Goal: Information Seeking & Learning: Check status

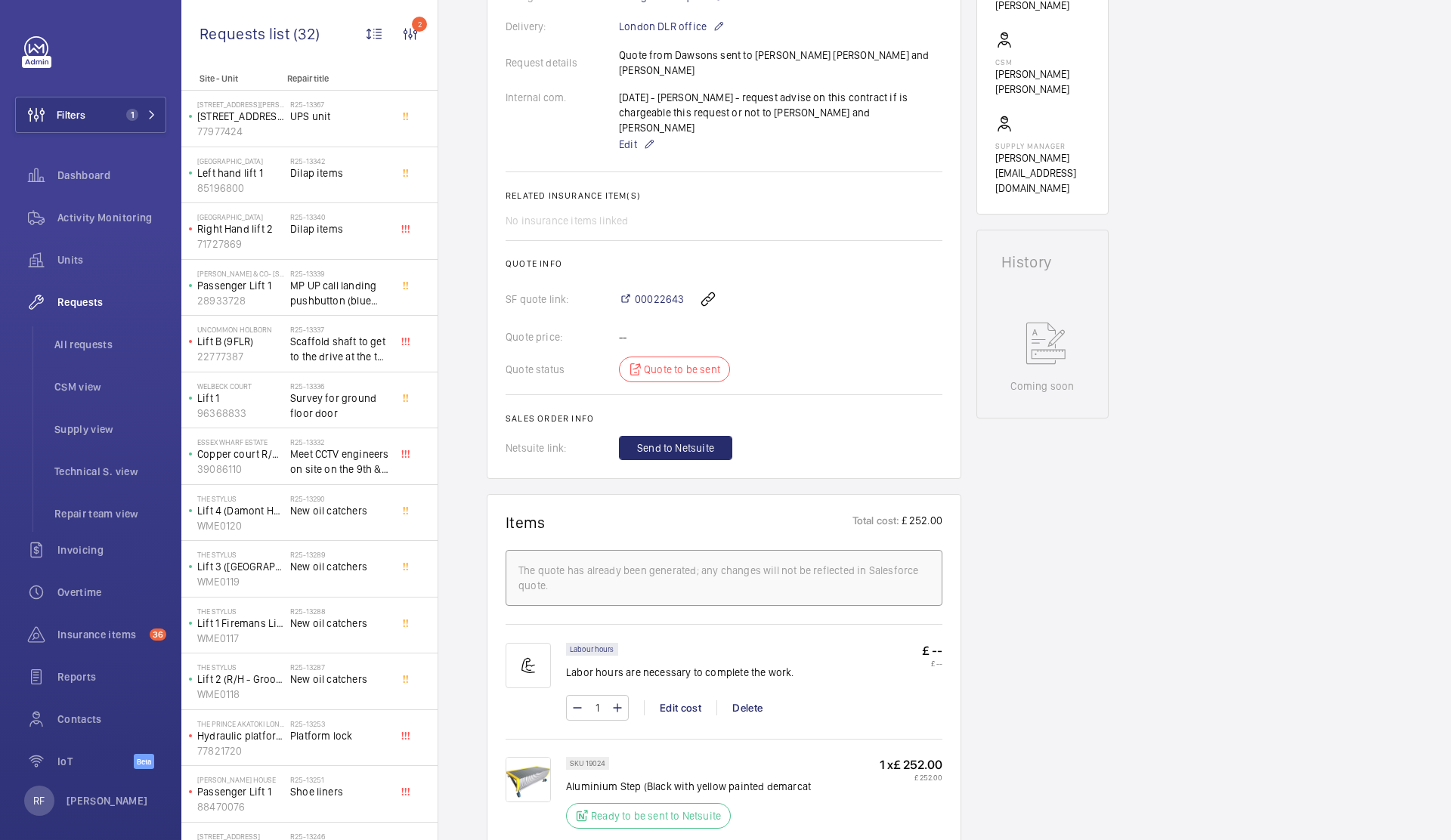
scroll to position [723, 0]
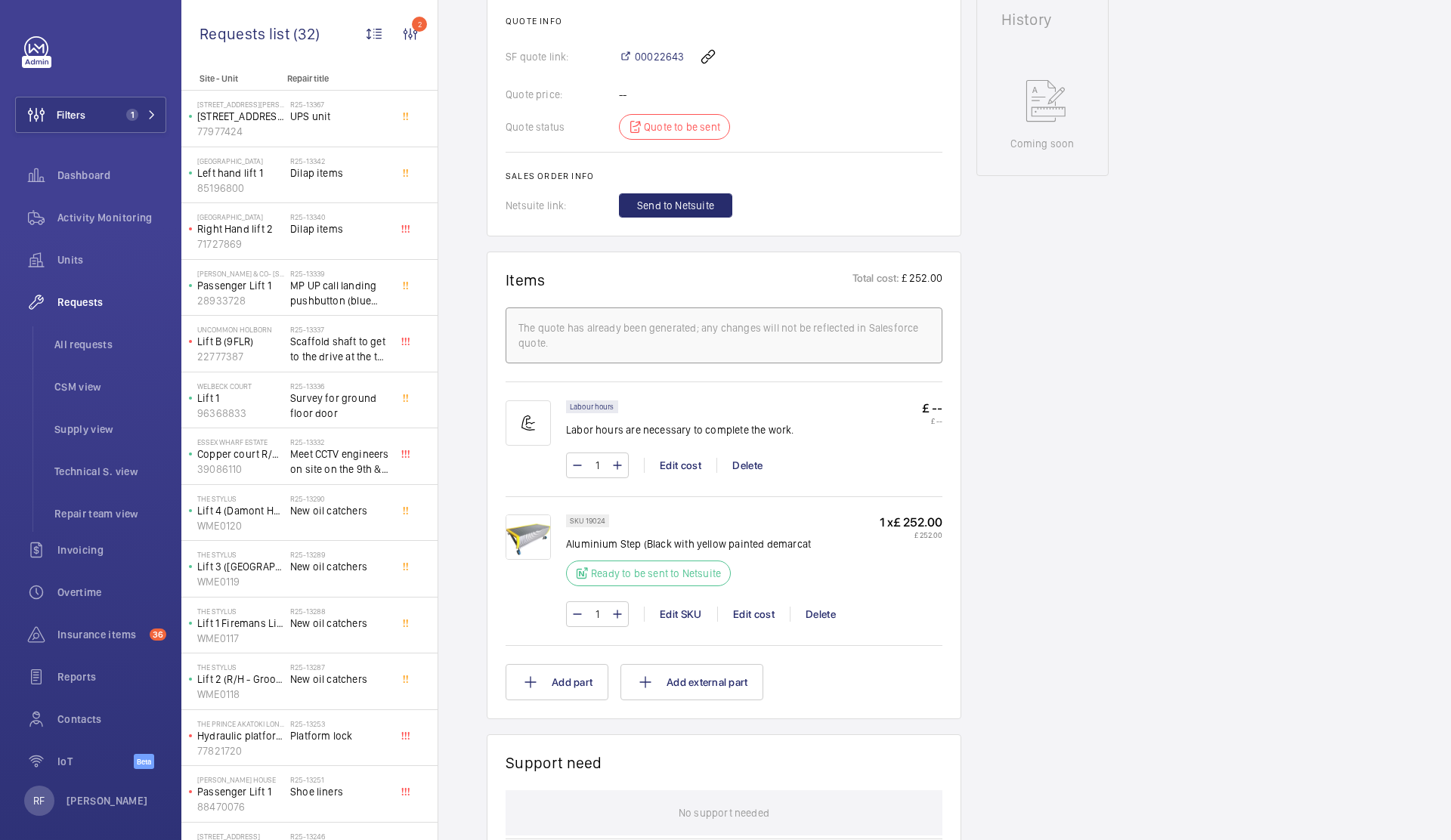
click at [606, 536] on p "Aluminium Step (Black with yellow painted demarcat" at bounding box center [688, 544] width 245 height 15
copy div "Aluminium Step (Black with yellow painted demarcat"
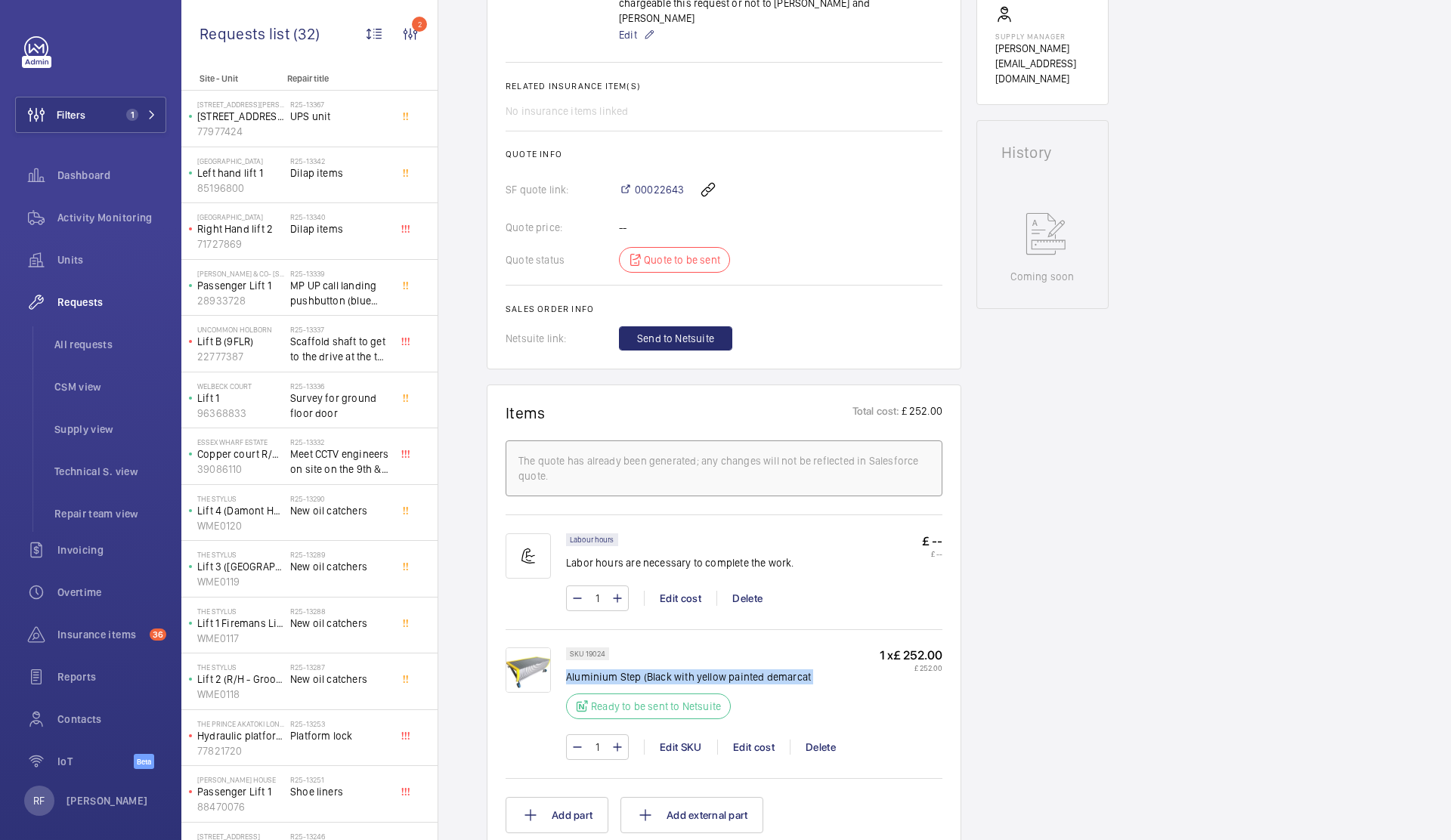
scroll to position [342, 0]
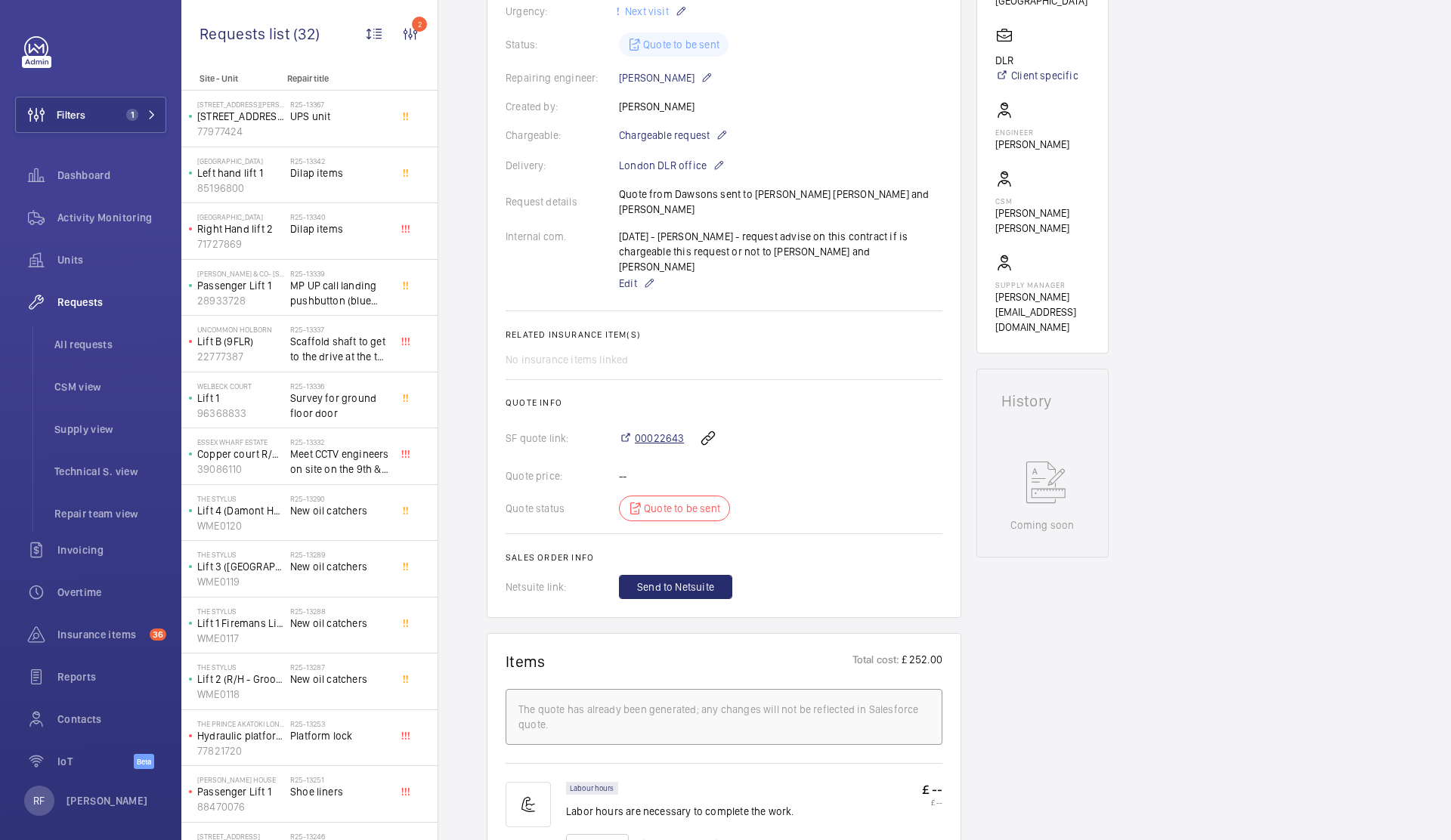
click at [646, 430] on span "00022643" at bounding box center [659, 438] width 49 height 15
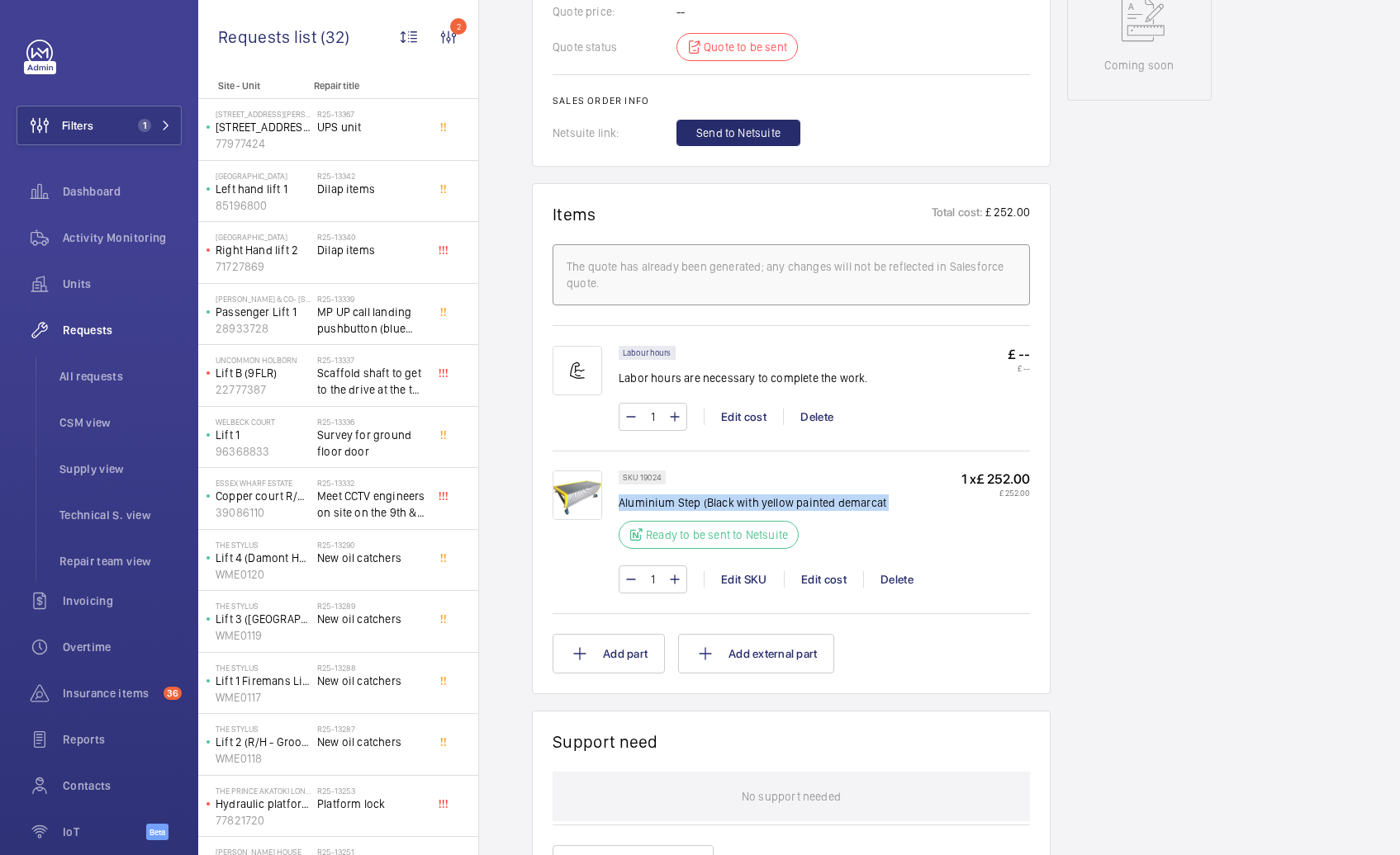
scroll to position [884, 0]
copy div "Aluminium Step (Black with yellow painted demarcat"
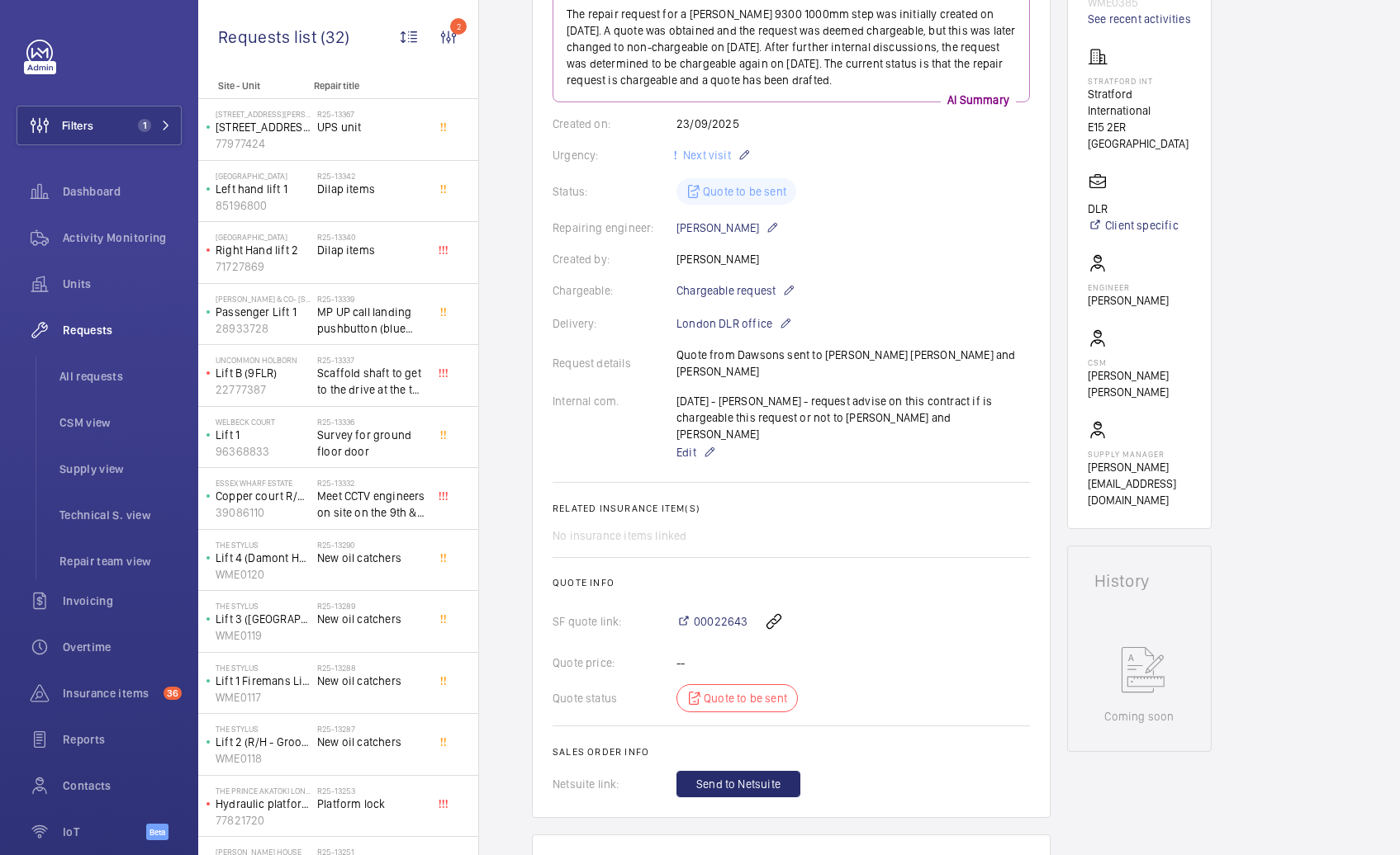
scroll to position [152, 0]
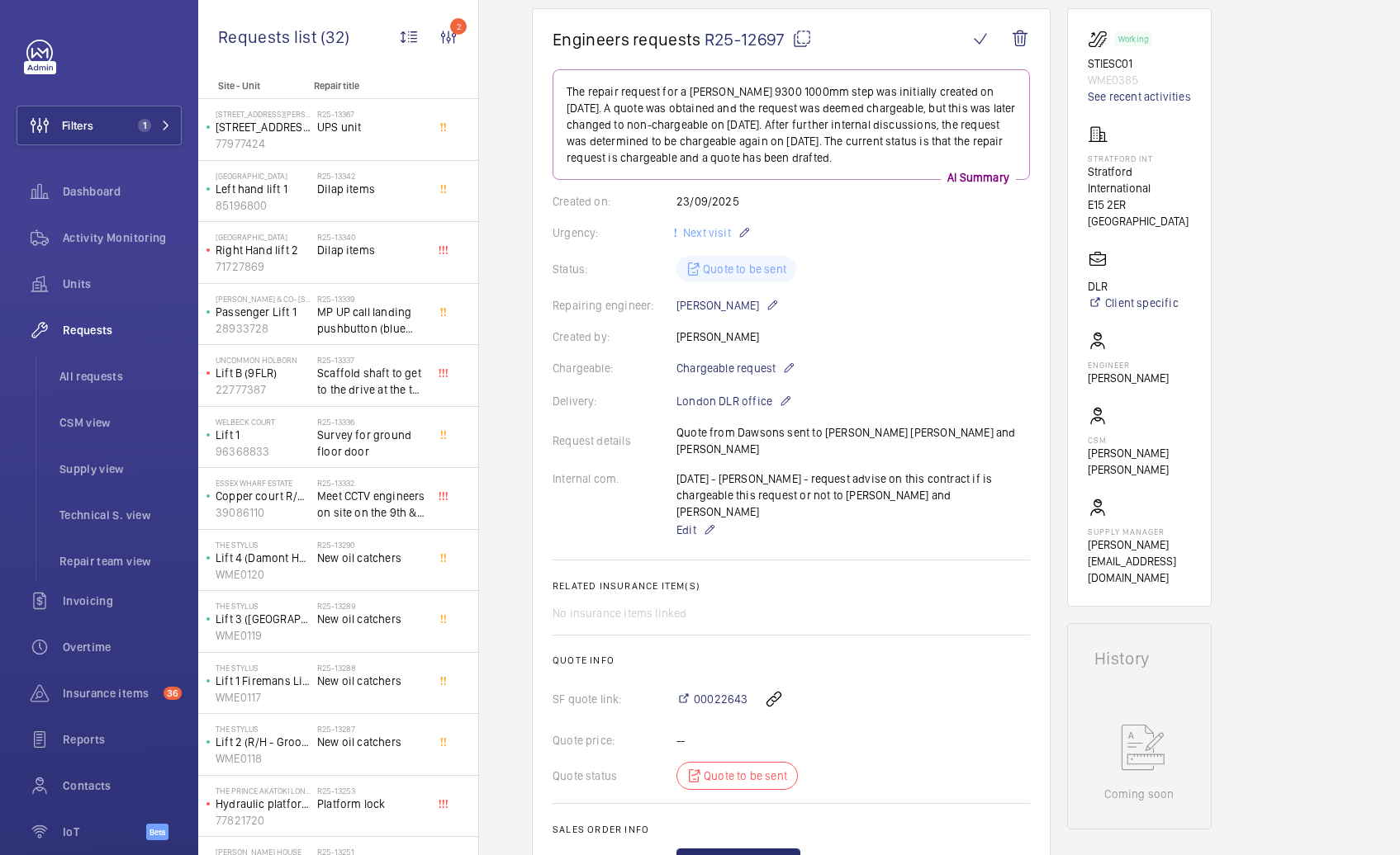
click at [796, 38] on mat-icon at bounding box center [801, 38] width 20 height 20
copy div "Aluminium Step (Black with yellow painted demarcat"
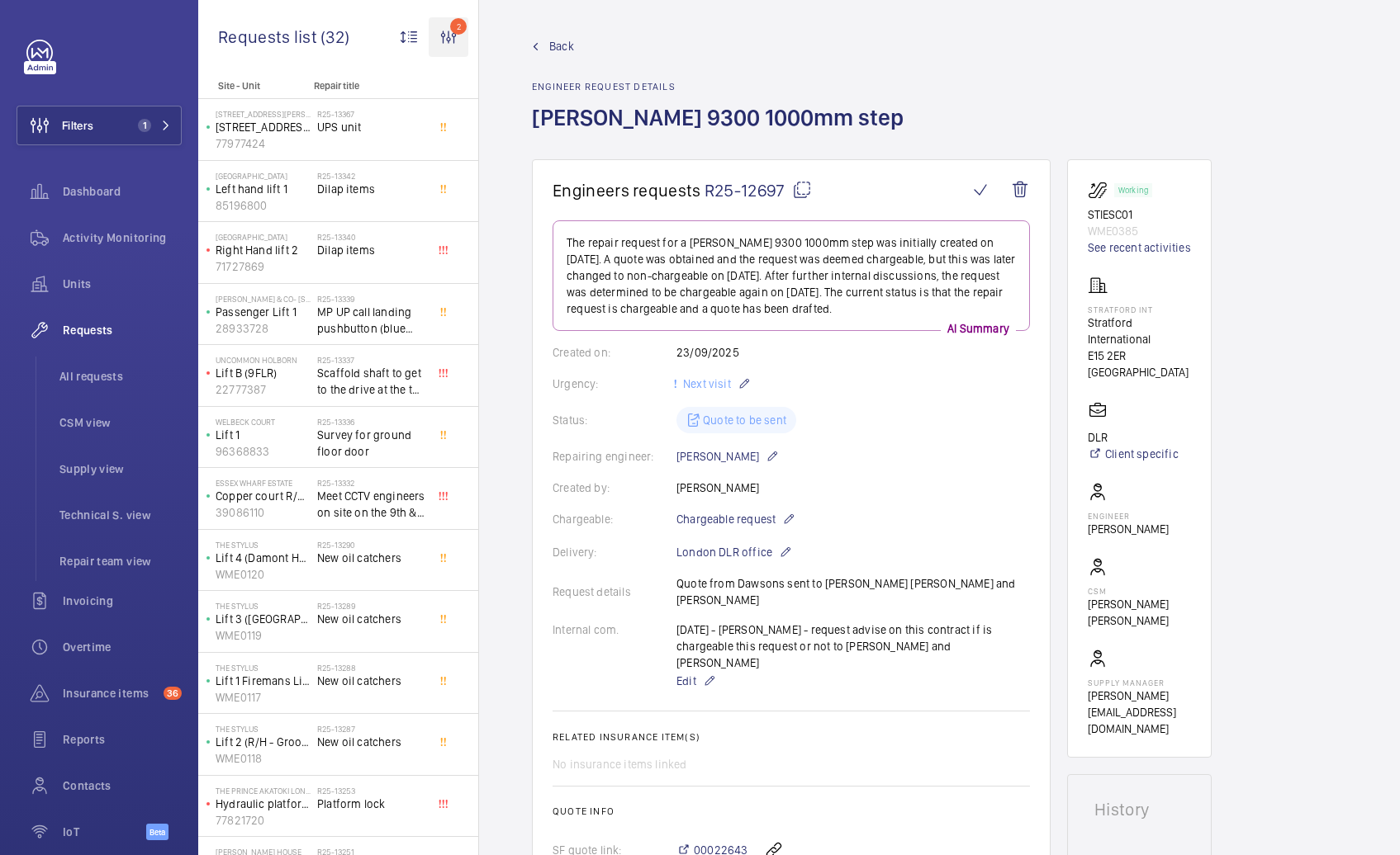
scroll to position [0, 0]
click at [383, 196] on span "Dilap items" at bounding box center [371, 190] width 109 height 17
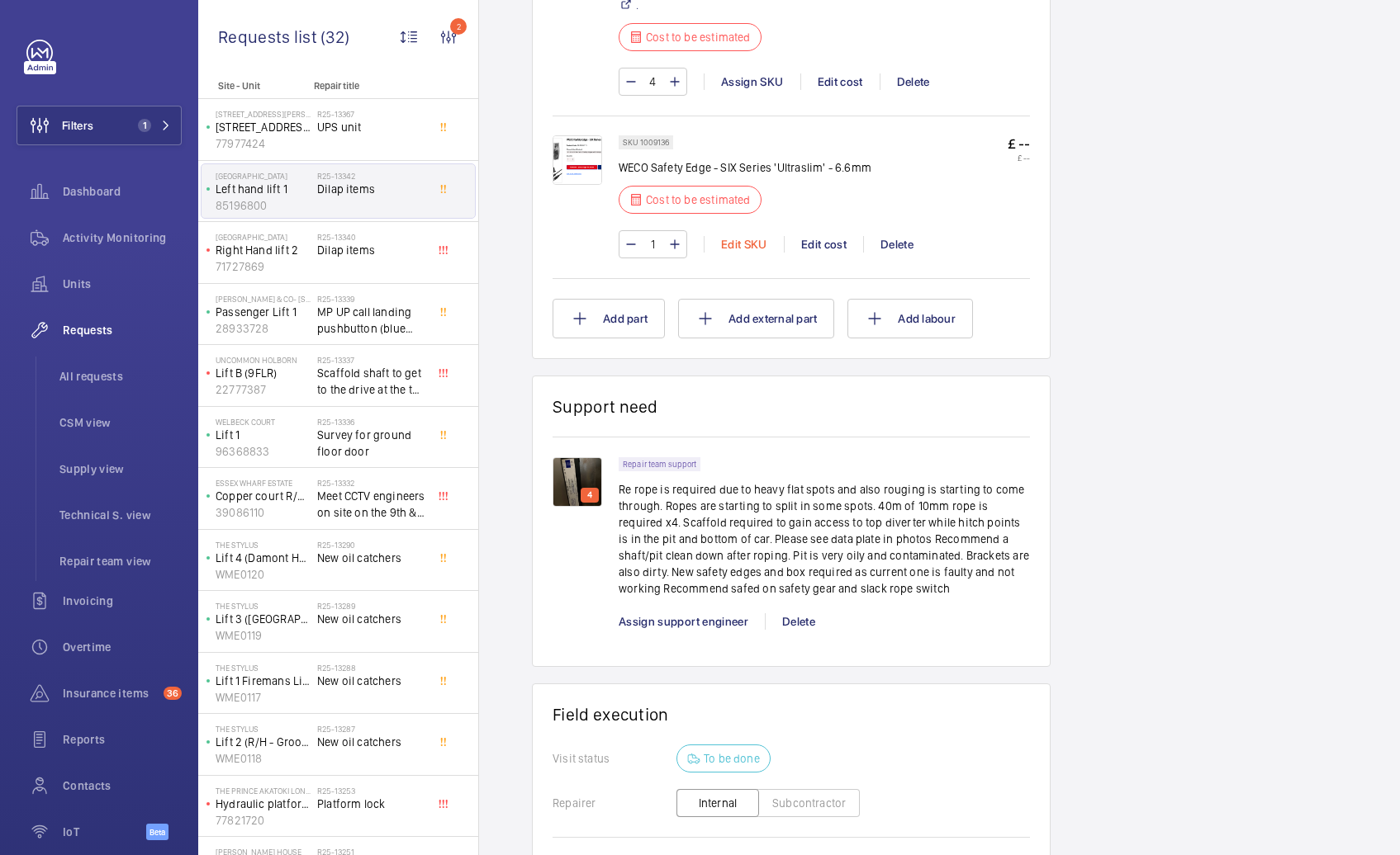
scroll to position [1155, 0]
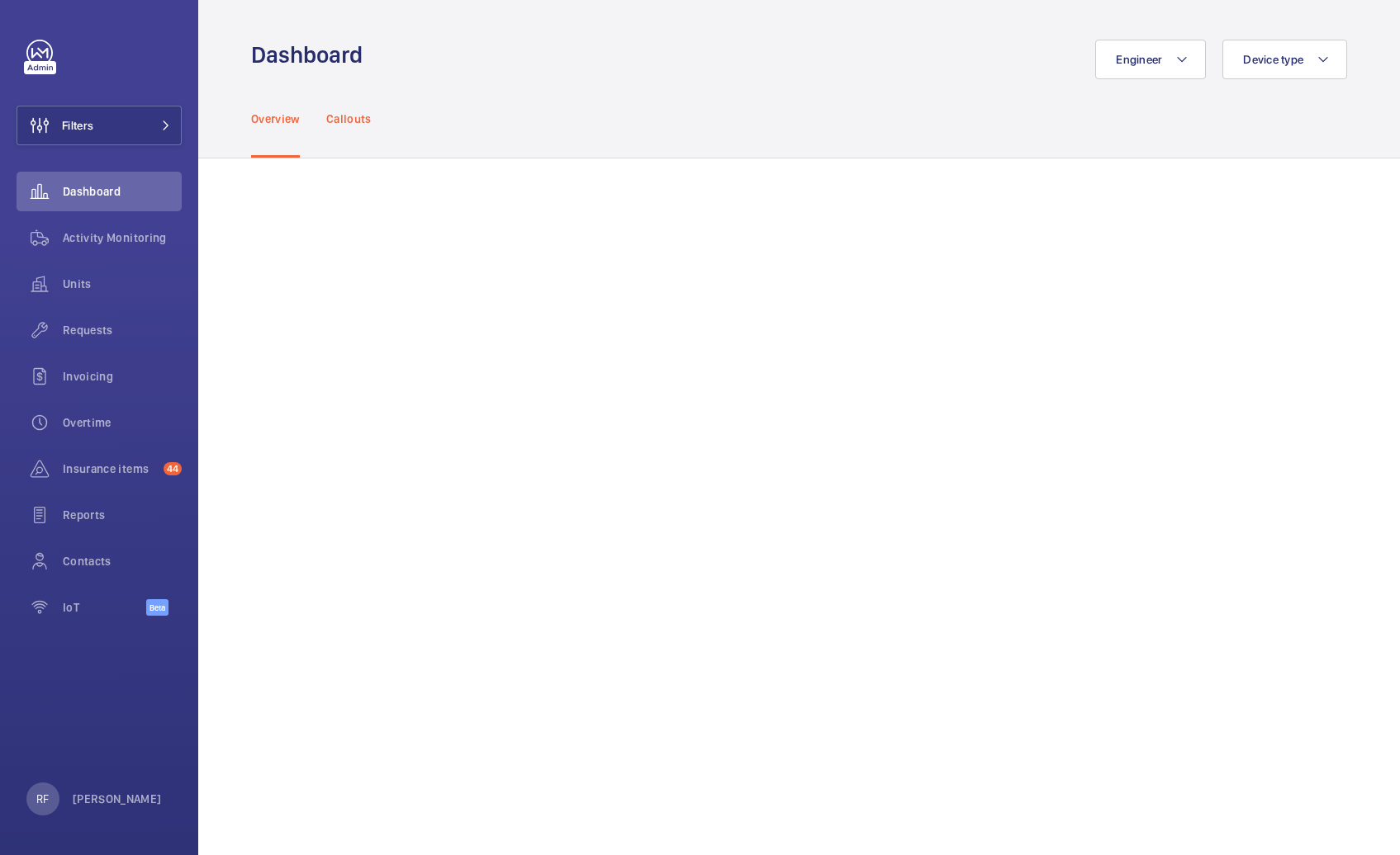
click at [353, 117] on p "Callouts" at bounding box center [349, 119] width 46 height 17
click at [285, 120] on p "Overview" at bounding box center [275, 119] width 48 height 17
click at [99, 321] on div "Requests" at bounding box center [99, 330] width 165 height 40
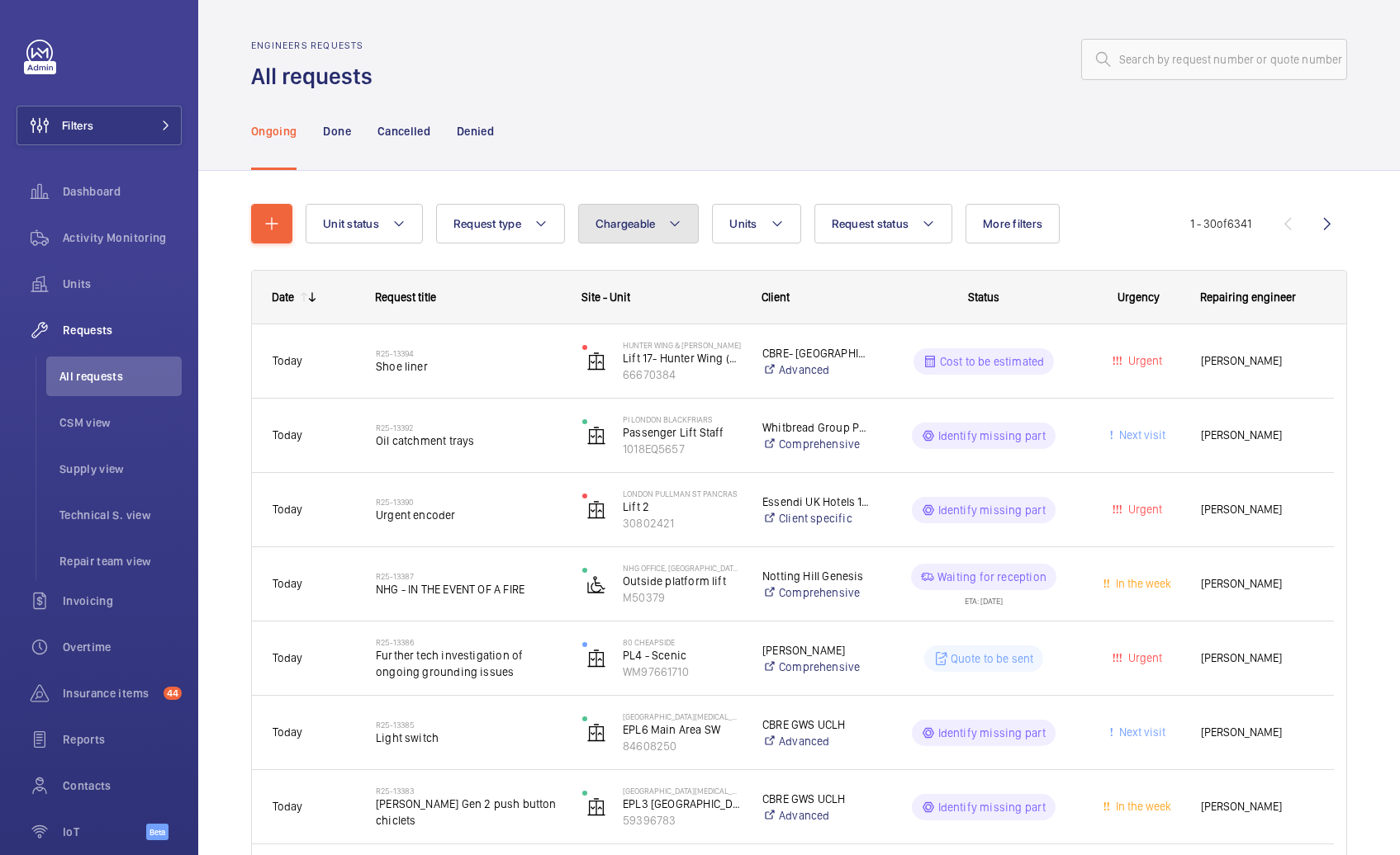
click at [618, 230] on span "Chargeable" at bounding box center [625, 224] width 60 height 13
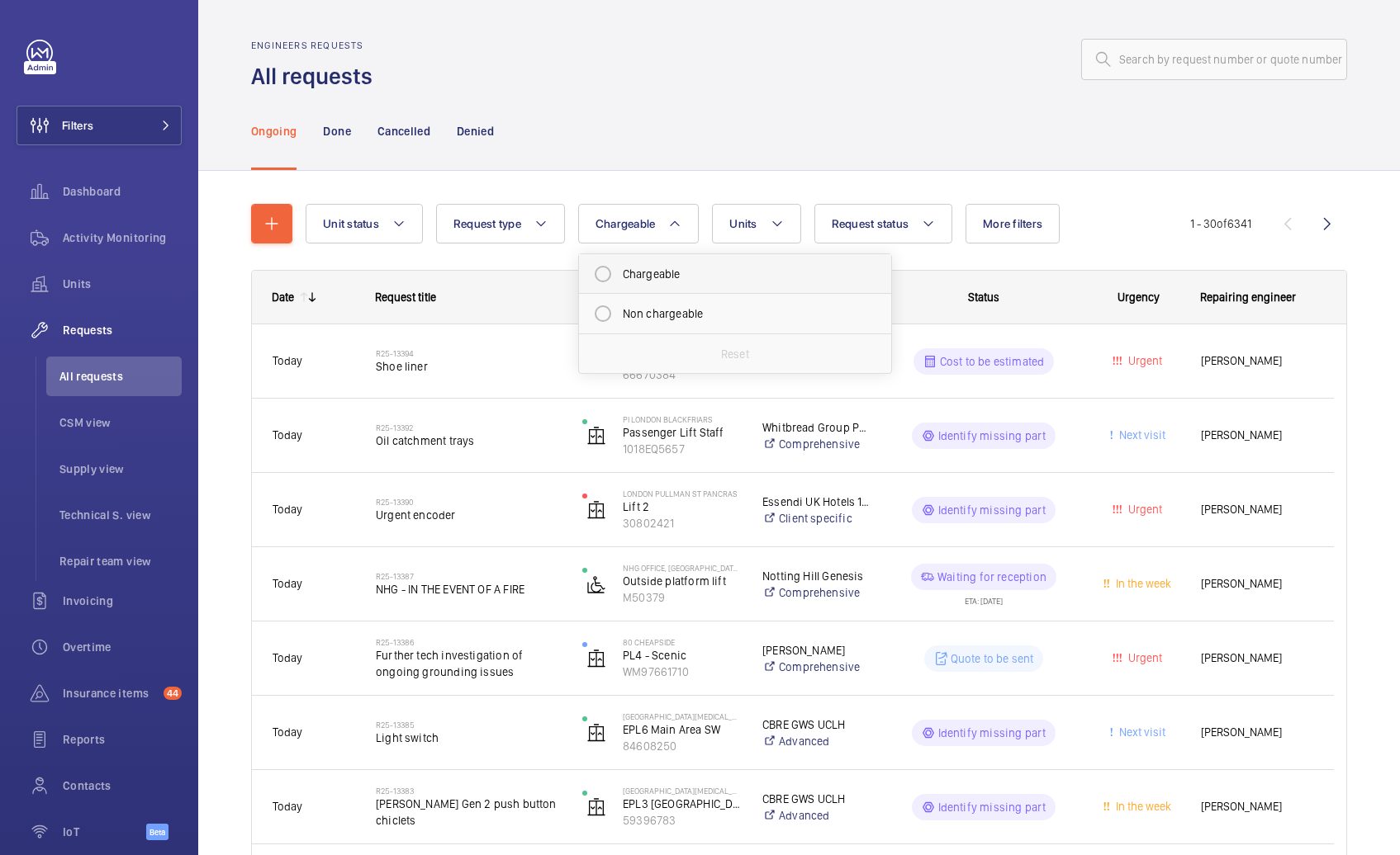
click at [631, 270] on mat-radio-button "Chargeable" at bounding box center [735, 274] width 297 height 33
radio input "true"
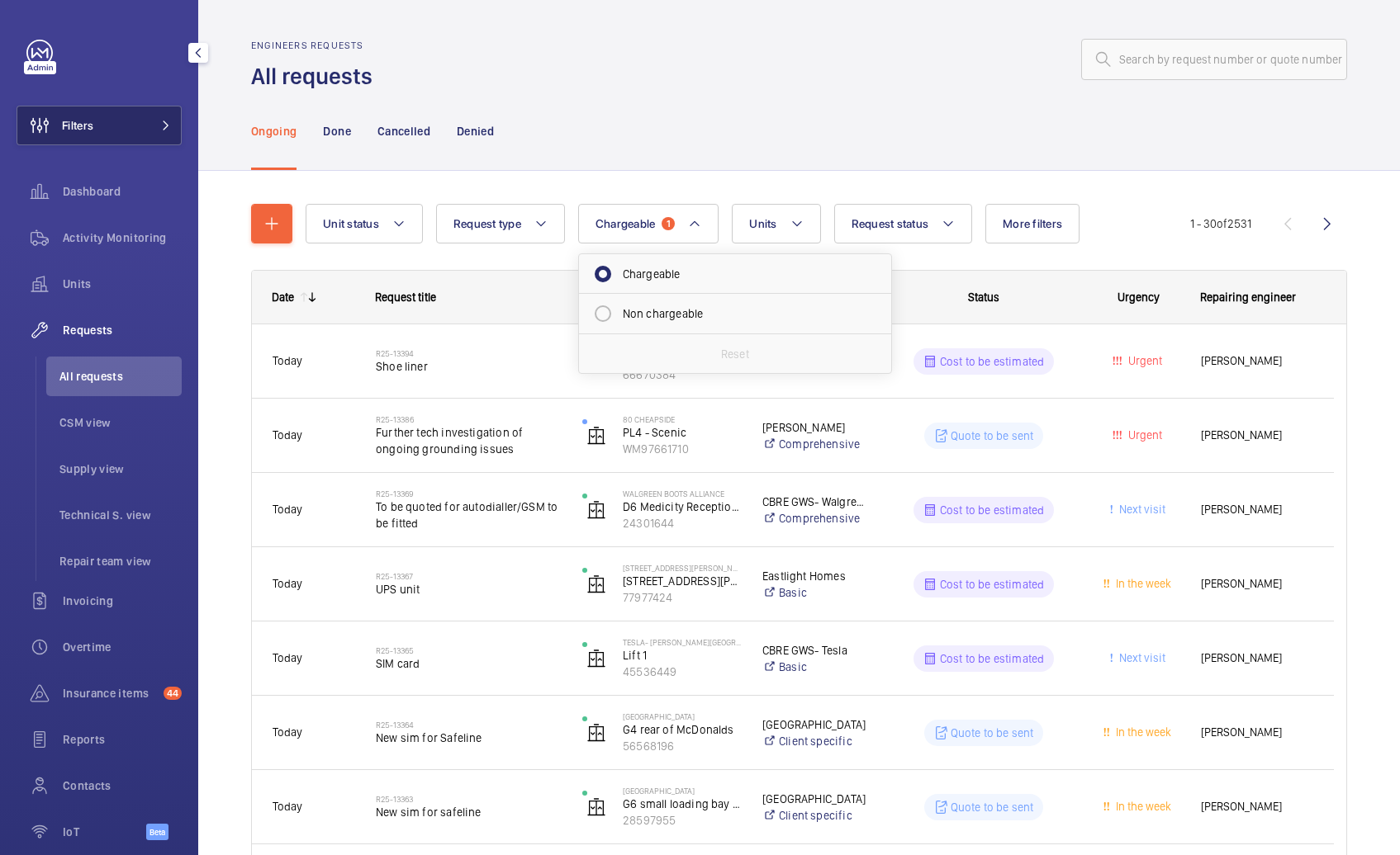
click at [152, 125] on span at bounding box center [161, 125] width 20 height 10
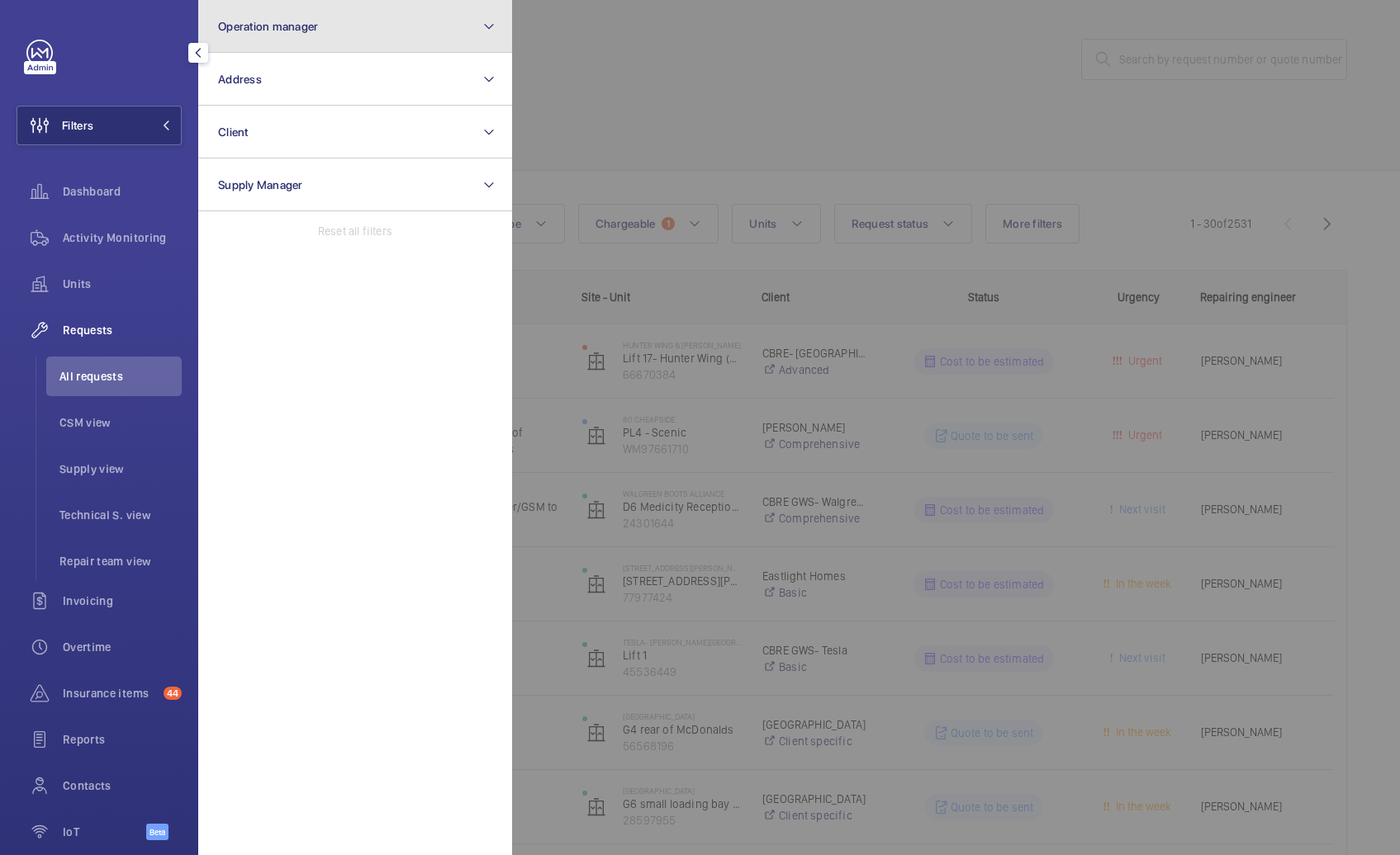
click at [299, 14] on button "Operation manager" at bounding box center [355, 26] width 314 height 53
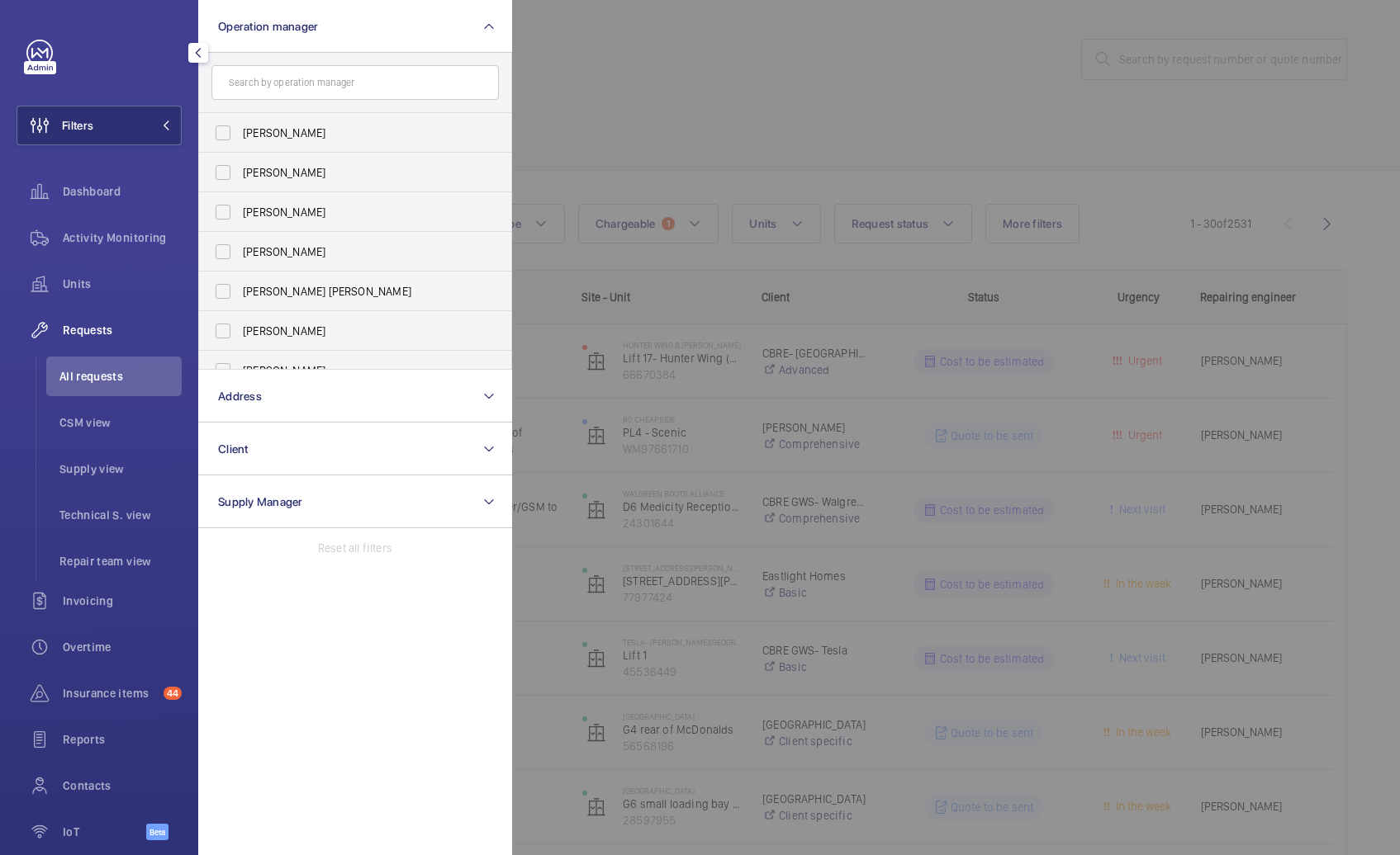
click at [679, 98] on div at bounding box center [1212, 428] width 1400 height 855
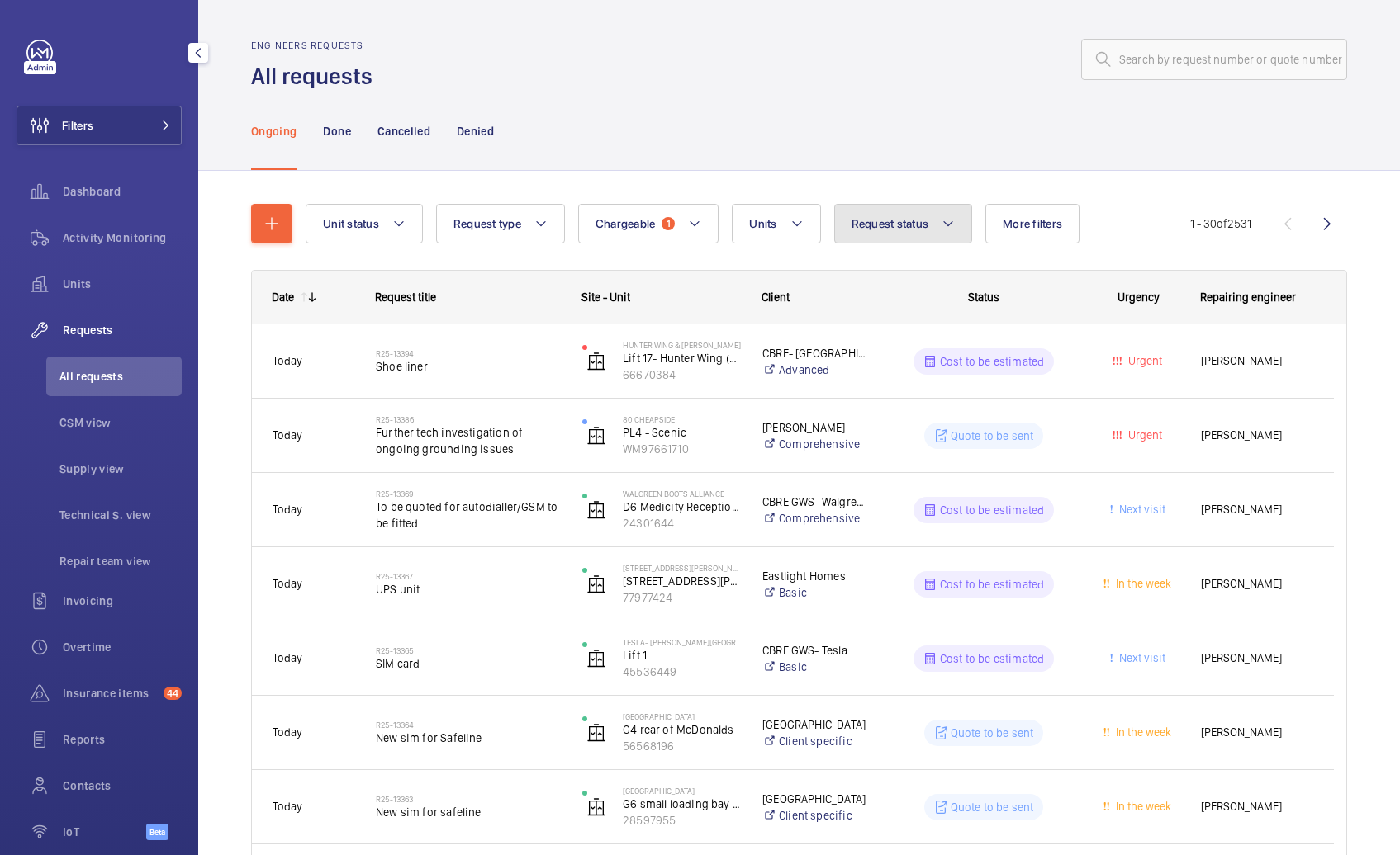
click at [911, 226] on span "Request status" at bounding box center [891, 224] width 78 height 13
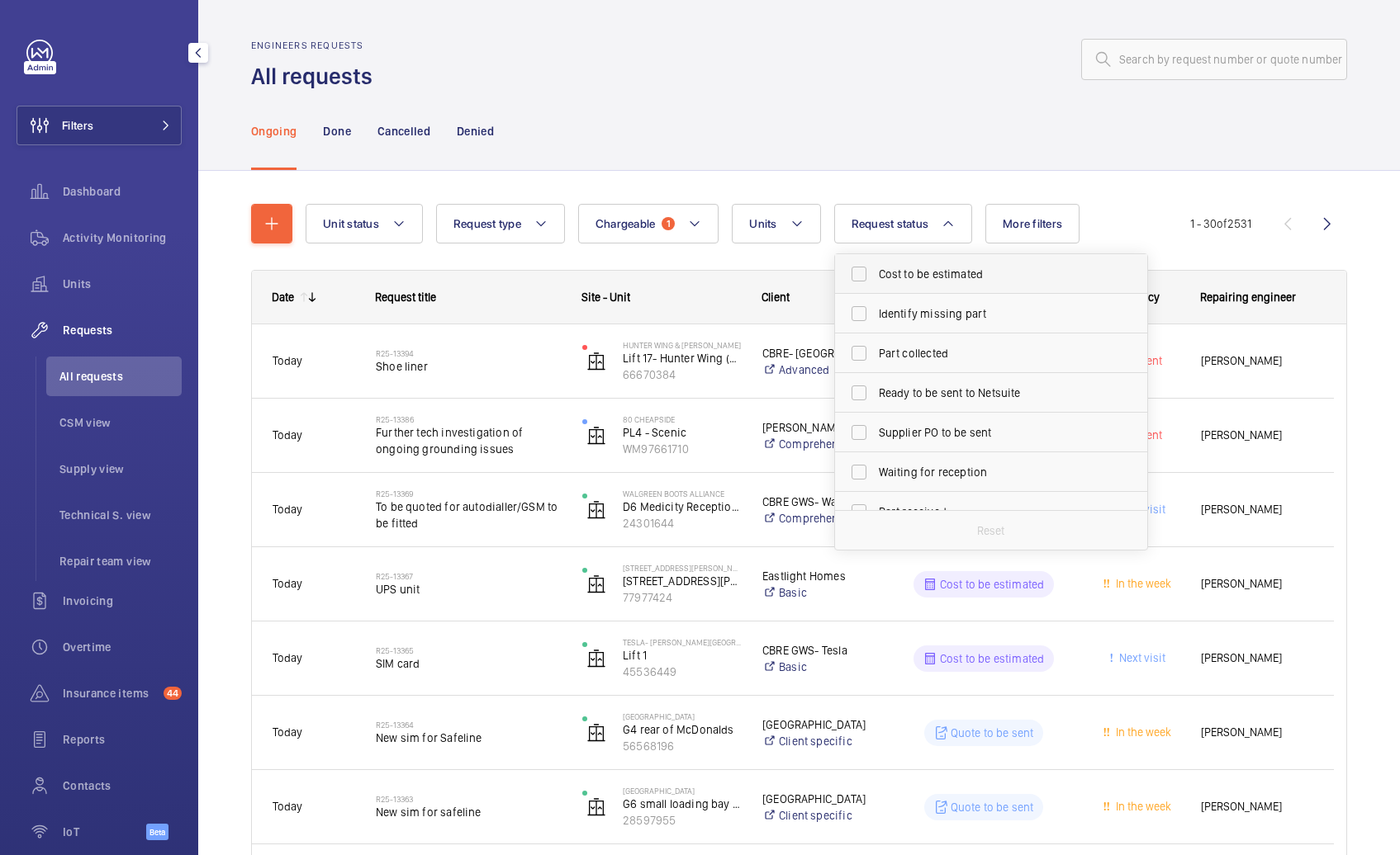
click at [922, 282] on span "Cost to be estimated" at bounding box center [992, 274] width 227 height 17
click at [876, 282] on input "Cost to be estimated" at bounding box center [859, 274] width 33 height 33
checkbox input "true"
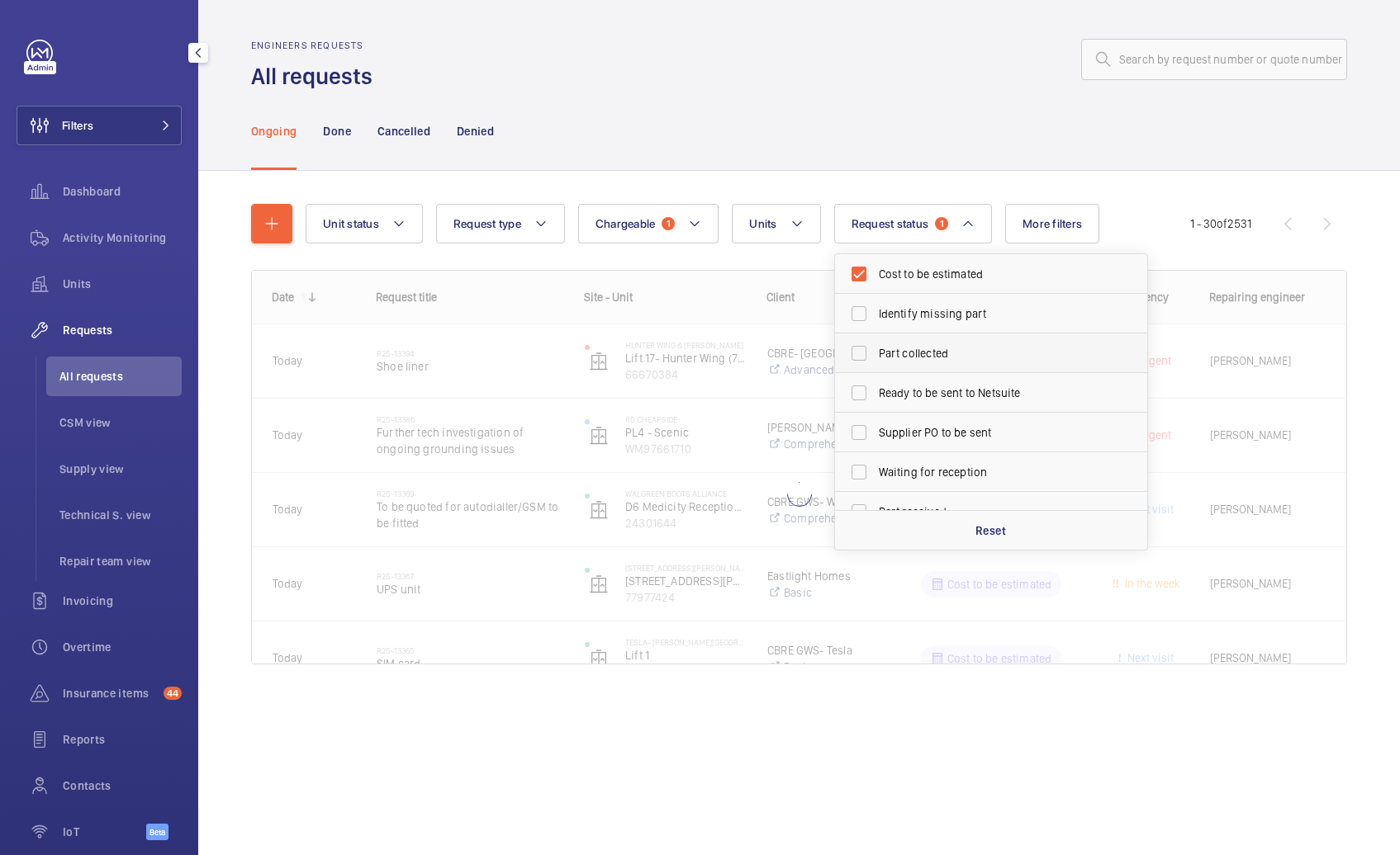
click at [922, 335] on label "Part collected" at bounding box center [978, 353] width 287 height 40
click at [876, 336] on input "Part collected" at bounding box center [859, 353] width 33 height 33
checkbox input "true"
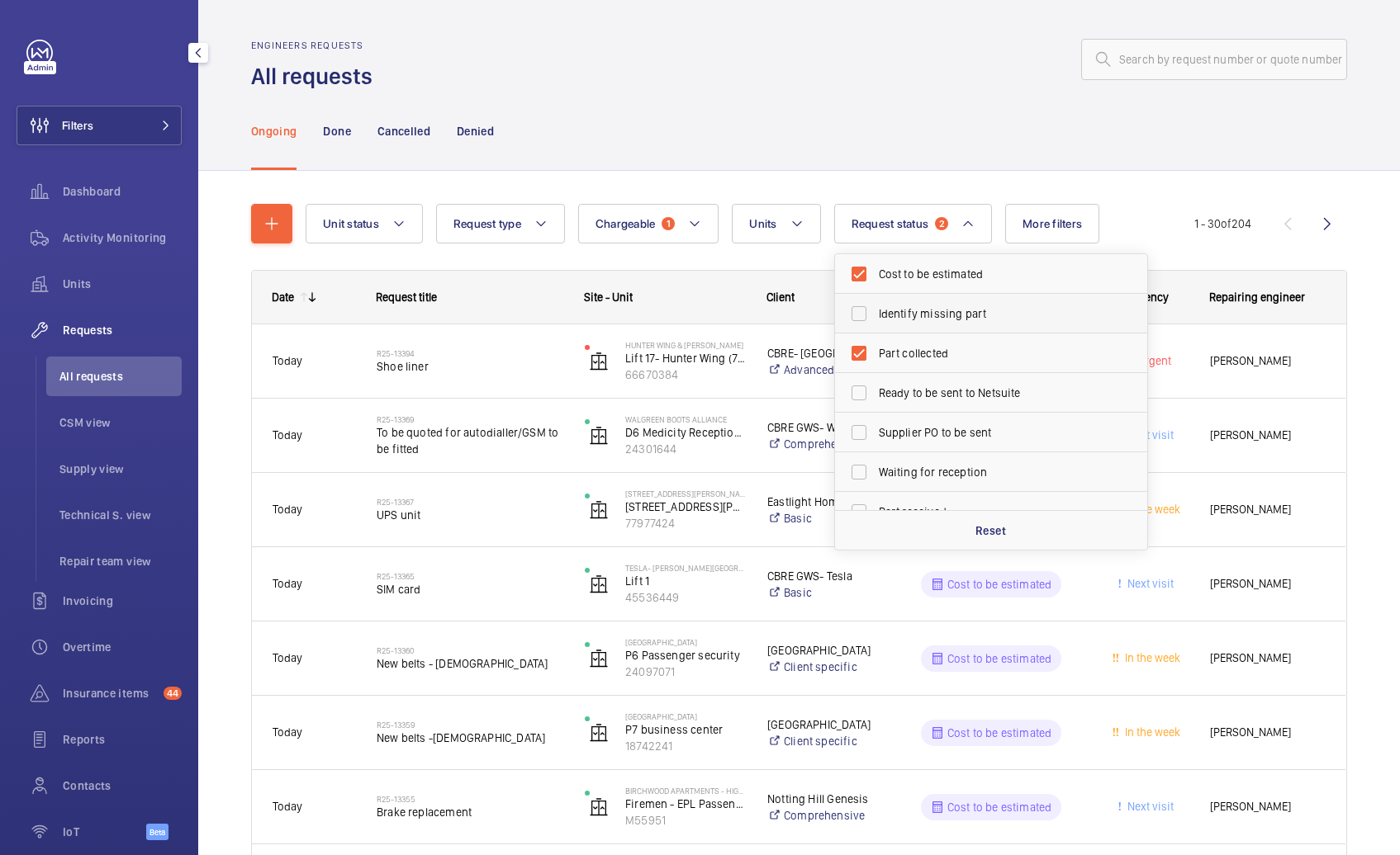
click at [892, 295] on label "Identify missing part" at bounding box center [978, 313] width 287 height 40
click at [876, 297] on input "Identify missing part" at bounding box center [859, 314] width 33 height 33
checkbox input "true"
click at [901, 341] on label "Part collected" at bounding box center [978, 353] width 287 height 40
click at [876, 341] on input "Part collected" at bounding box center [859, 353] width 33 height 33
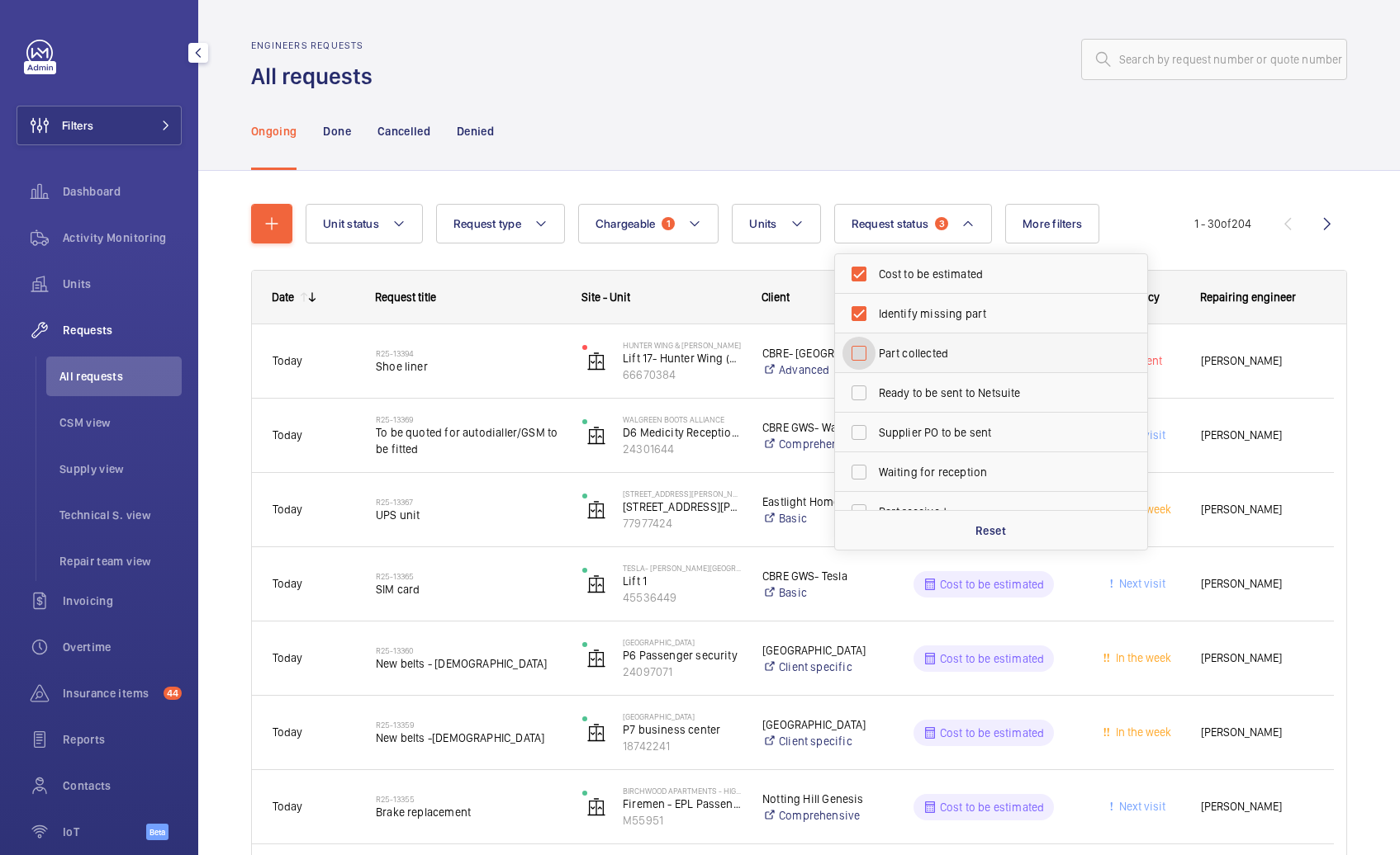
checkbox input "false"
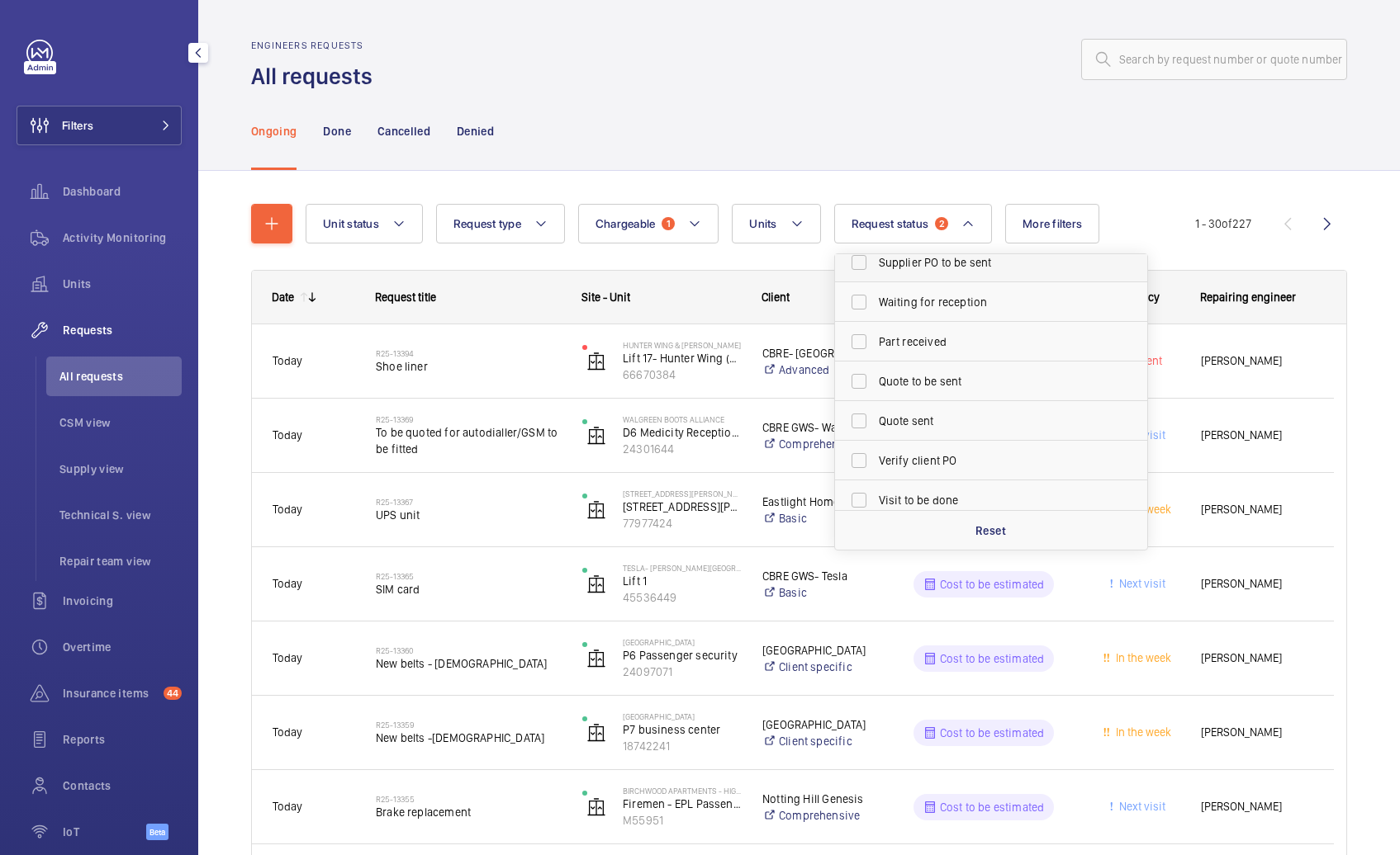
scroll to position [195, 0]
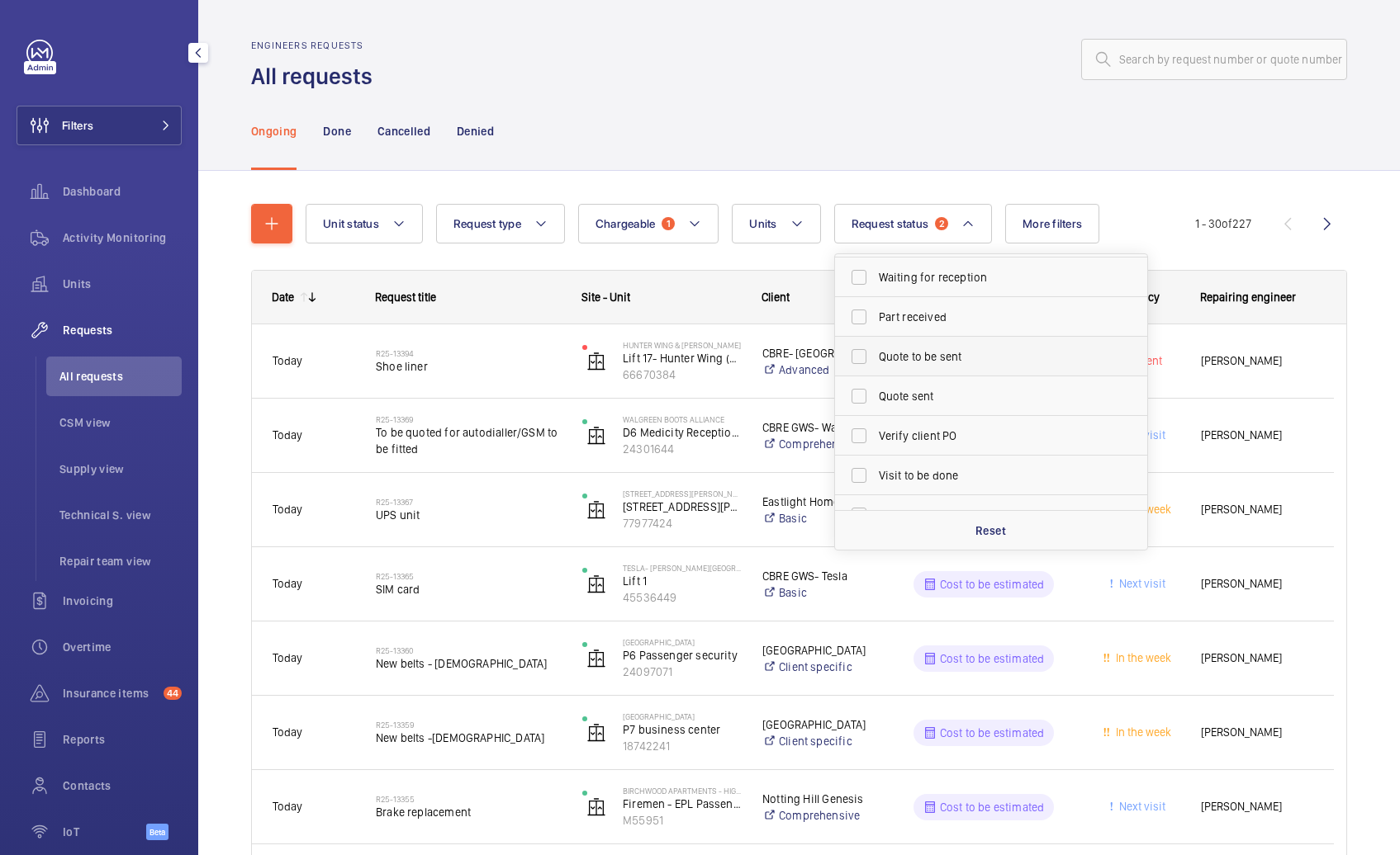
click at [906, 359] on span "Quote to be sent" at bounding box center [992, 357] width 227 height 17
click at [876, 359] on input "Quote to be sent" at bounding box center [859, 357] width 33 height 33
checkbox input "true"
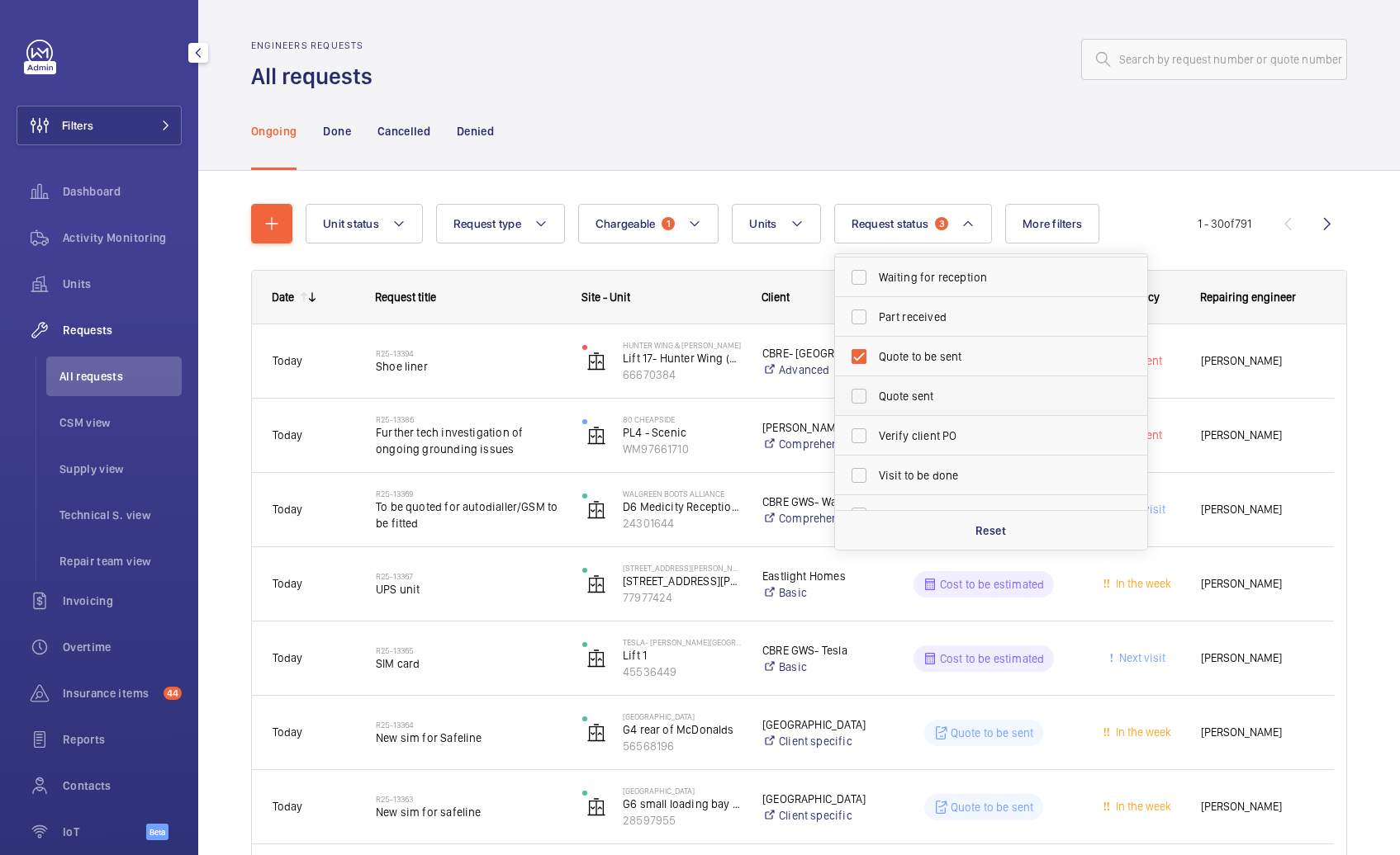
click at [933, 383] on label "Quote sent" at bounding box center [978, 396] width 287 height 40
click at [876, 383] on input "Quote sent" at bounding box center [859, 397] width 33 height 33
click at [944, 386] on label "Quote sent" at bounding box center [978, 396] width 287 height 40
click at [876, 386] on input "Quote sent" at bounding box center [859, 397] width 33 height 33
checkbox input "false"
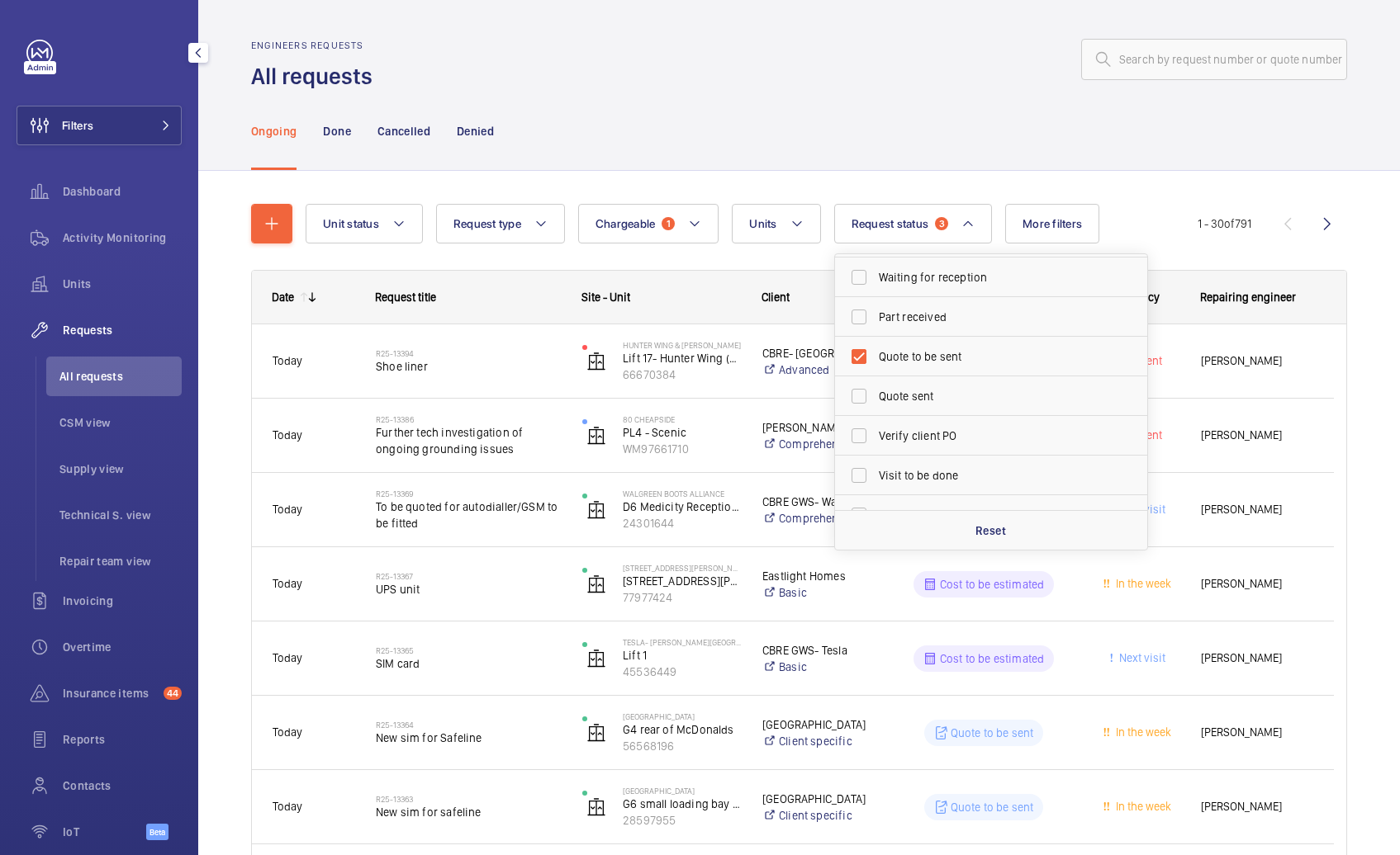
click at [1015, 155] on div "Ongoing Done Cancelled Denied" at bounding box center [799, 131] width 1096 height 78
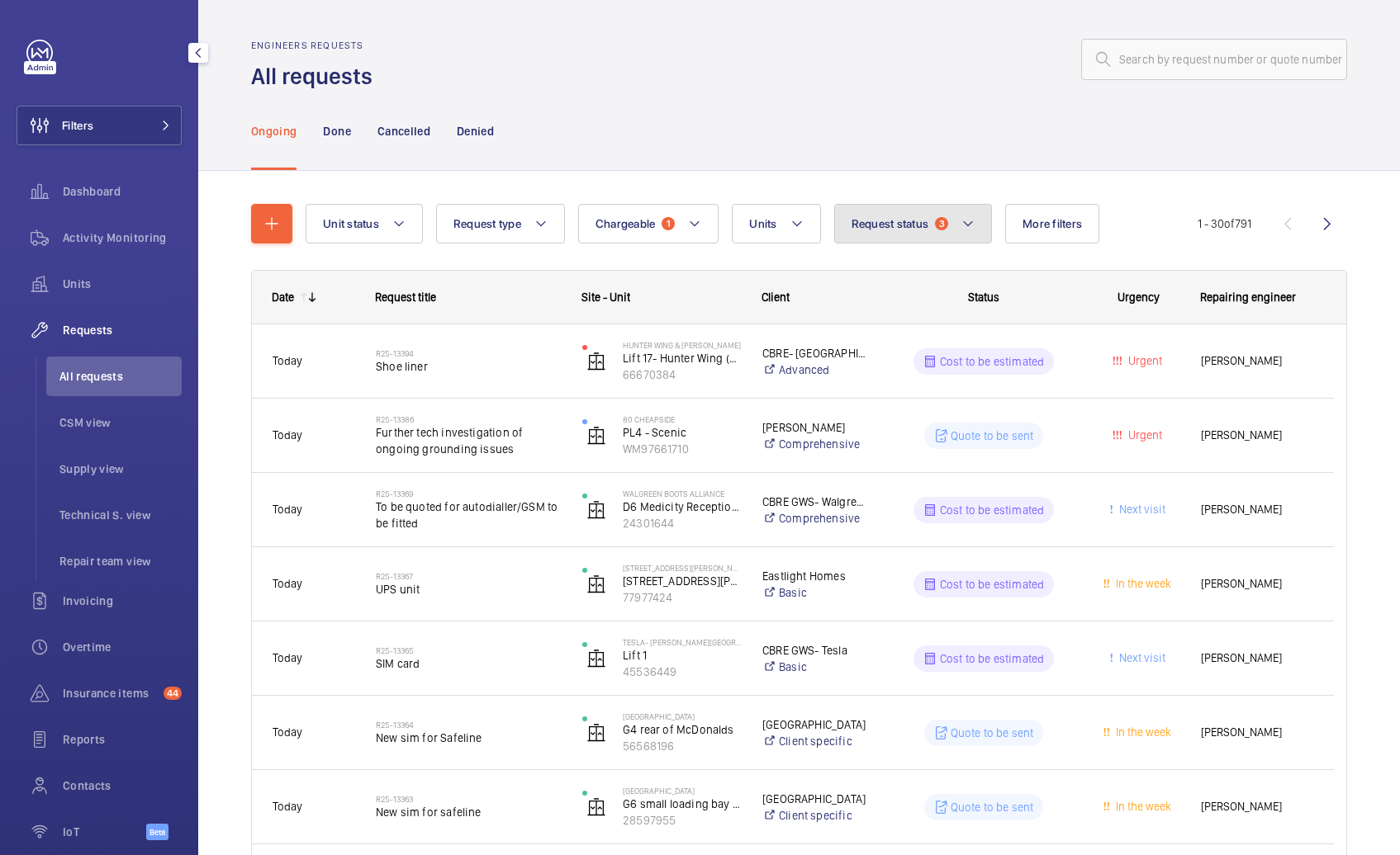
click at [975, 233] on button "Request status 3" at bounding box center [913, 223] width 159 height 40
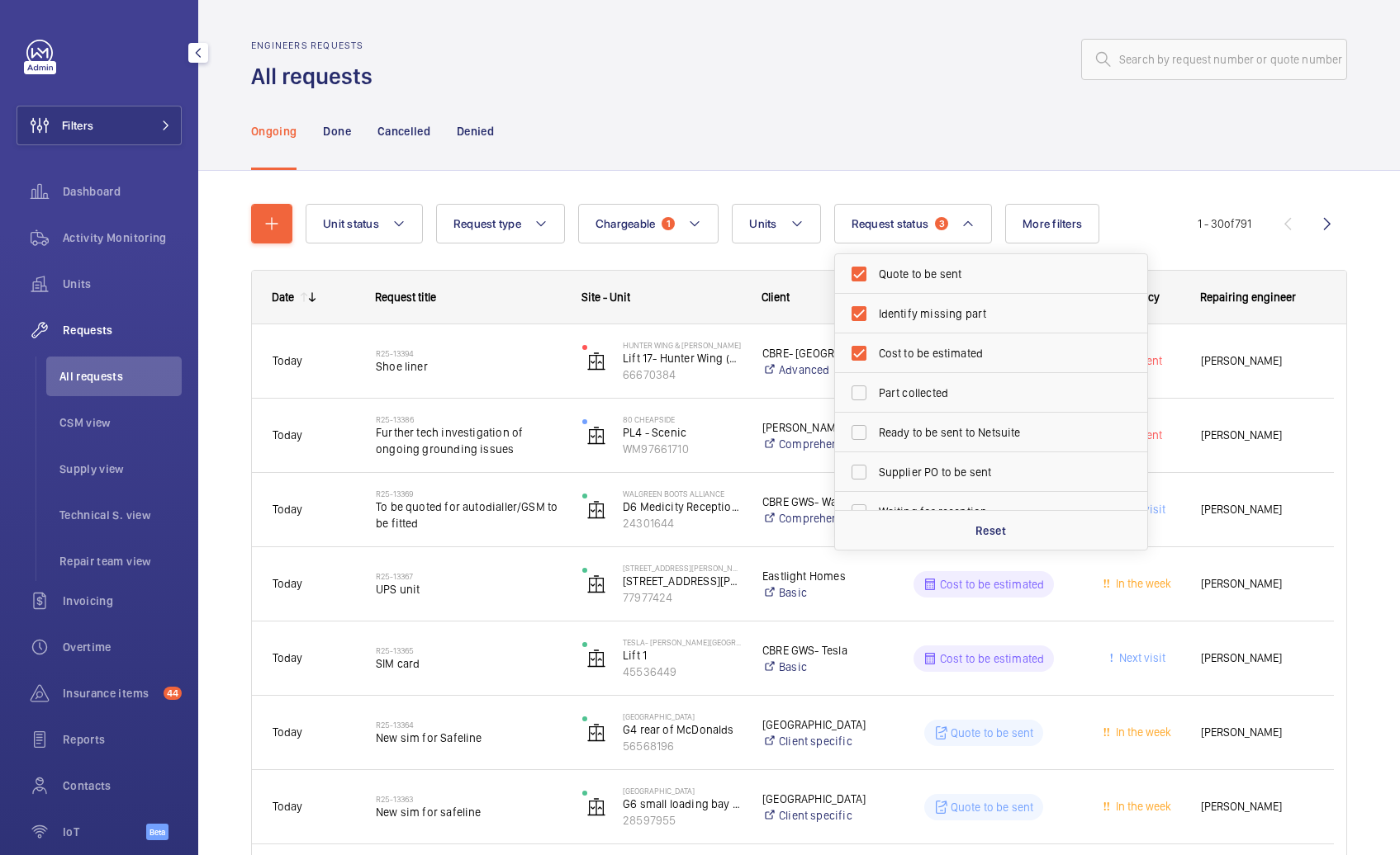
click at [725, 283] on div "Site - Unit" at bounding box center [652, 296] width 180 height 53
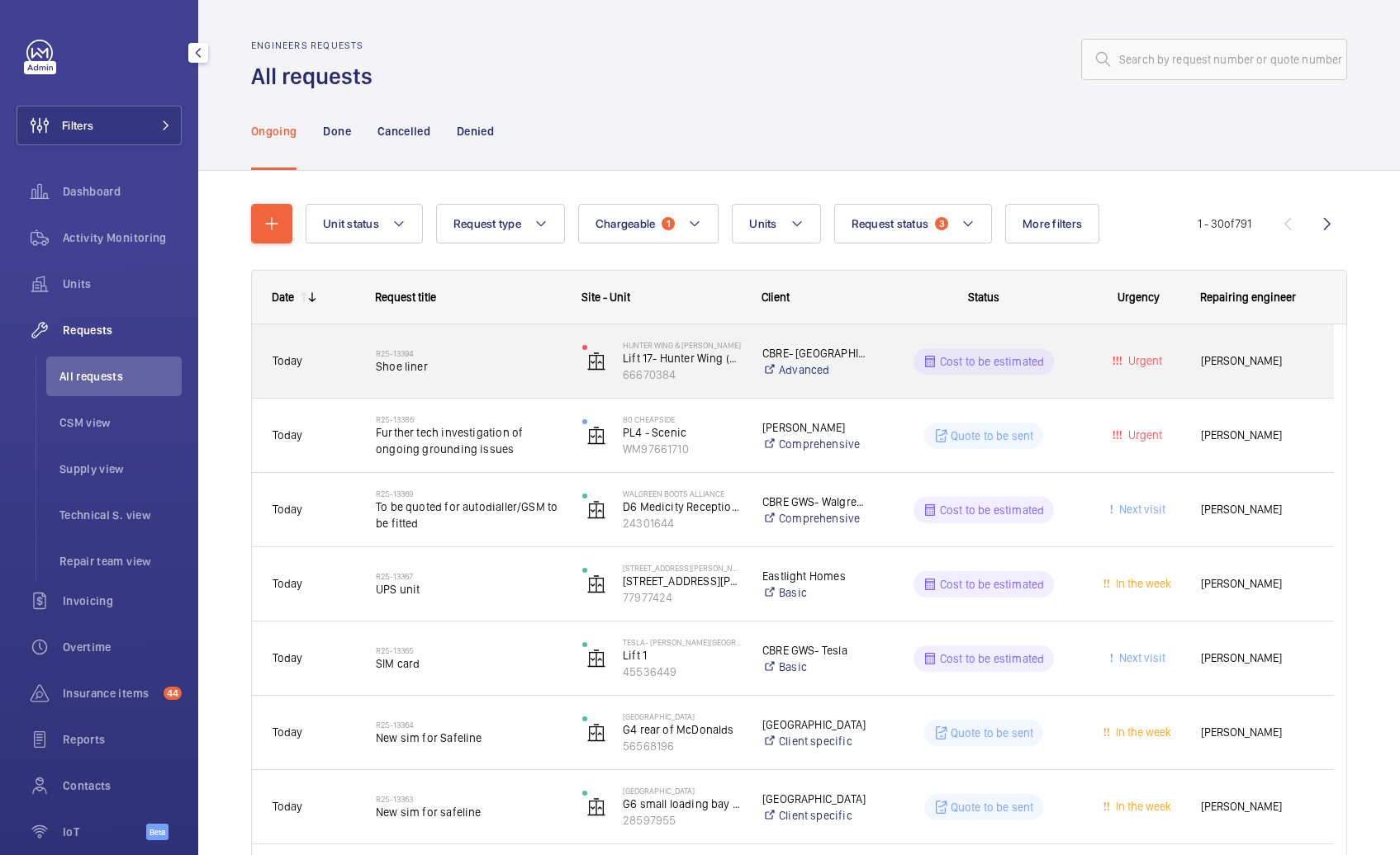
click at [871, 385] on div "Cost to be estimated" at bounding box center [973, 362] width 205 height 59
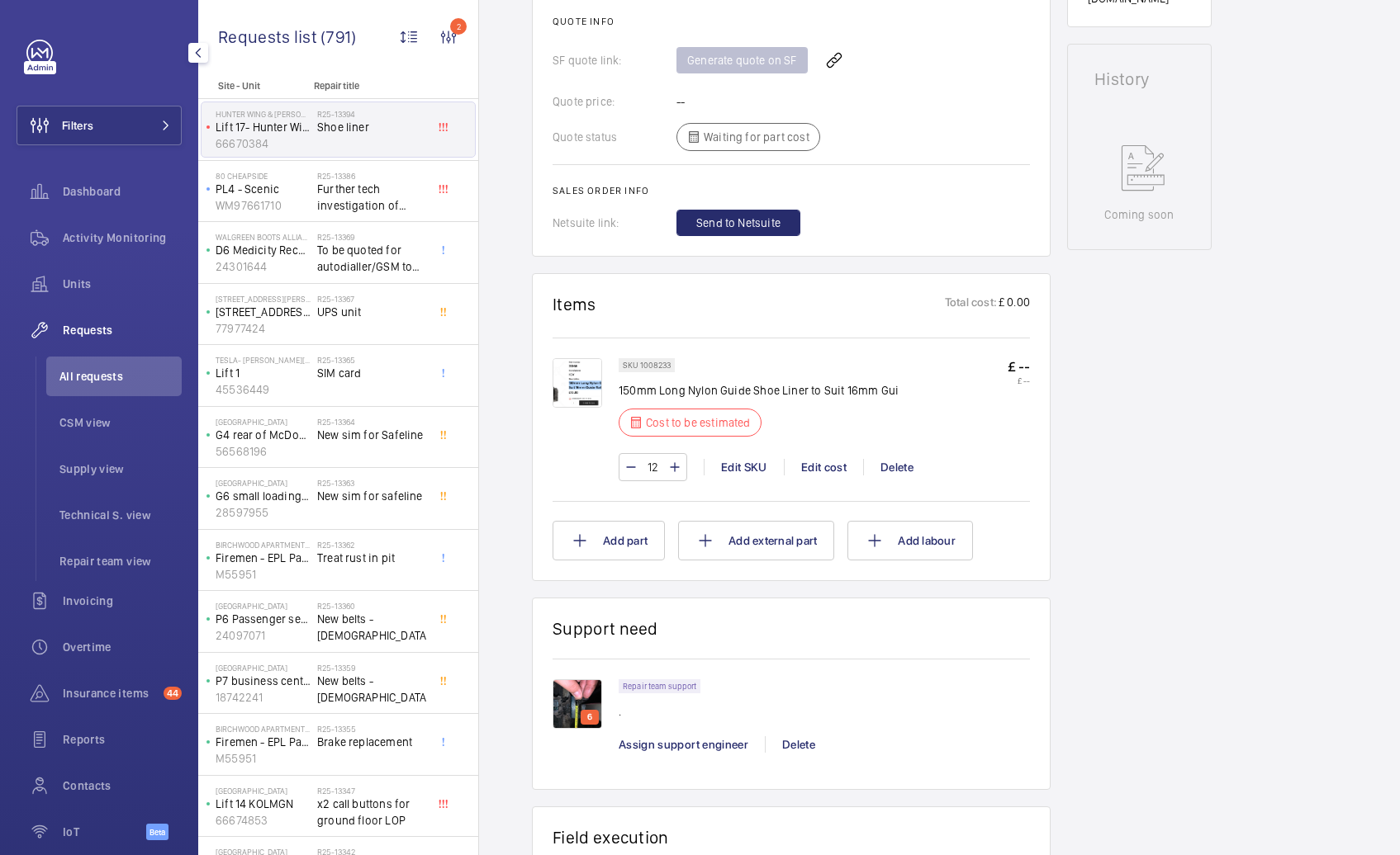
scroll to position [983, 0]
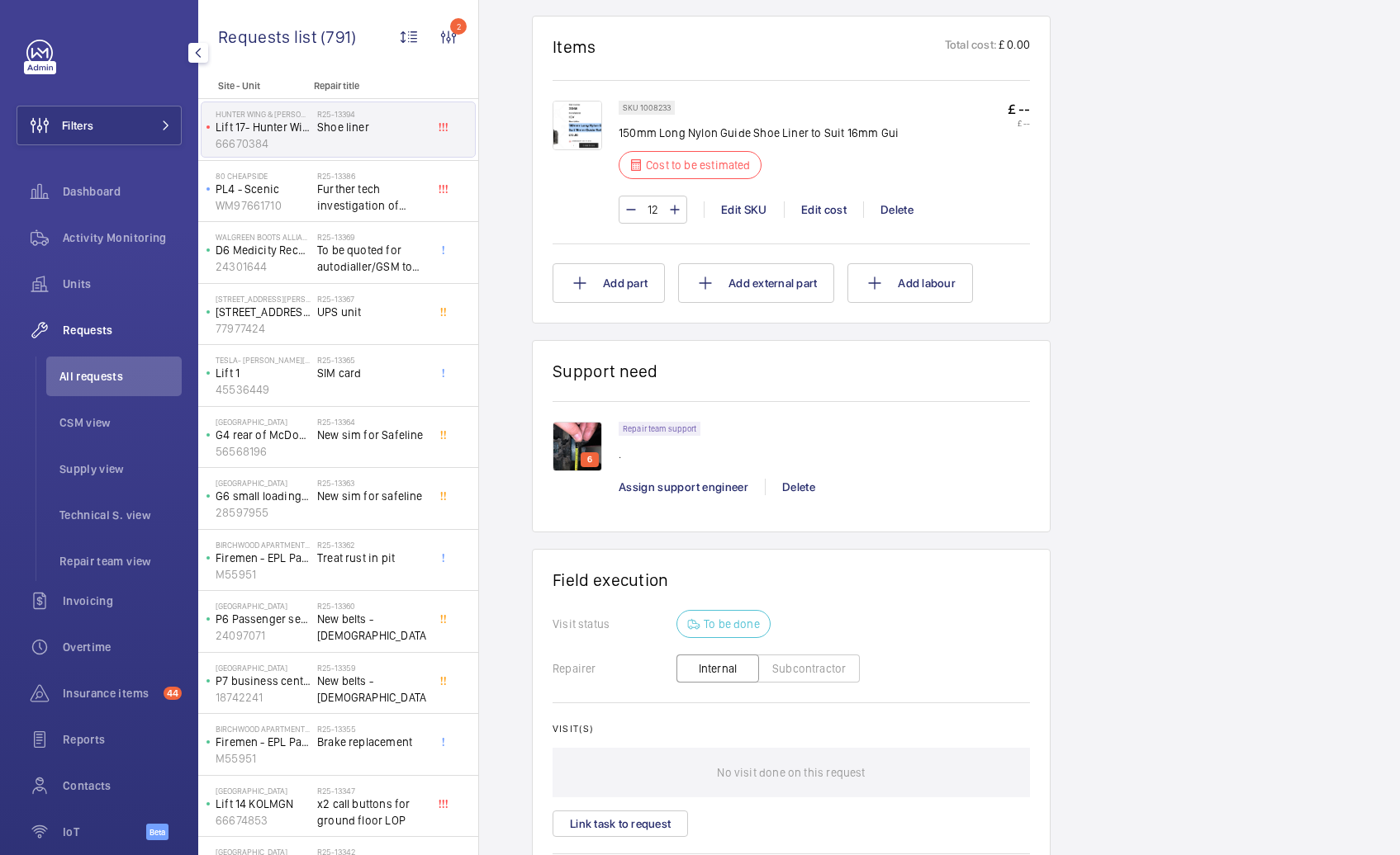
click at [588, 134] on img at bounding box center [576, 125] width 49 height 49
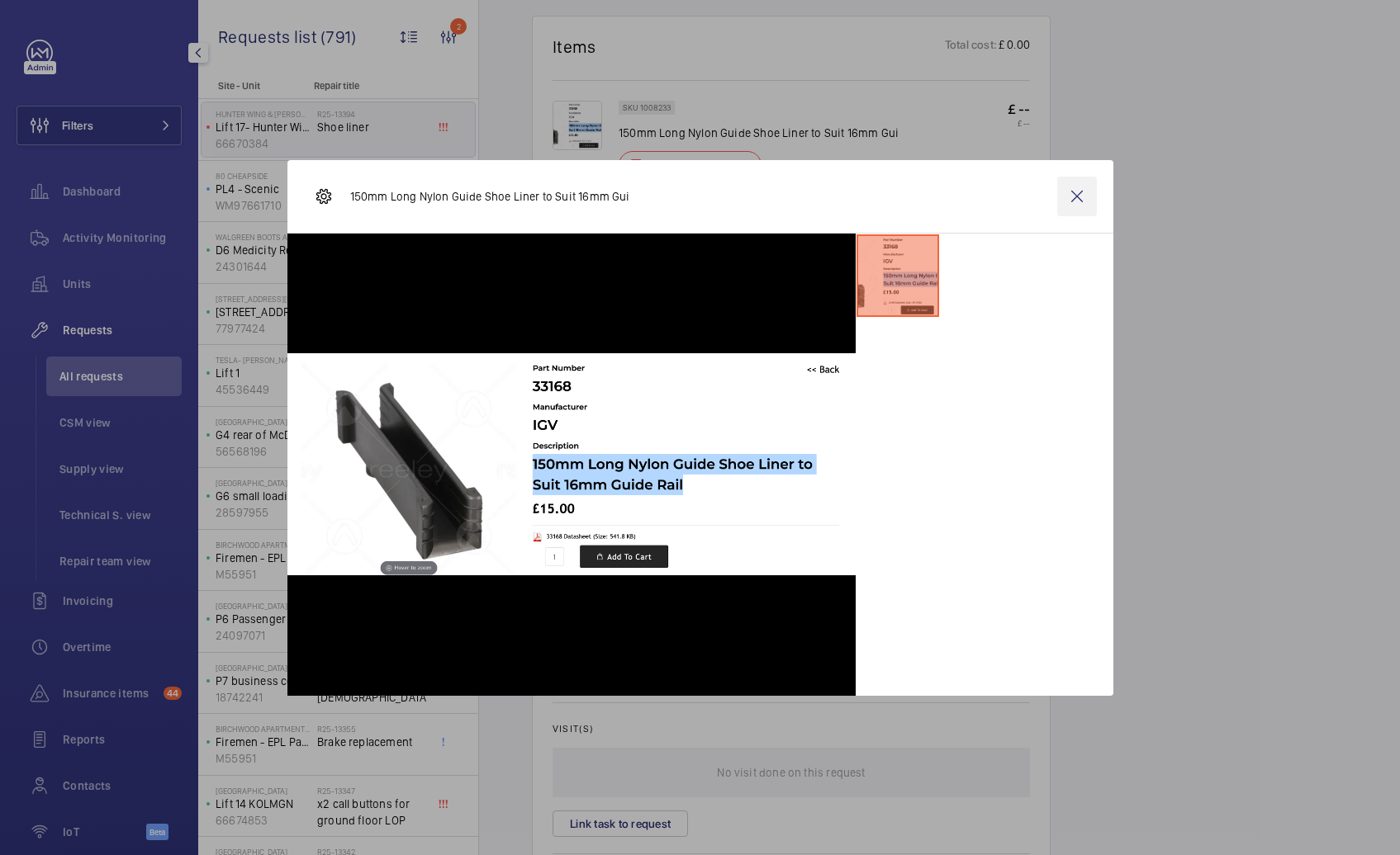
click at [1078, 195] on wm-front-icon-button at bounding box center [1076, 196] width 40 height 40
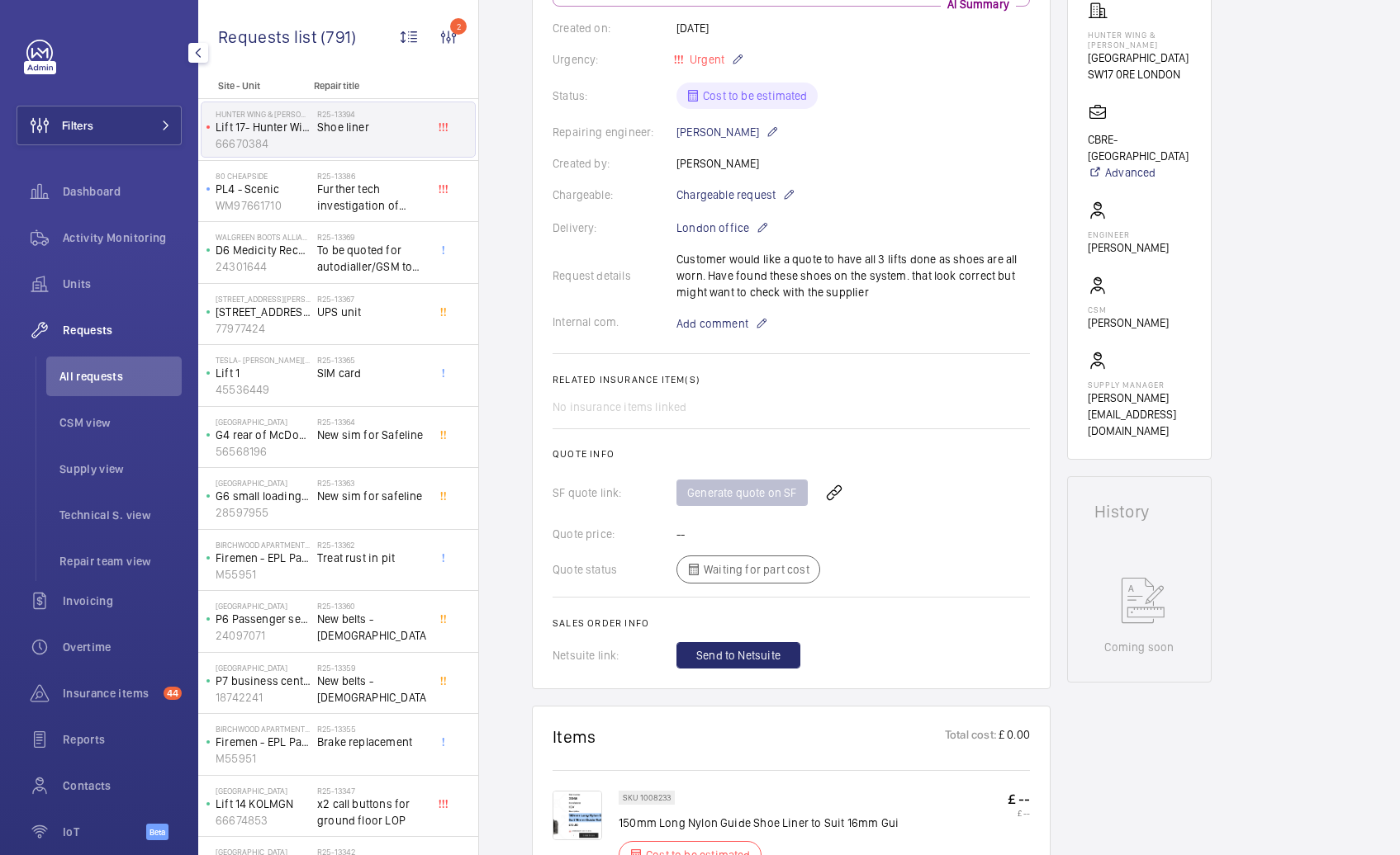
scroll to position [71, 0]
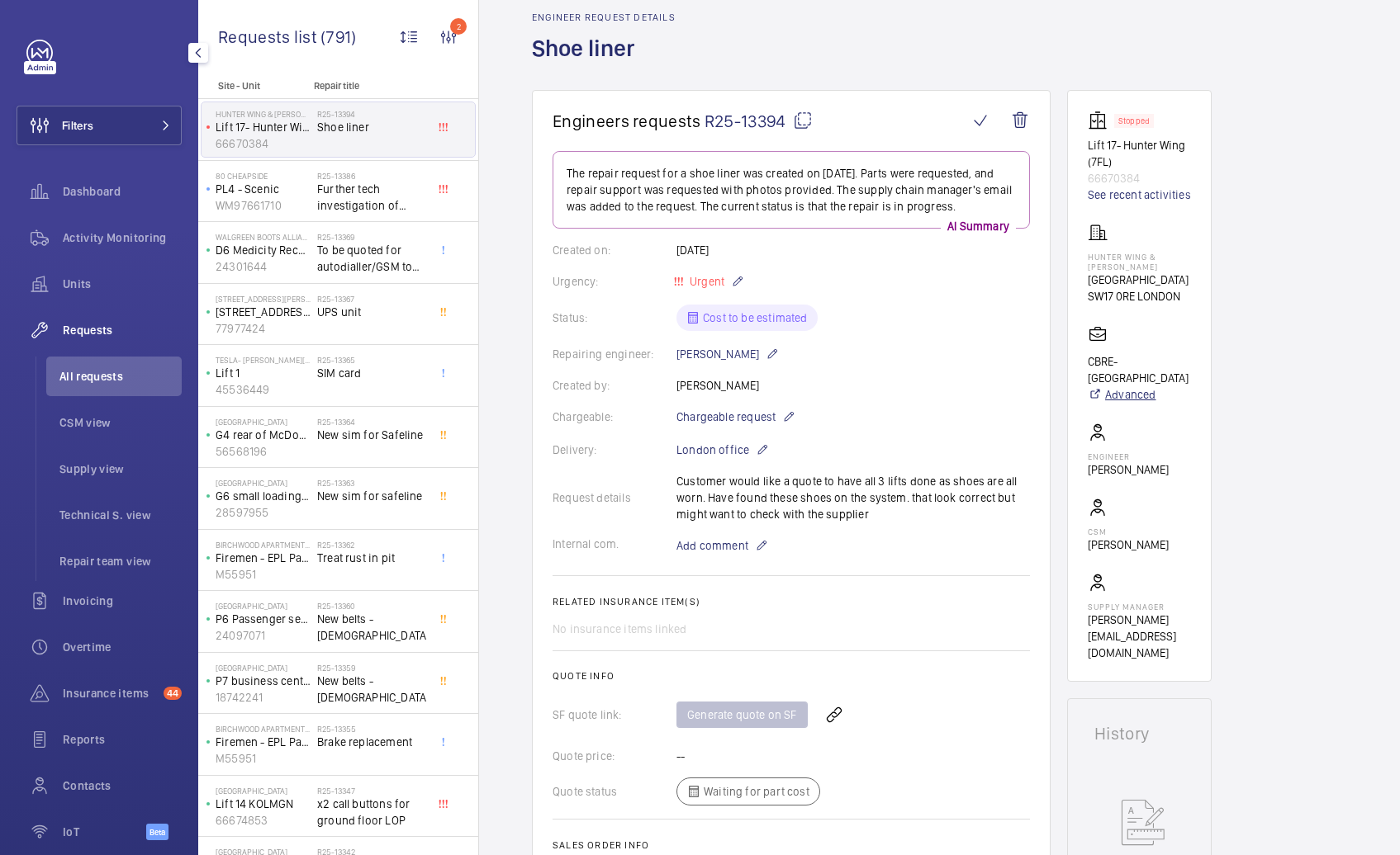
click at [1136, 393] on link "Advanced" at bounding box center [1139, 395] width 103 height 17
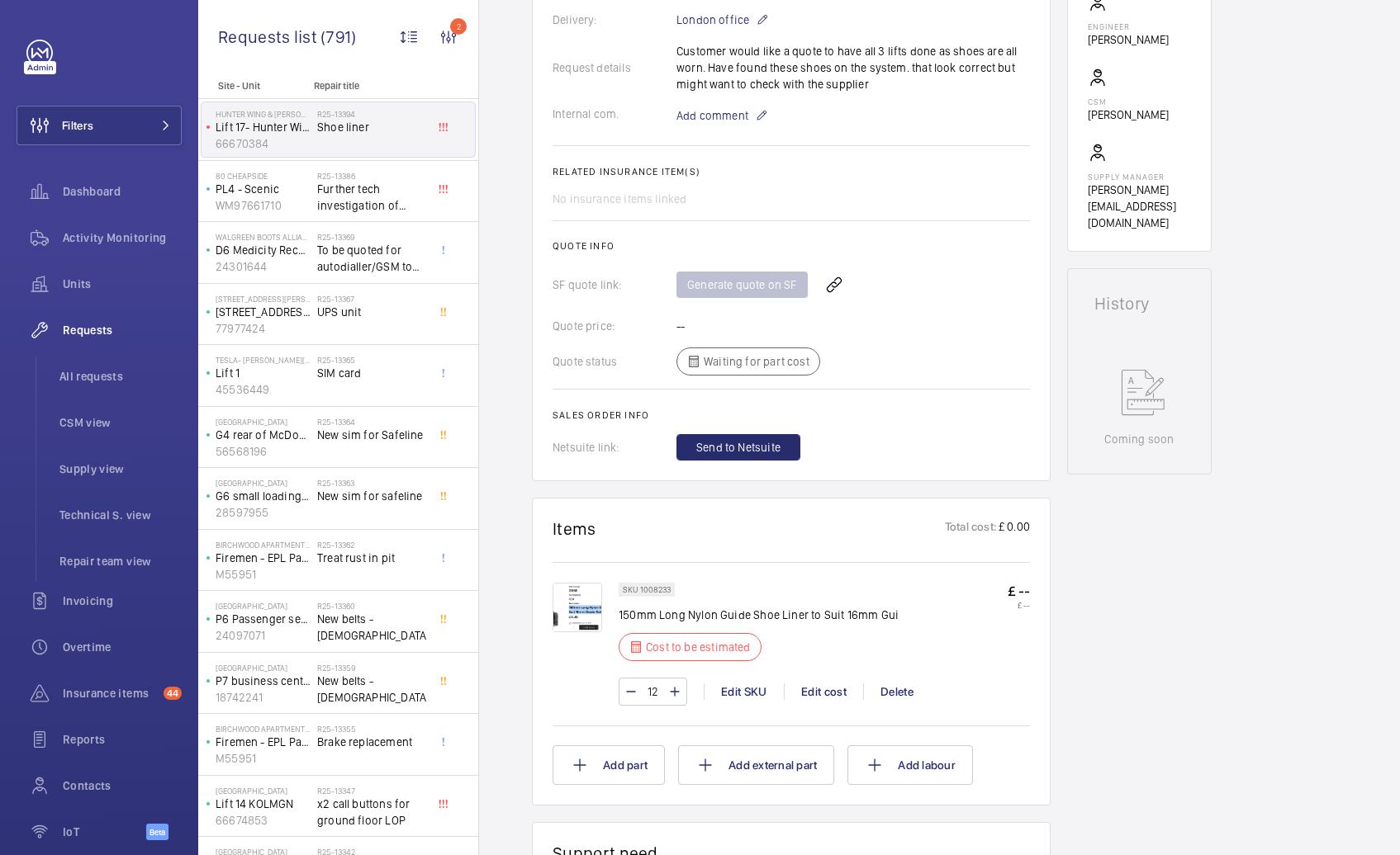
scroll to position [493, 0]
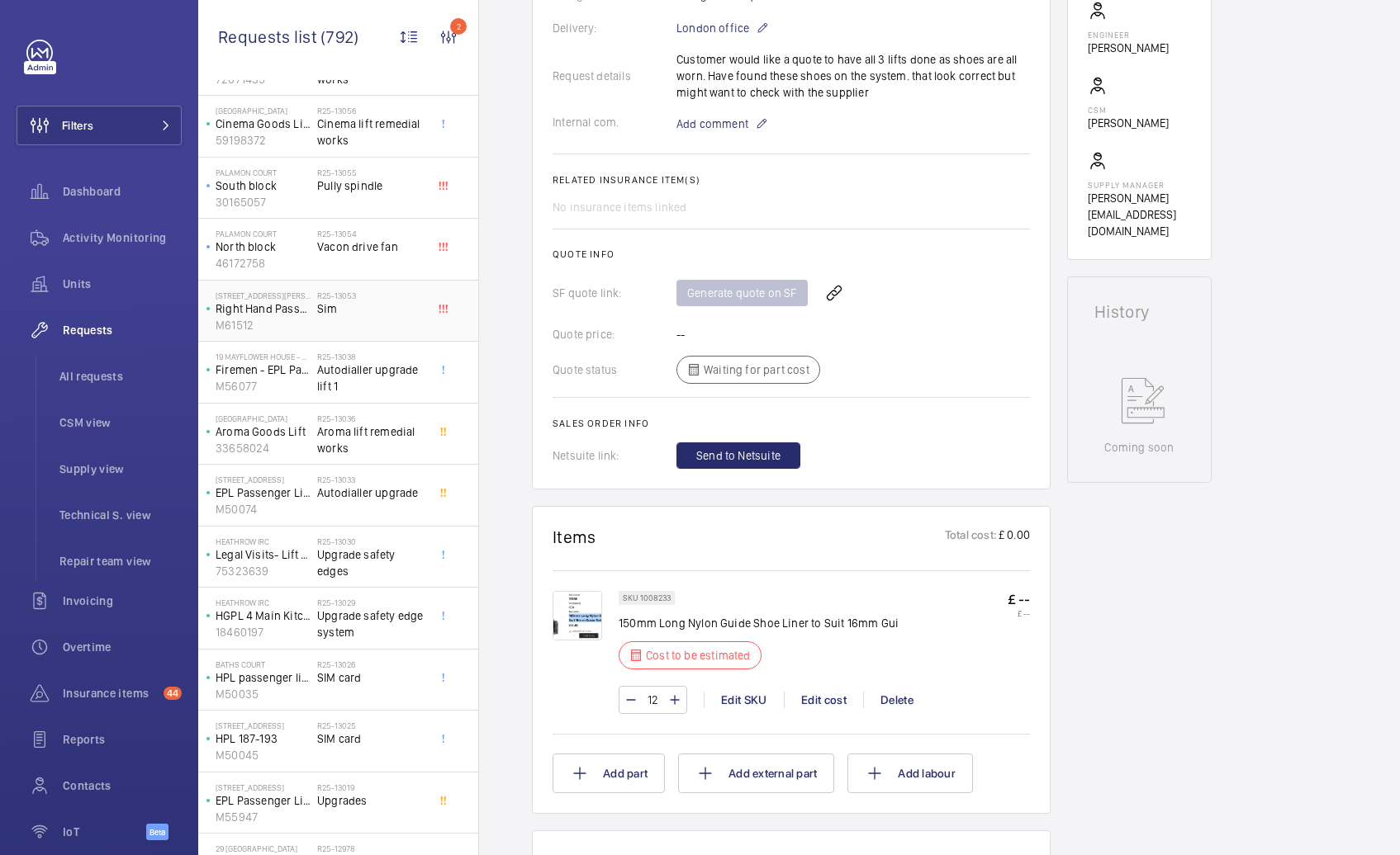
scroll to position [3575, 0]
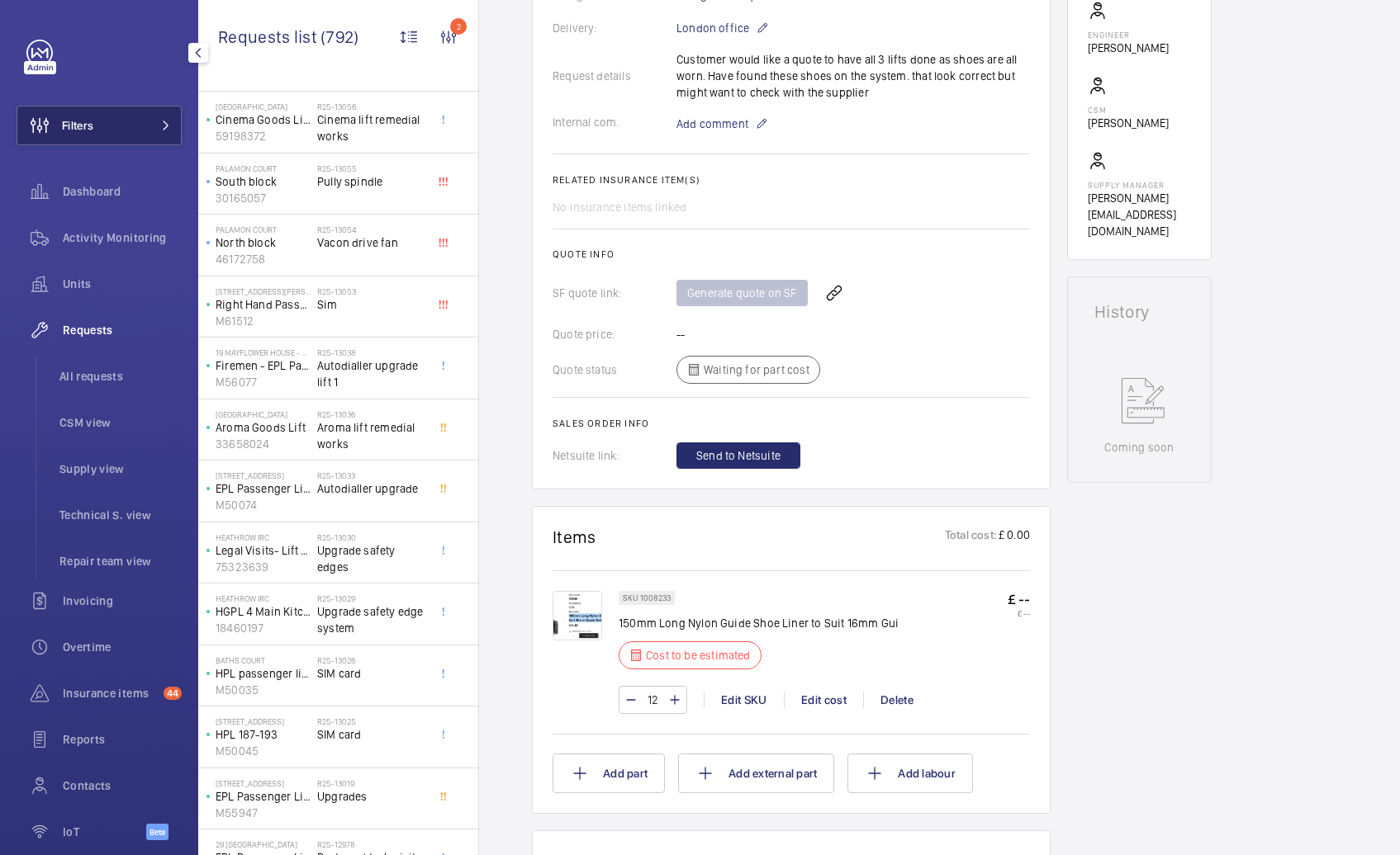
click at [163, 125] on button "Filters" at bounding box center [99, 125] width 165 height 40
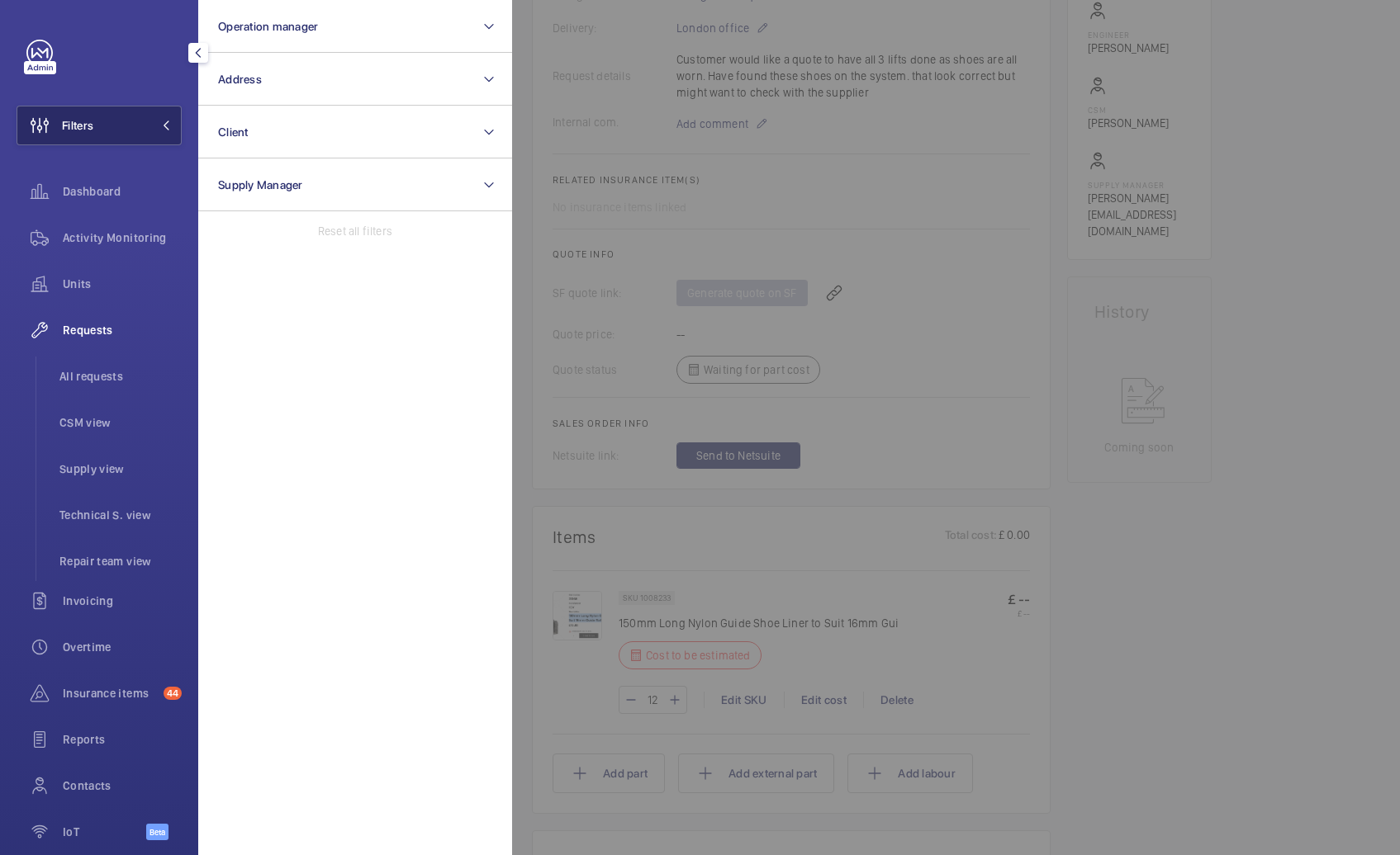
click at [153, 119] on button "Filters" at bounding box center [99, 125] width 165 height 40
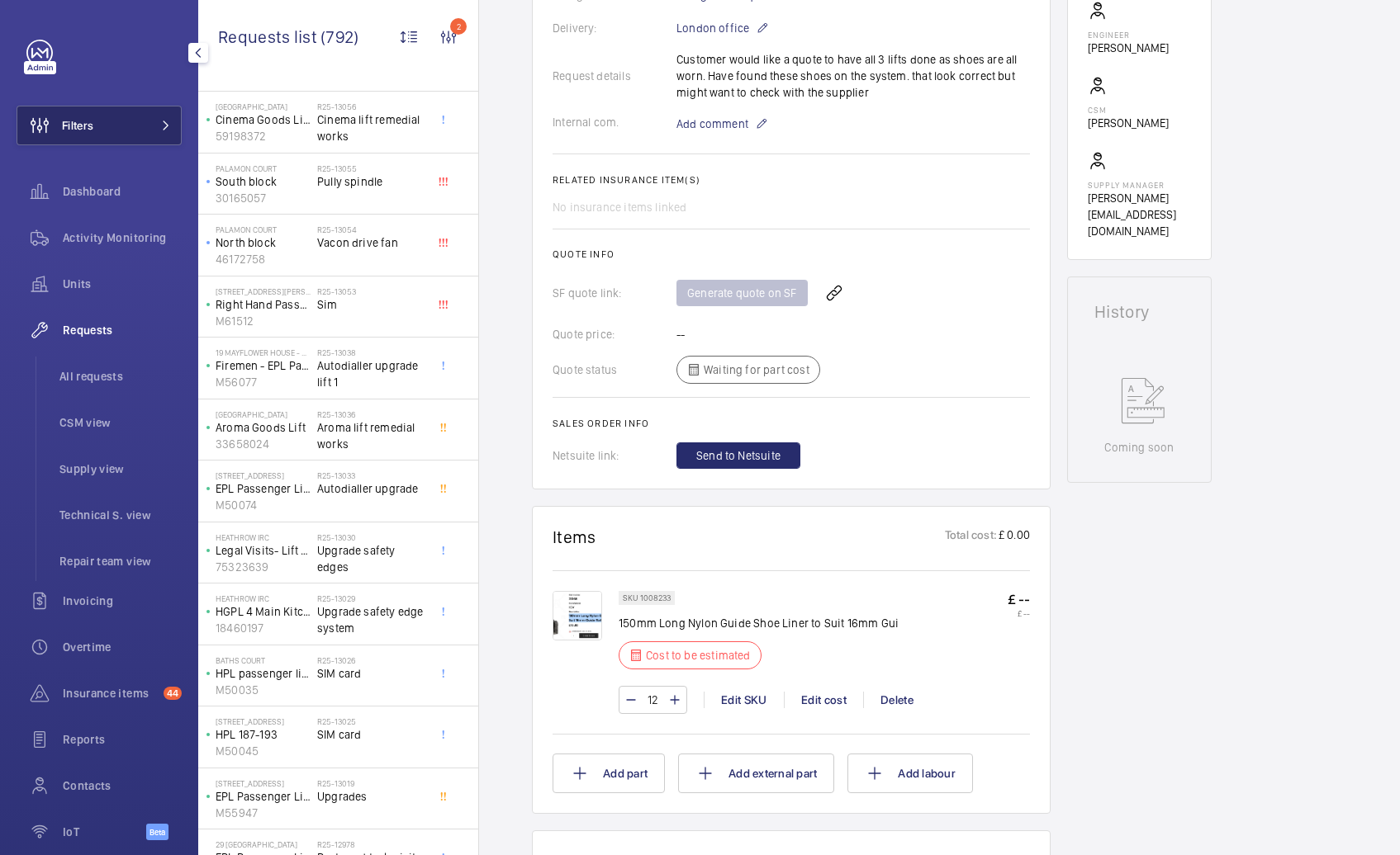
click at [161, 128] on mat-icon at bounding box center [165, 125] width 10 height 10
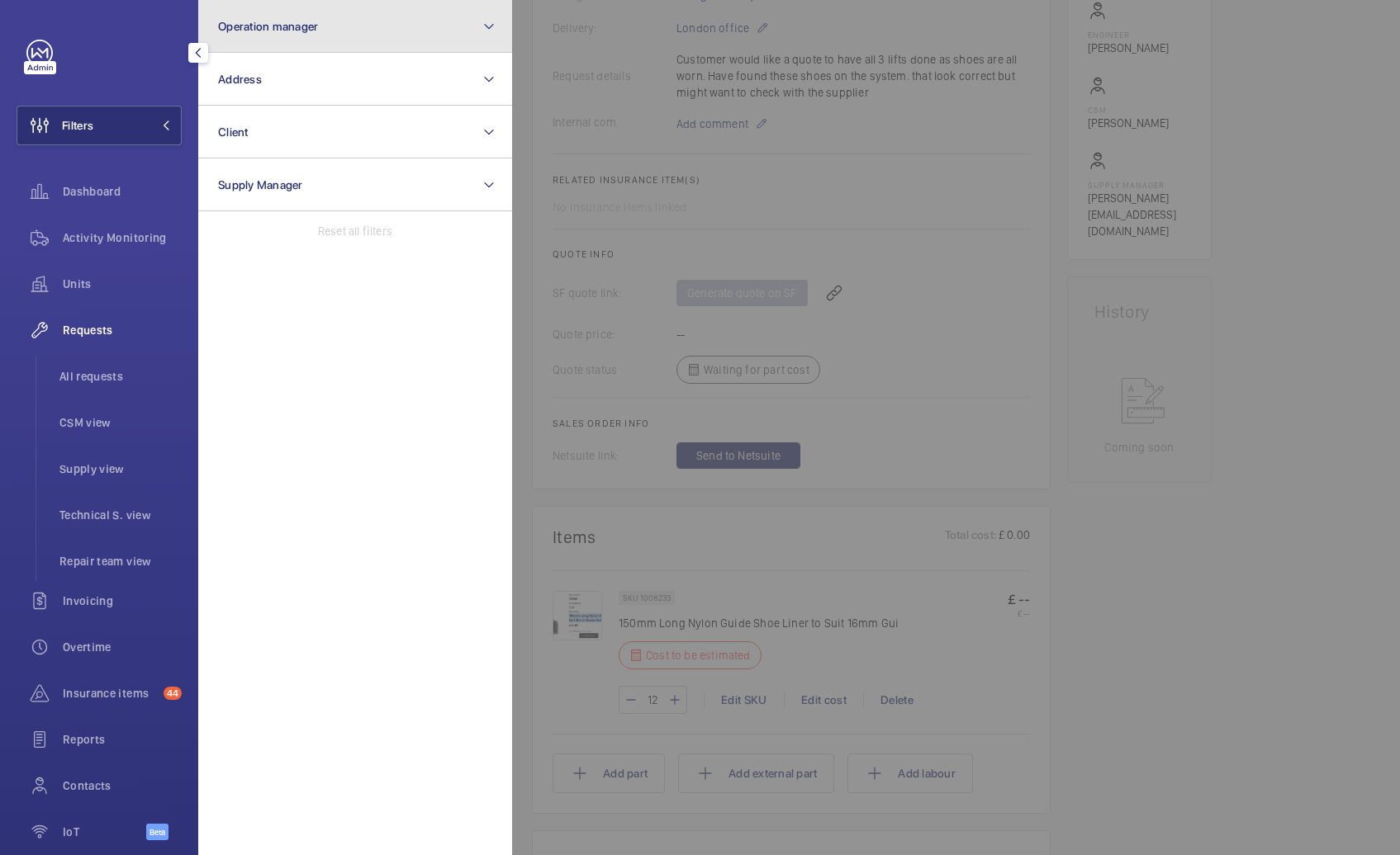
click at [295, 31] on span "Operation manager" at bounding box center [268, 26] width 99 height 13
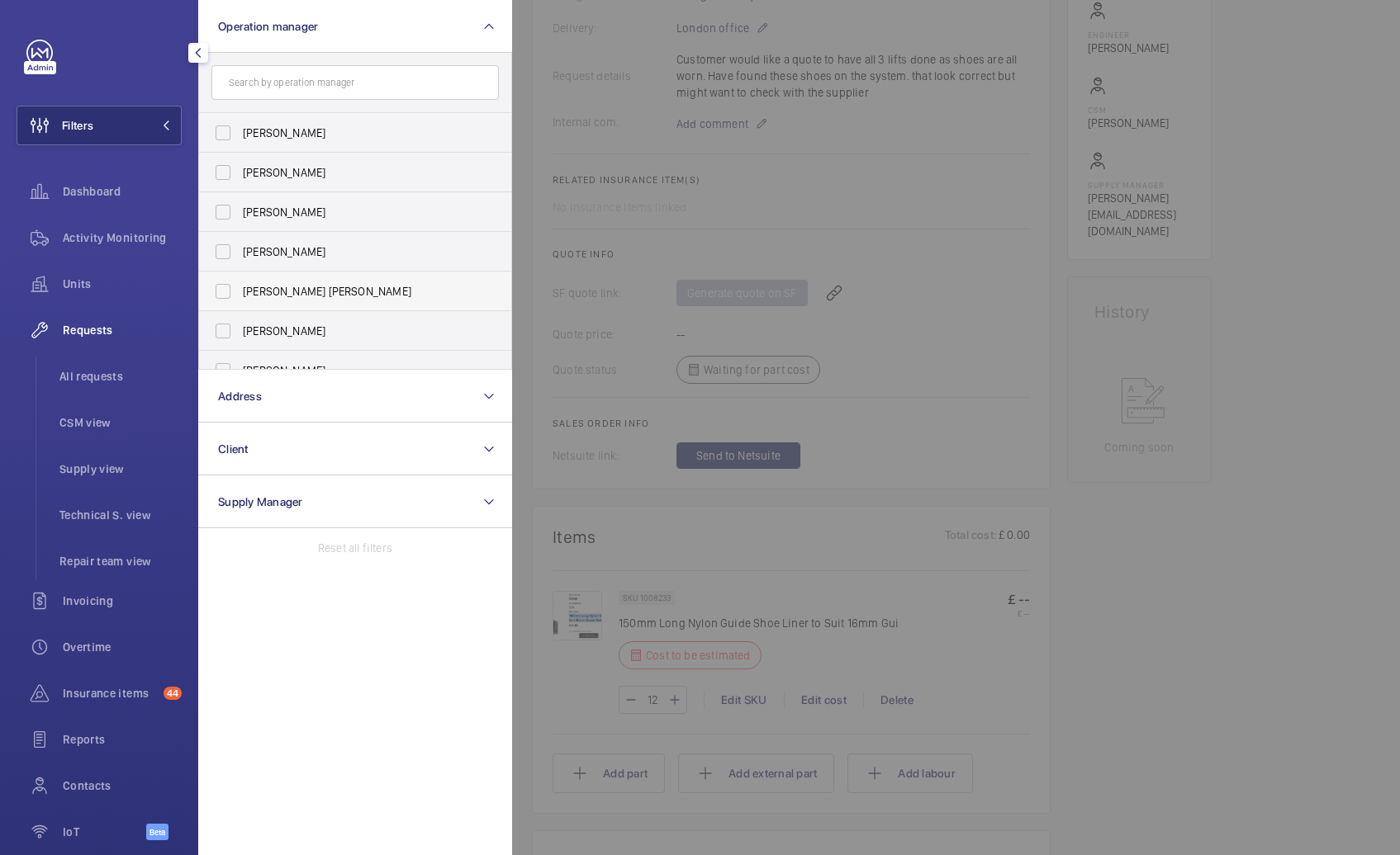
click at [297, 300] on label "[PERSON_NAME] [PERSON_NAME]" at bounding box center [342, 291] width 287 height 40
click at [240, 300] on input "[PERSON_NAME] [PERSON_NAME]" at bounding box center [223, 292] width 33 height 33
checkbox input "true"
click at [527, 71] on div at bounding box center [1212, 428] width 1400 height 855
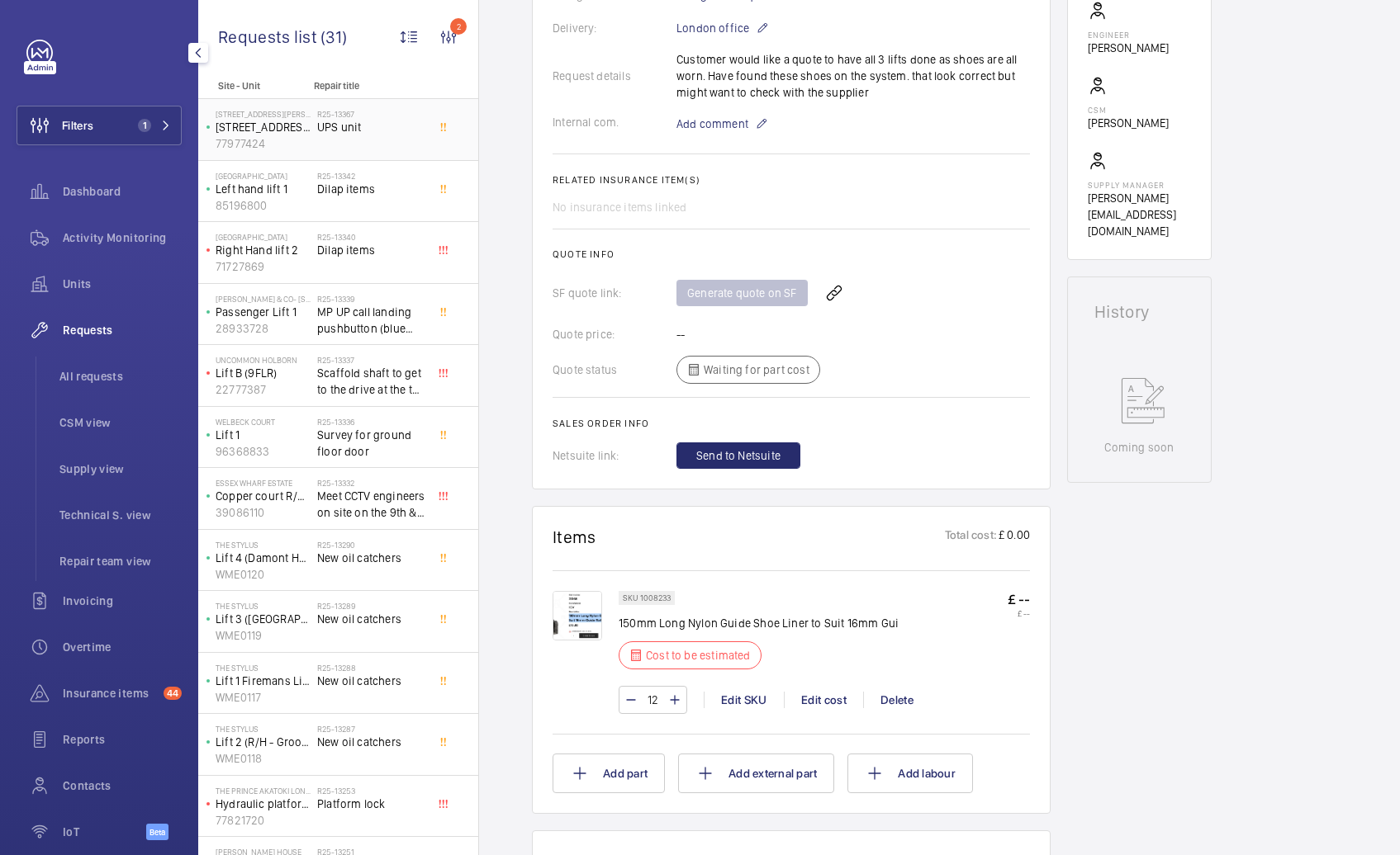
click at [299, 145] on p "77977424" at bounding box center [263, 144] width 95 height 17
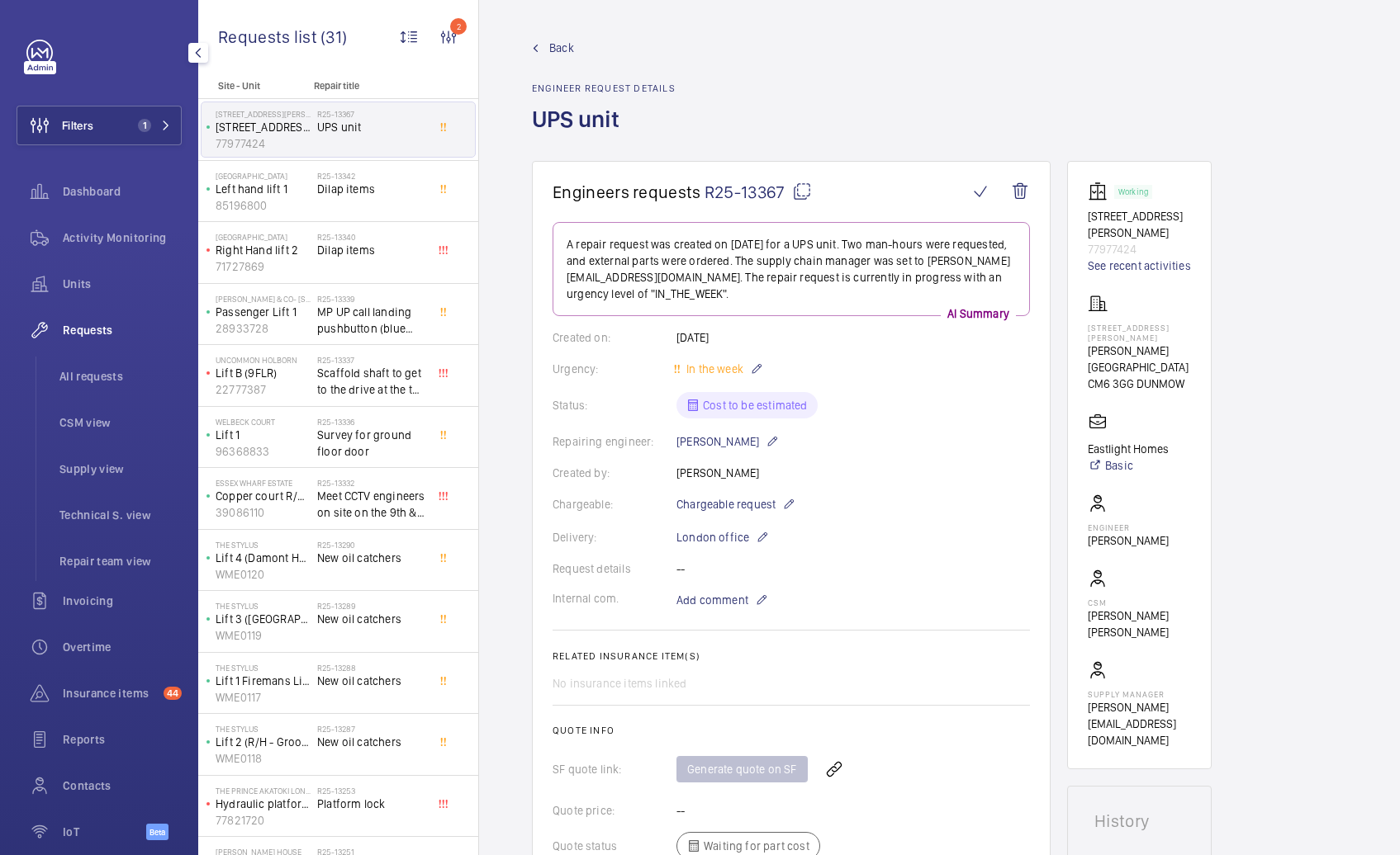
click at [291, 144] on p "77977424" at bounding box center [263, 144] width 95 height 17
click at [159, 122] on button "Filters 1" at bounding box center [99, 125] width 165 height 40
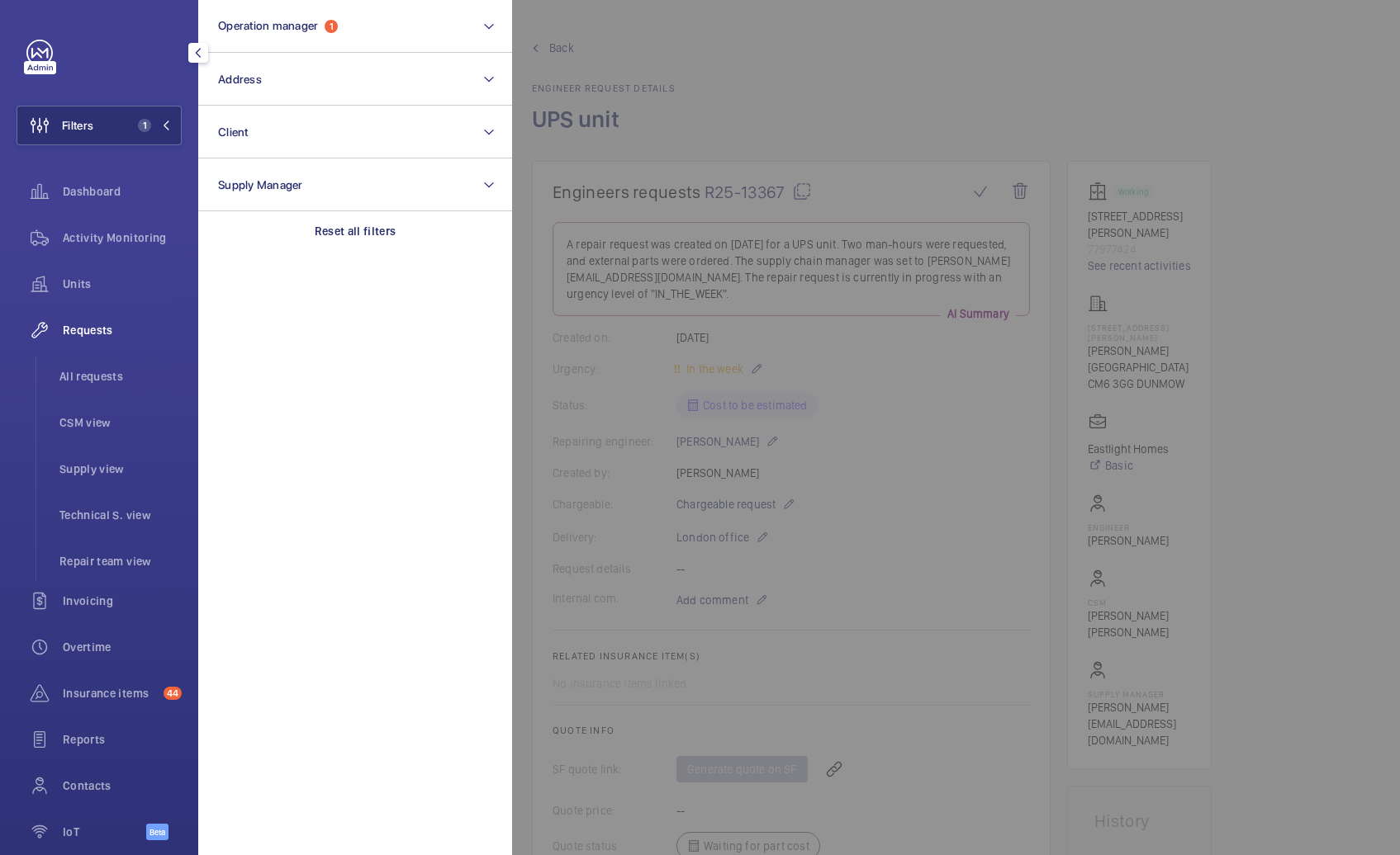
click at [633, 131] on div at bounding box center [1212, 428] width 1400 height 855
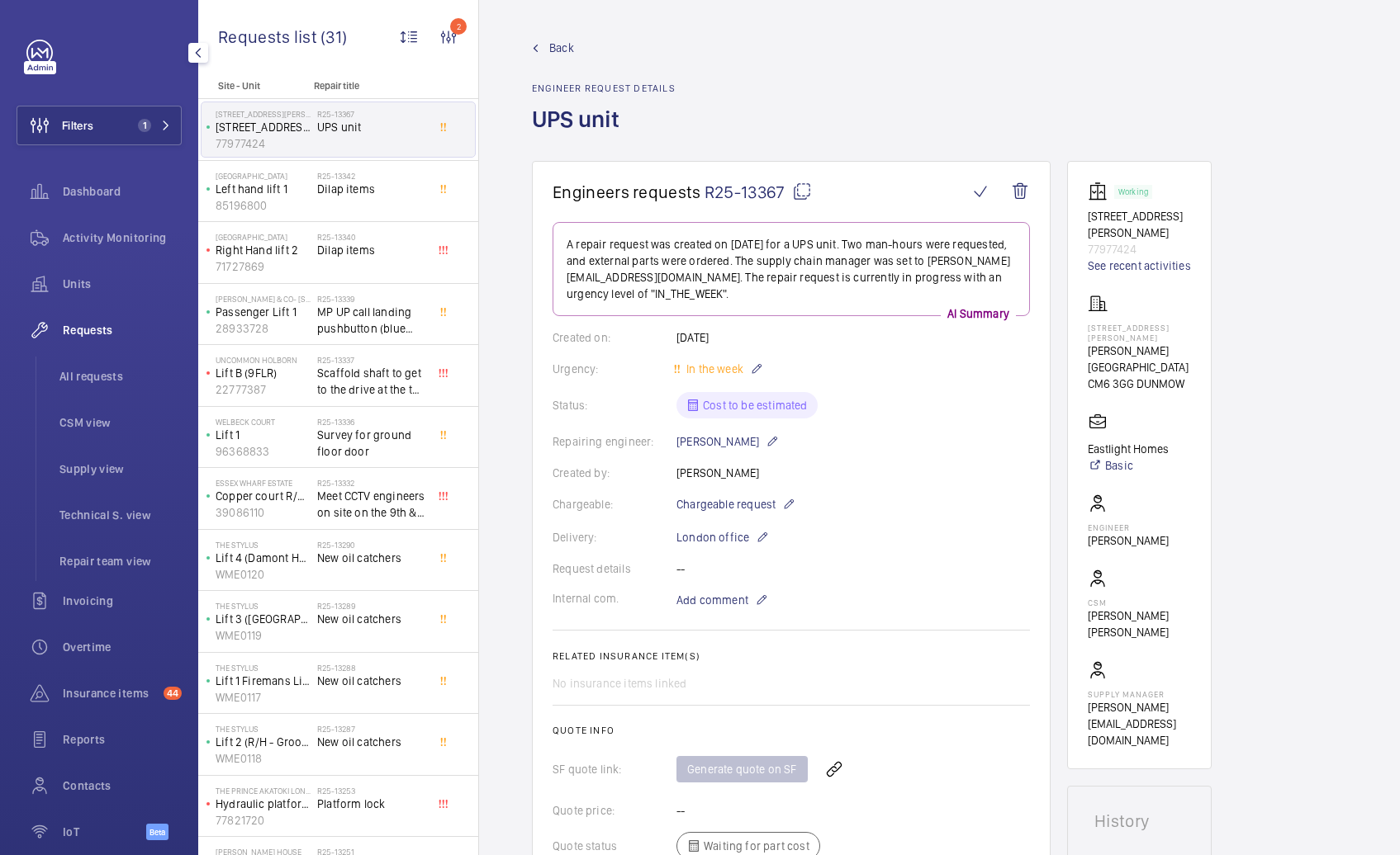
click at [386, 143] on div "R25-13367 UPS unit" at bounding box center [371, 133] width 109 height 48
click at [73, 378] on span "All requests" at bounding box center [120, 376] width 122 height 17
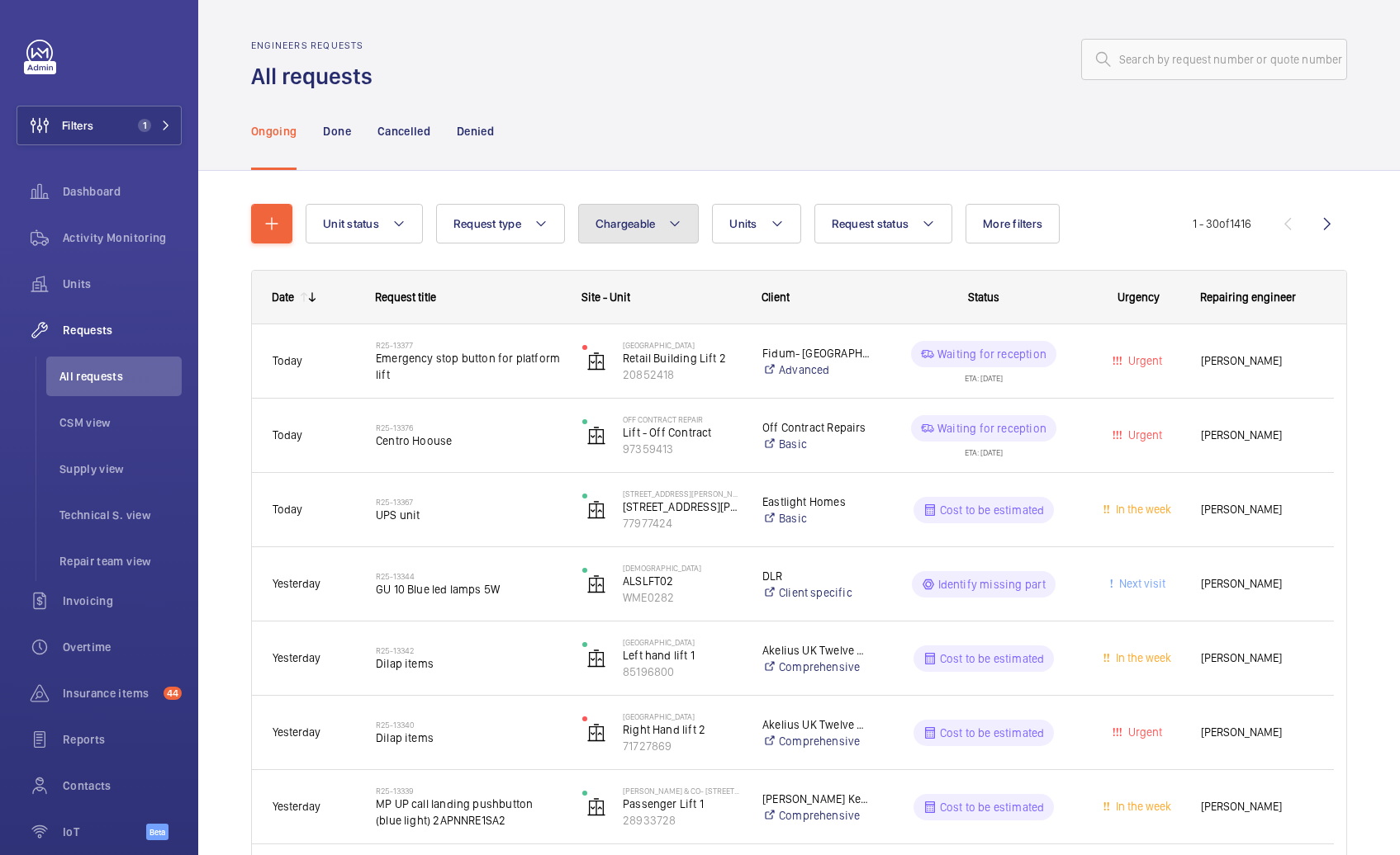
click at [641, 233] on button "Chargeable" at bounding box center [639, 223] width 122 height 40
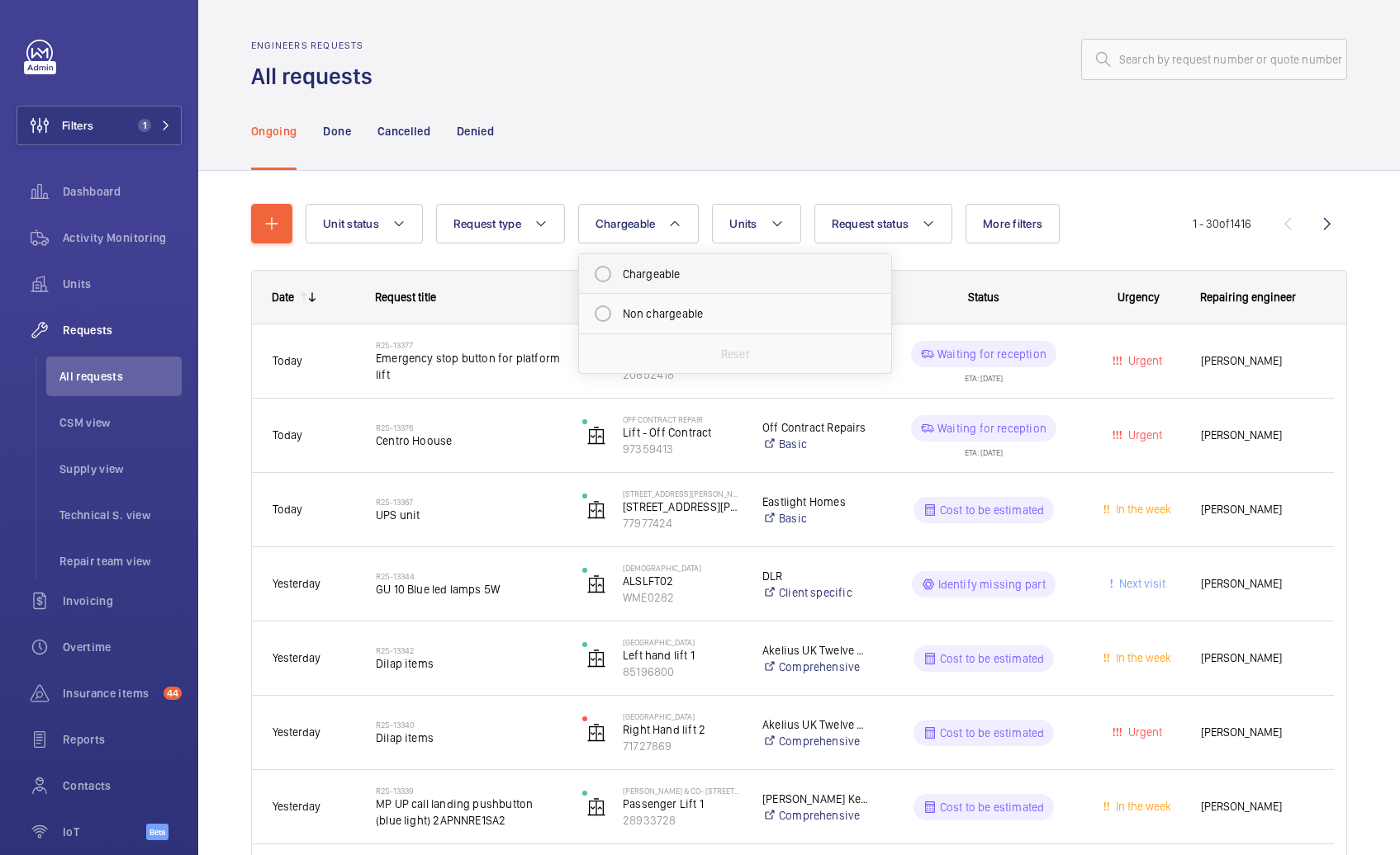
click at [647, 275] on mat-radio-button "Chargeable" at bounding box center [735, 274] width 297 height 33
radio input "true"
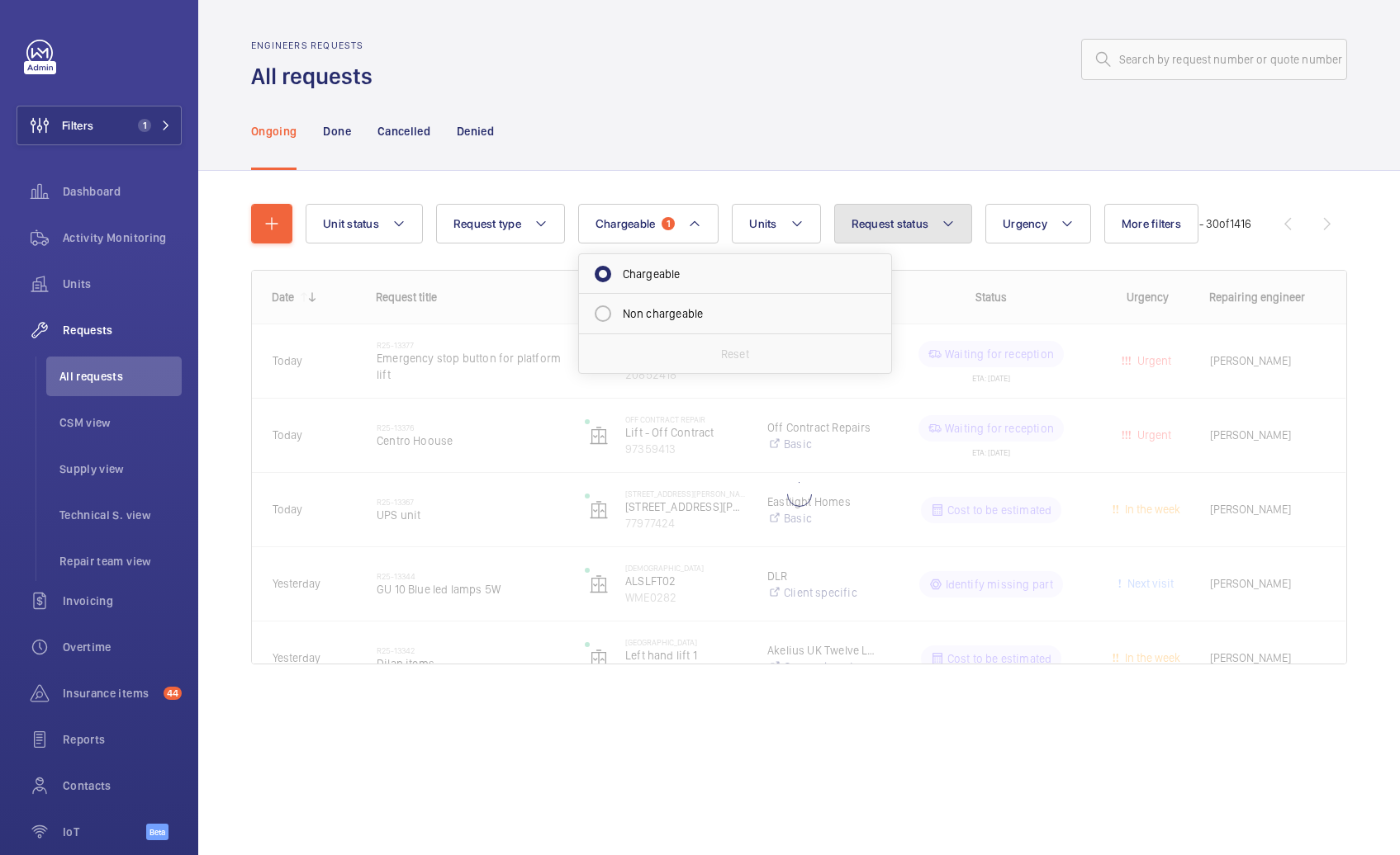
click at [914, 232] on button "Request status" at bounding box center [903, 223] width 139 height 40
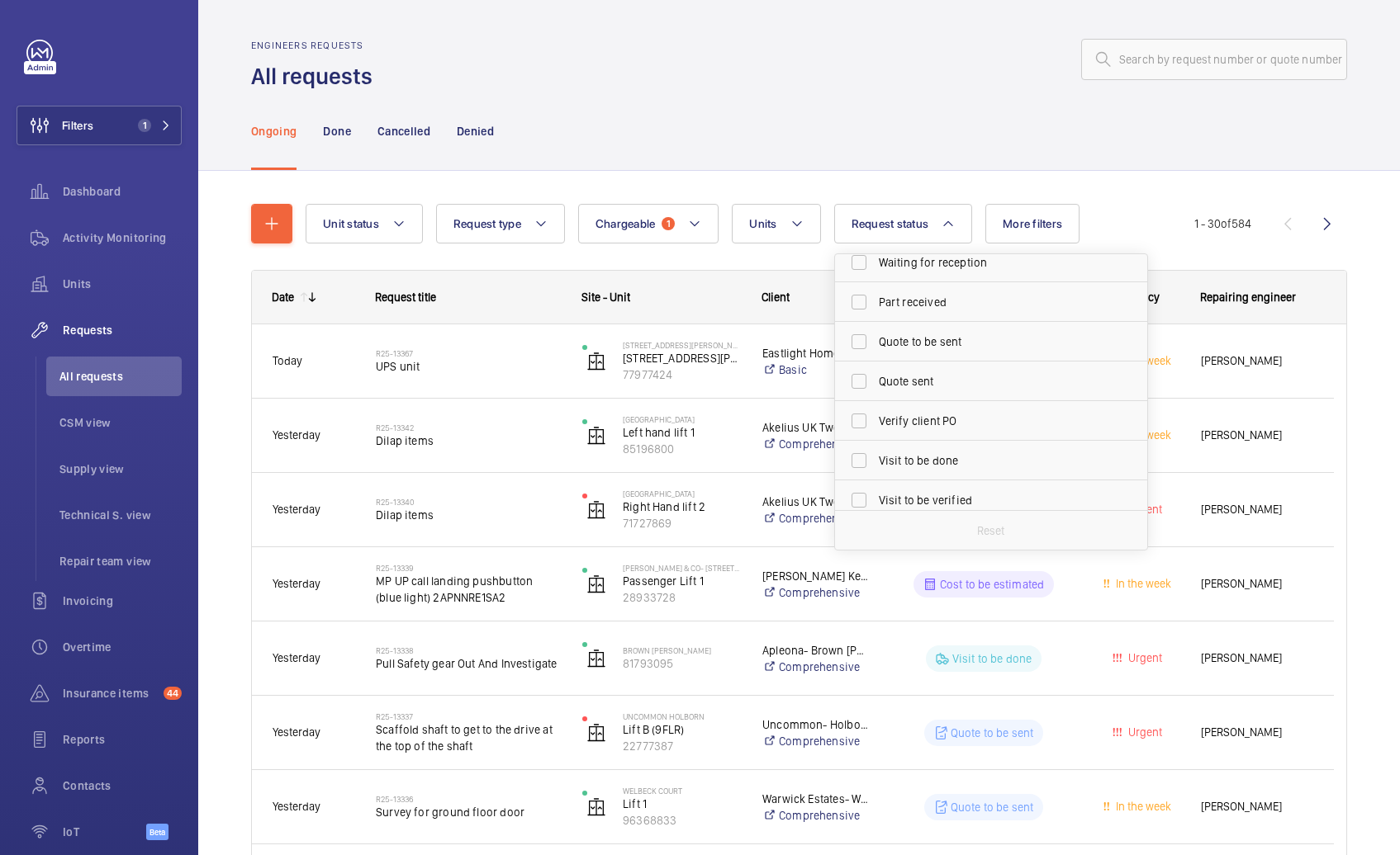
scroll to position [219, 0]
click at [921, 337] on span "Quote to be sent" at bounding box center [992, 332] width 227 height 17
click at [876, 337] on input "Quote to be sent" at bounding box center [859, 332] width 33 height 33
checkbox input "true"
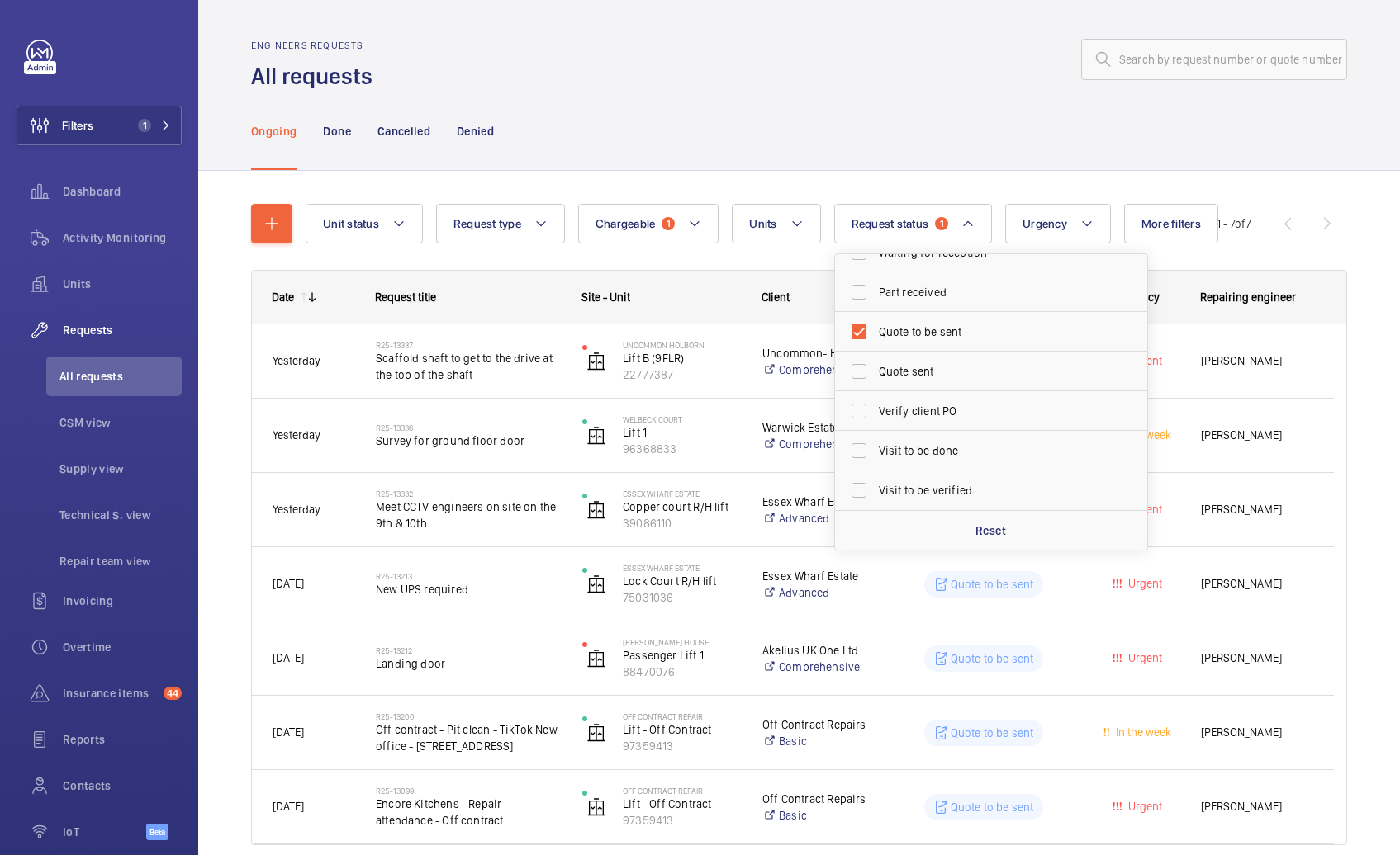
click at [897, 63] on div at bounding box center [865, 59] width 965 height 40
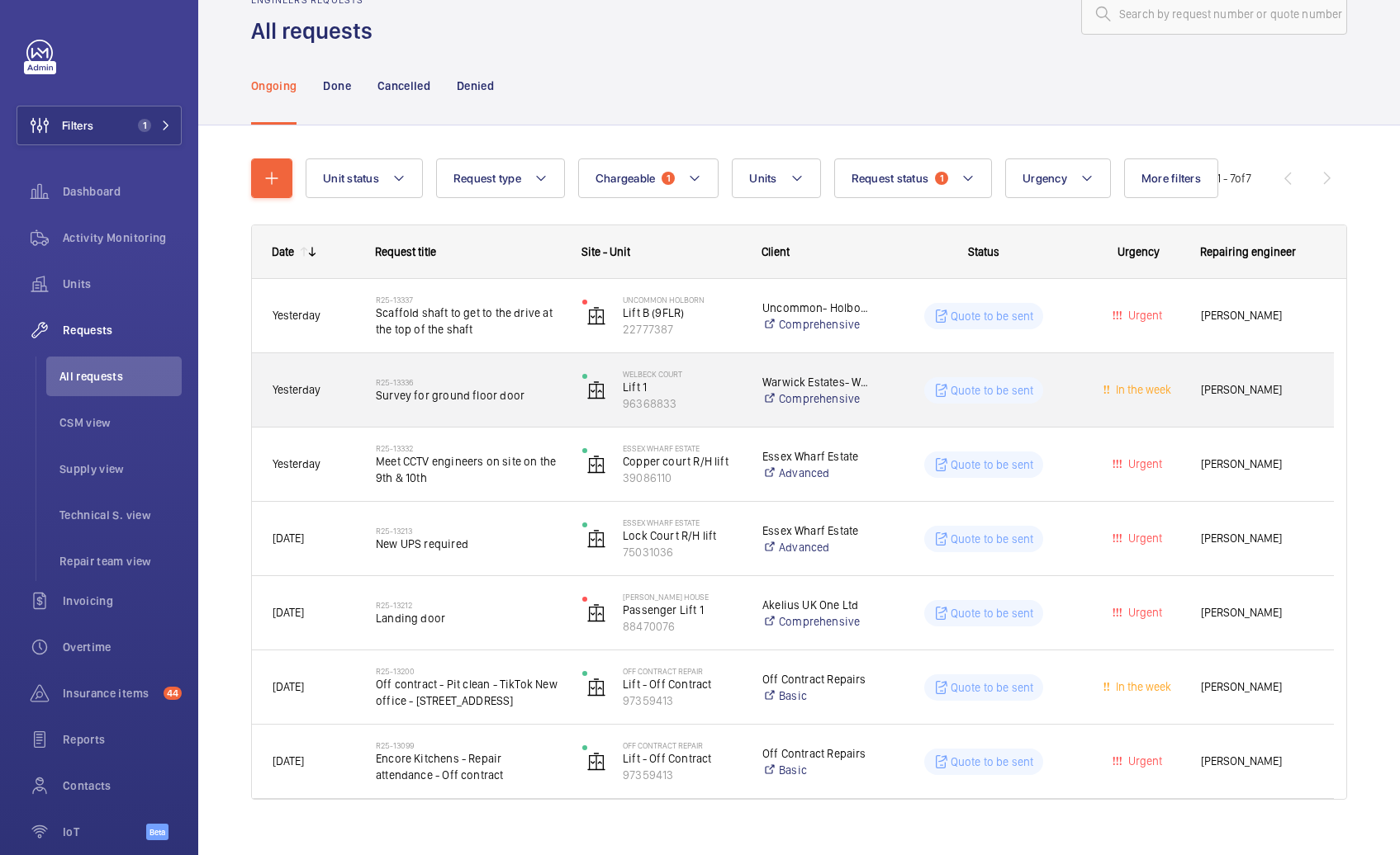
scroll to position [70, 0]
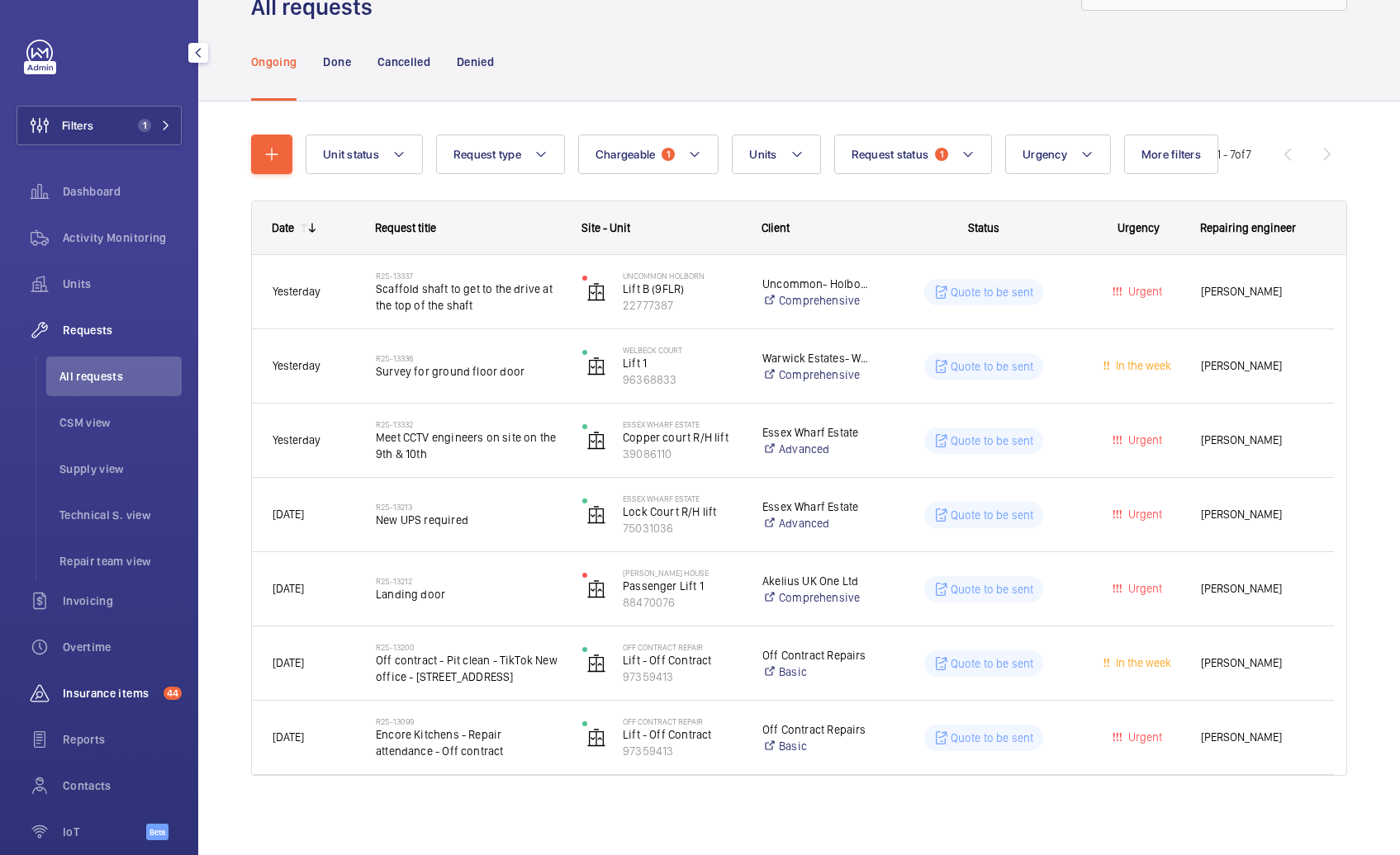
click at [91, 693] on span "Insurance items" at bounding box center [110, 693] width 94 height 17
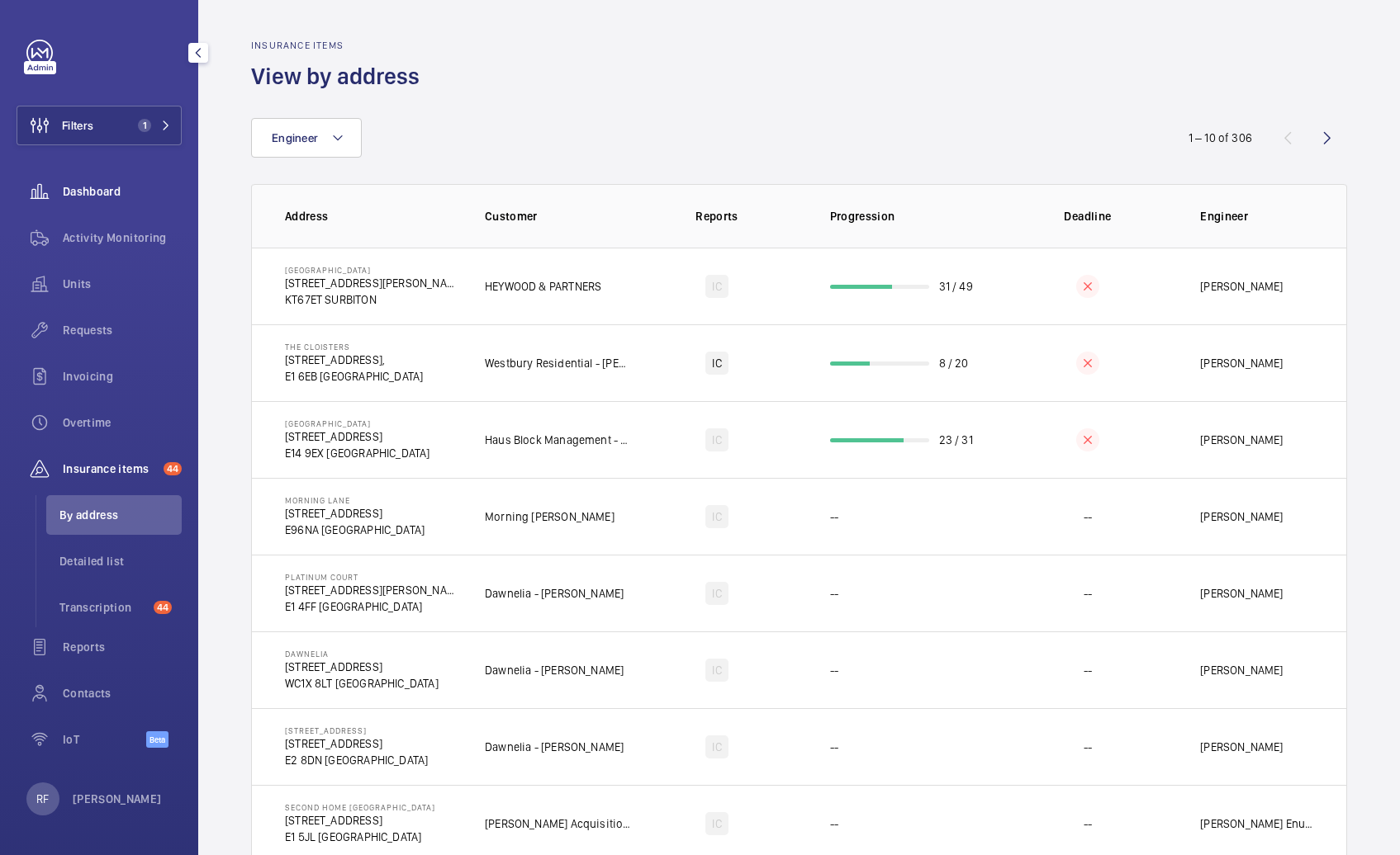
click at [98, 189] on span "Dashboard" at bounding box center [123, 191] width 119 height 17
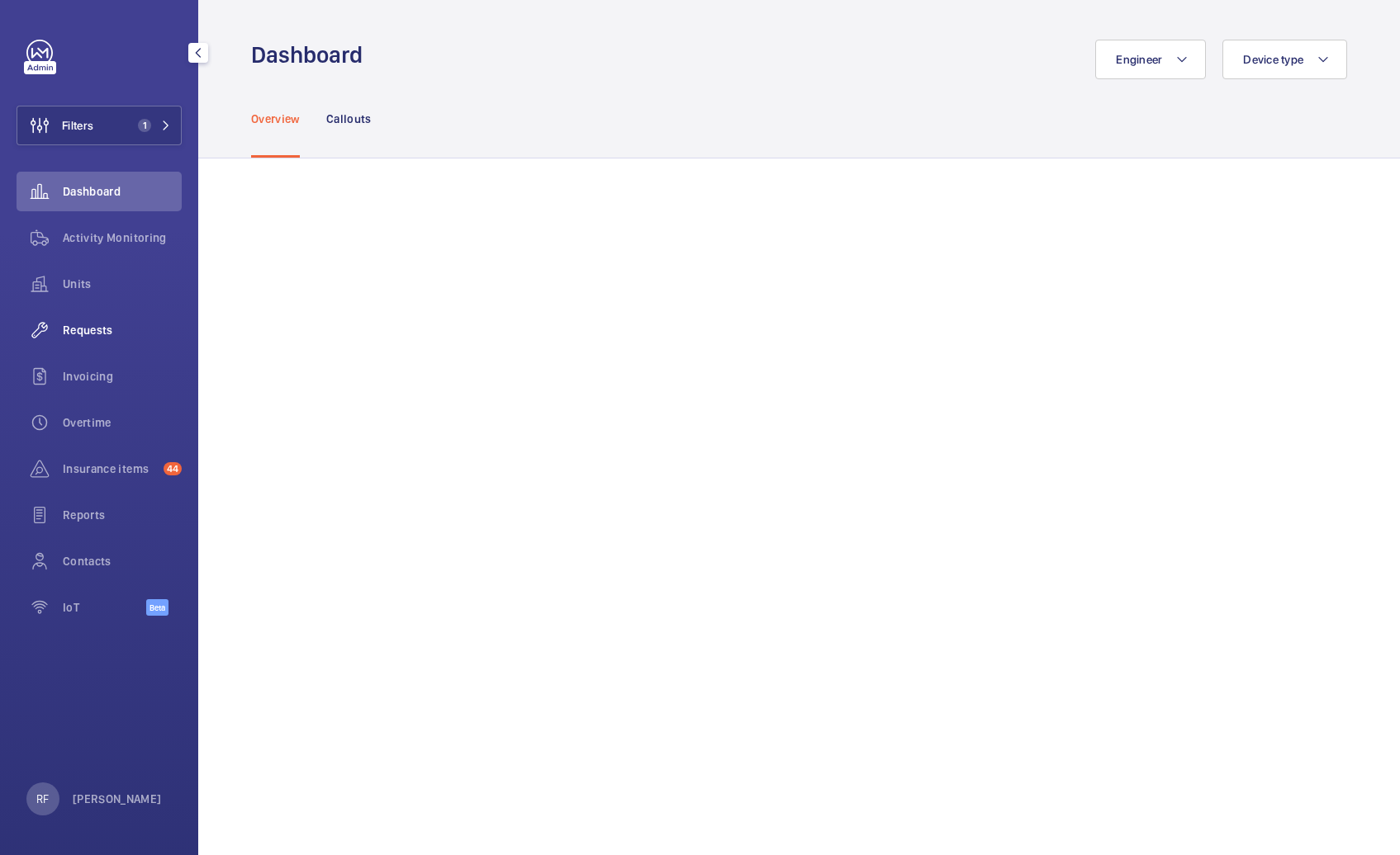
click at [136, 336] on span "Requests" at bounding box center [123, 330] width 119 height 17
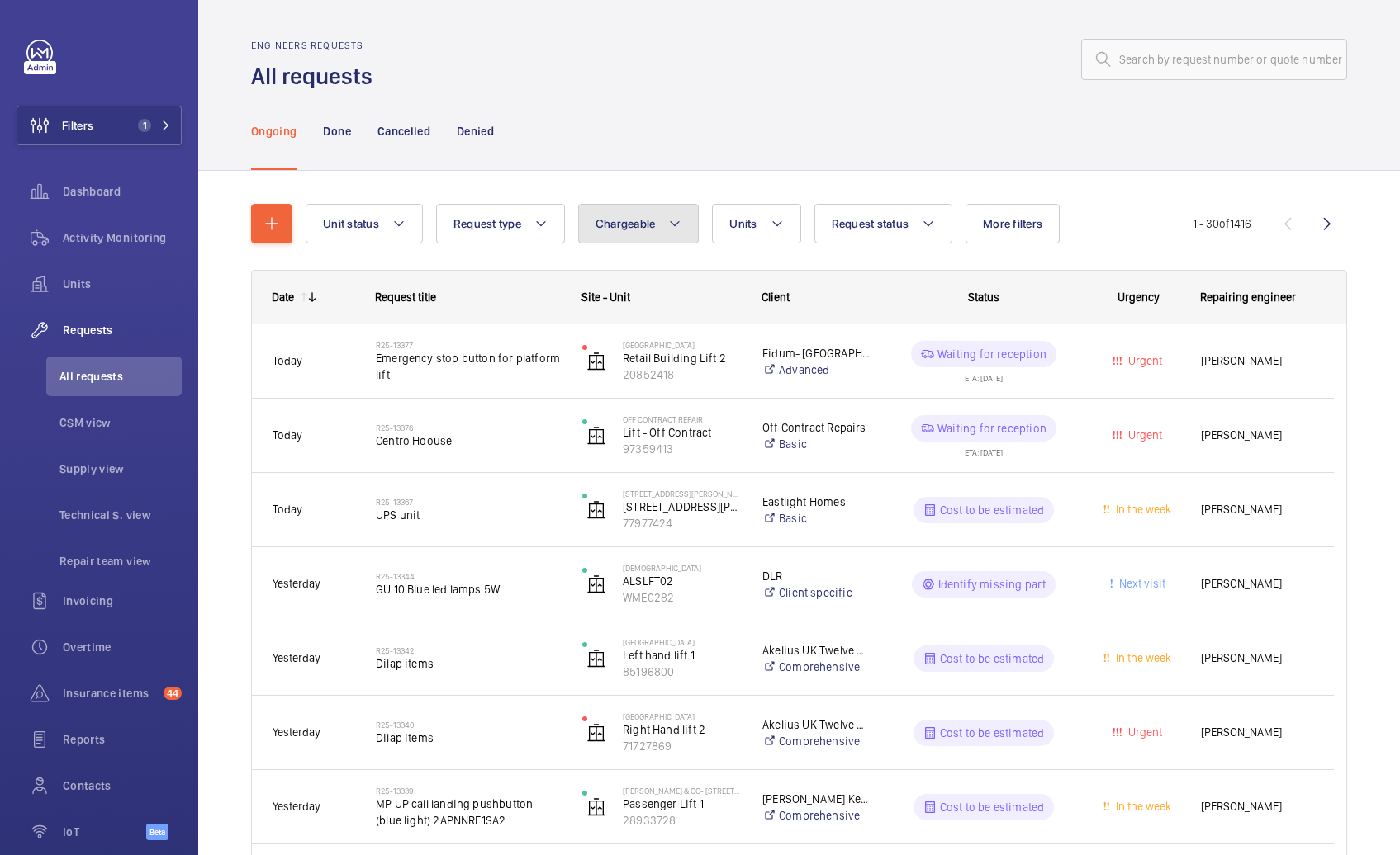
click at [653, 231] on button "Chargeable" at bounding box center [639, 223] width 122 height 40
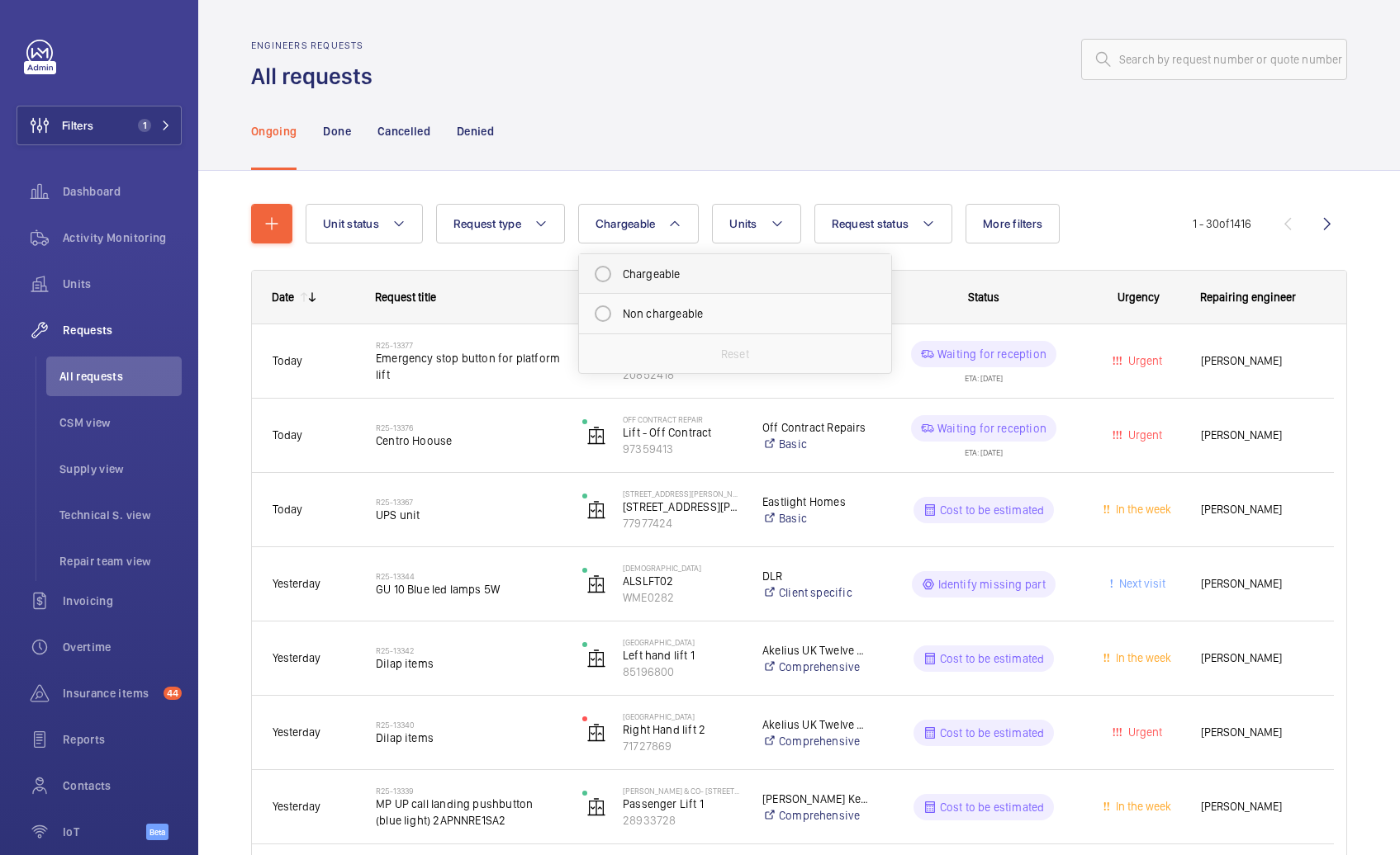
click at [665, 270] on mat-radio-button "Chargeable" at bounding box center [735, 274] width 297 height 33
radio input "true"
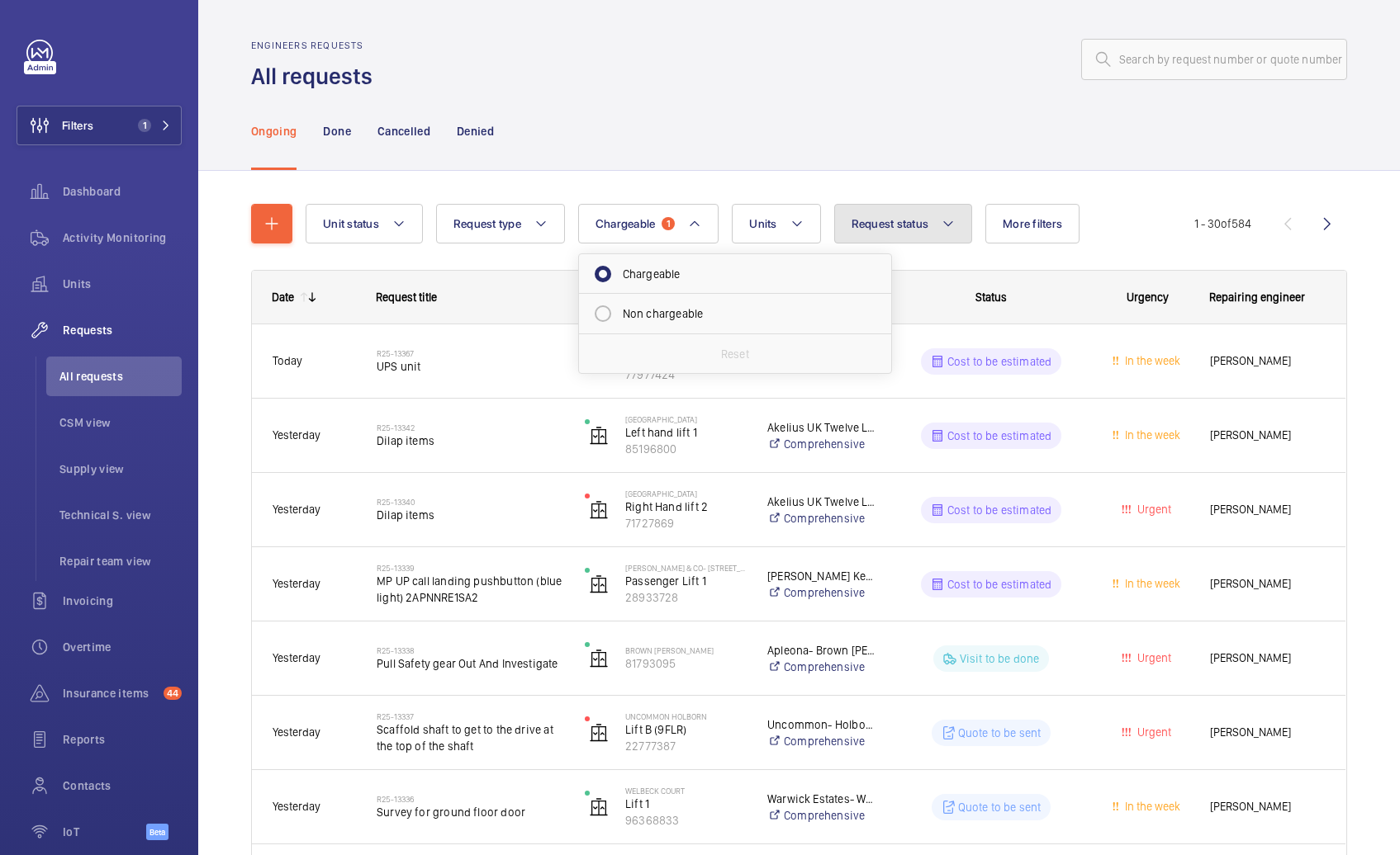
click at [914, 233] on button "Request status" at bounding box center [903, 223] width 139 height 40
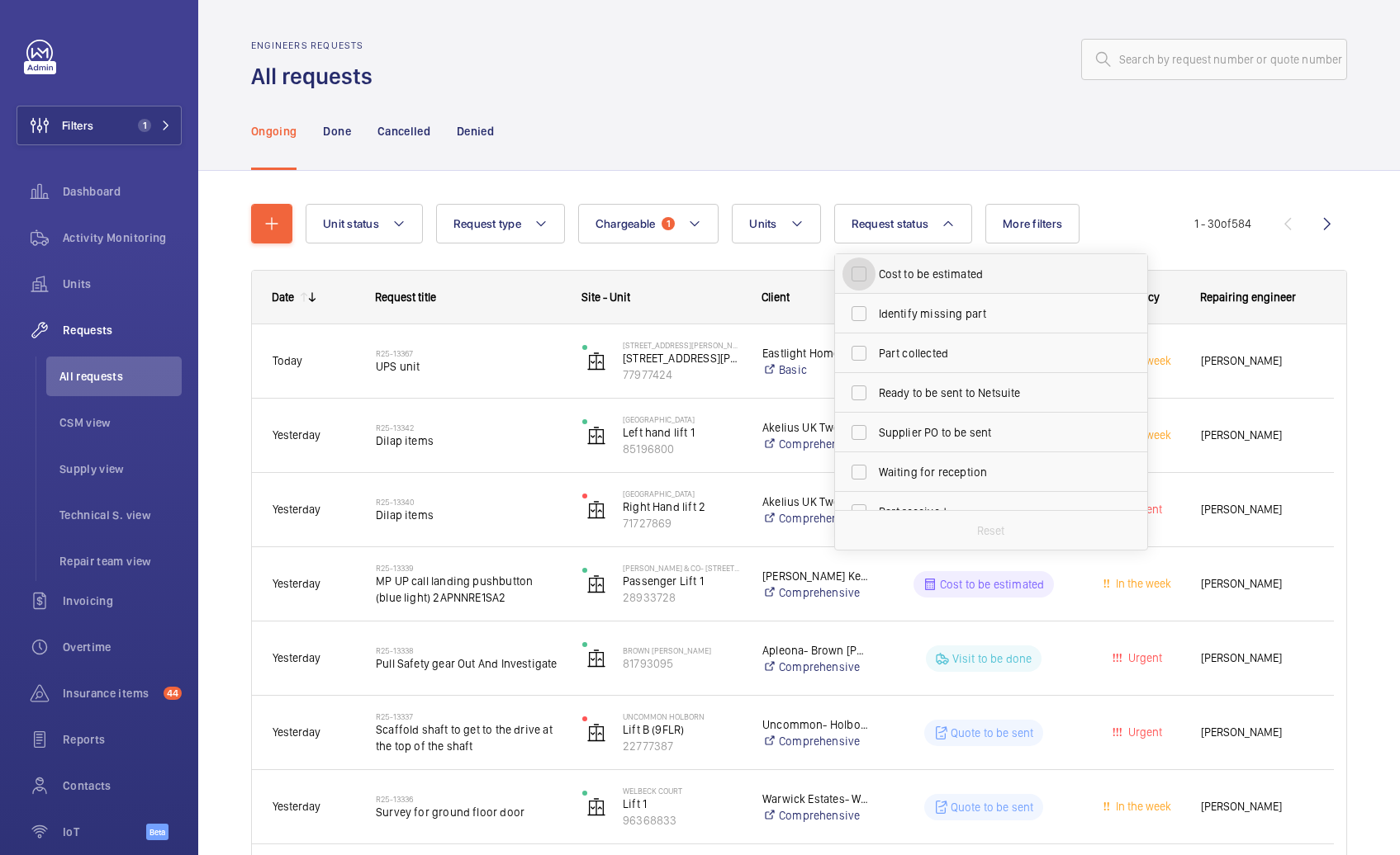
click at [872, 286] on input "Cost to be estimated" at bounding box center [859, 274] width 33 height 33
checkbox input "true"
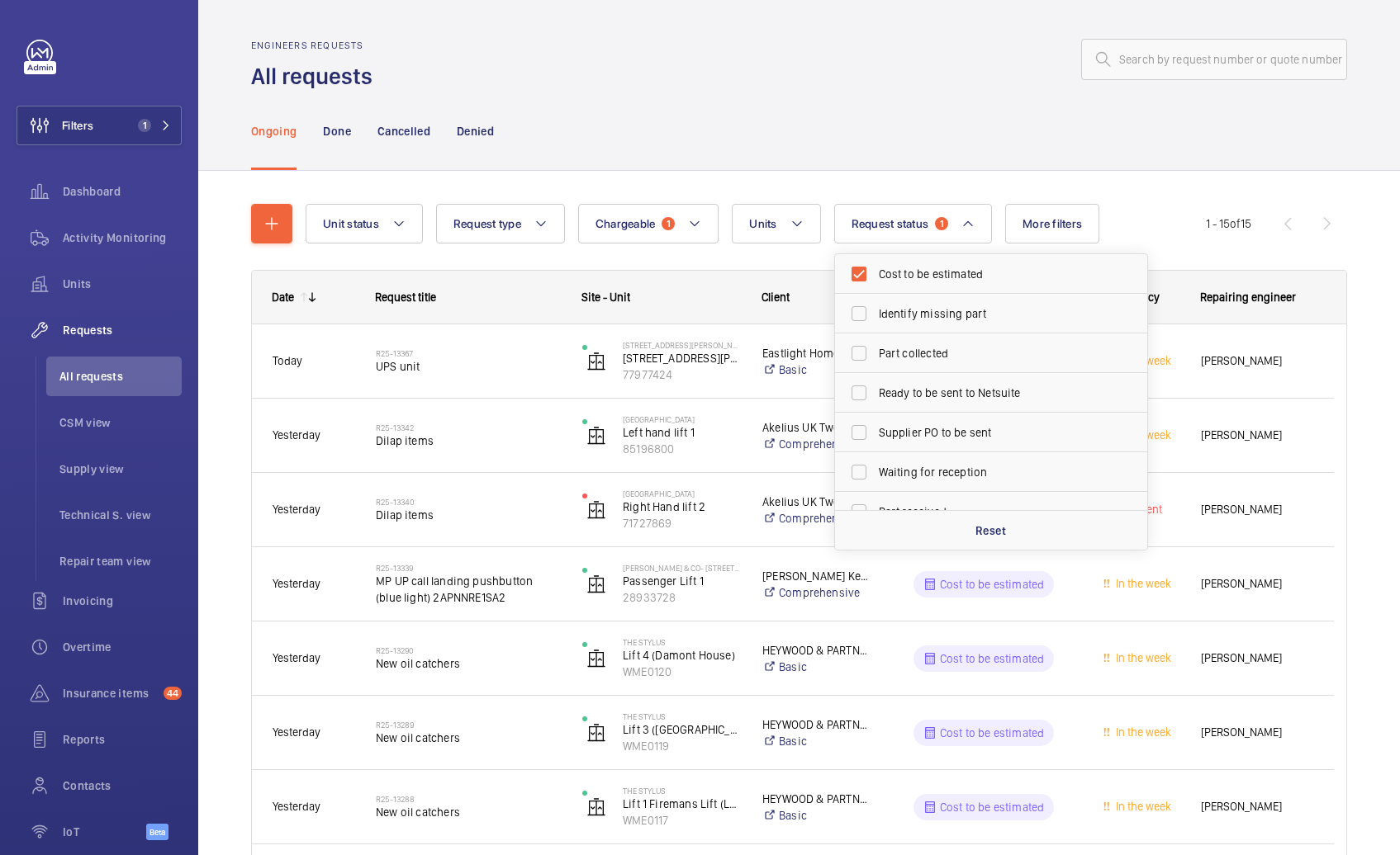
click at [724, 74] on div at bounding box center [865, 59] width 965 height 40
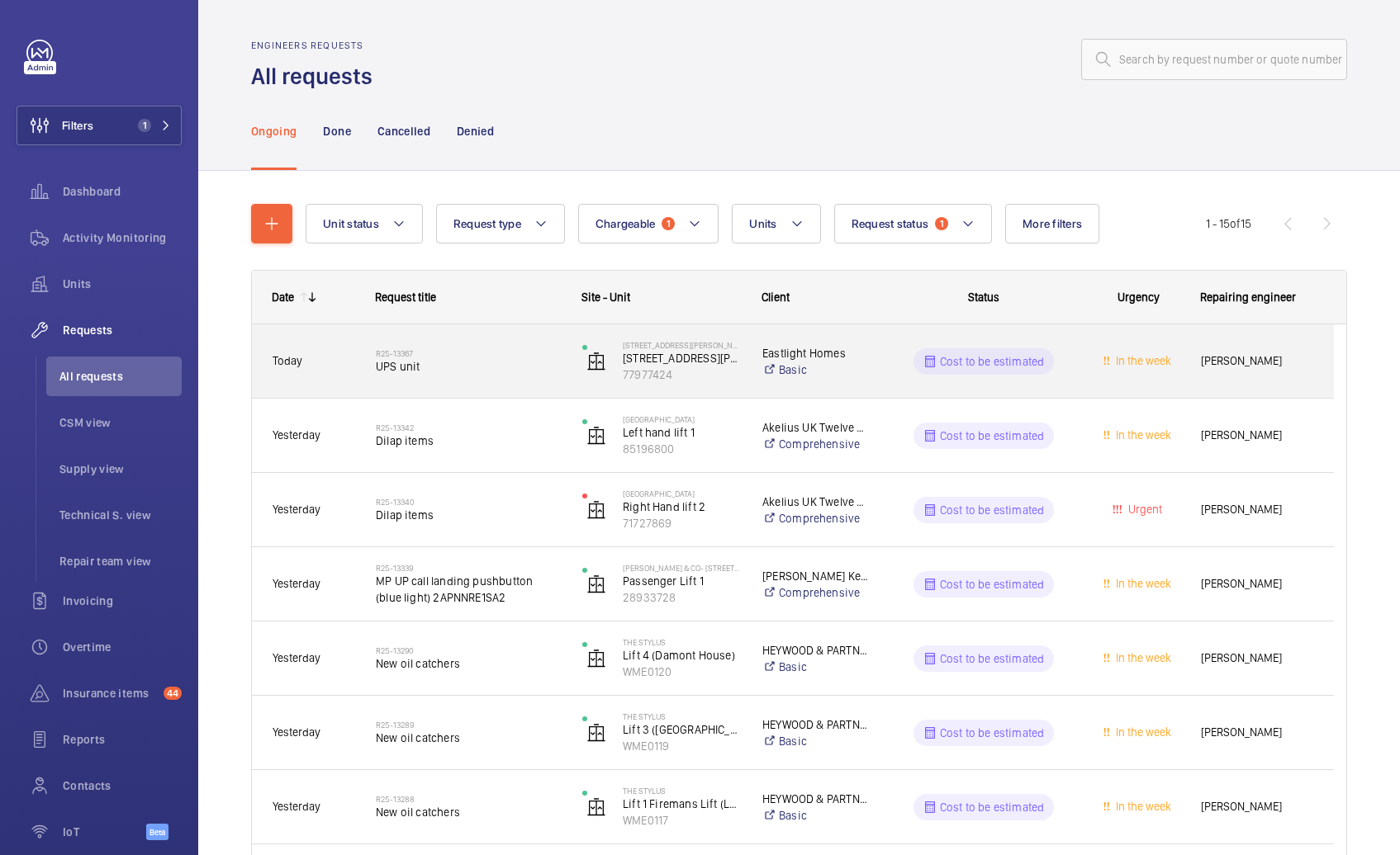
click at [876, 388] on div "Cost to be estimated" at bounding box center [973, 362] width 205 height 59
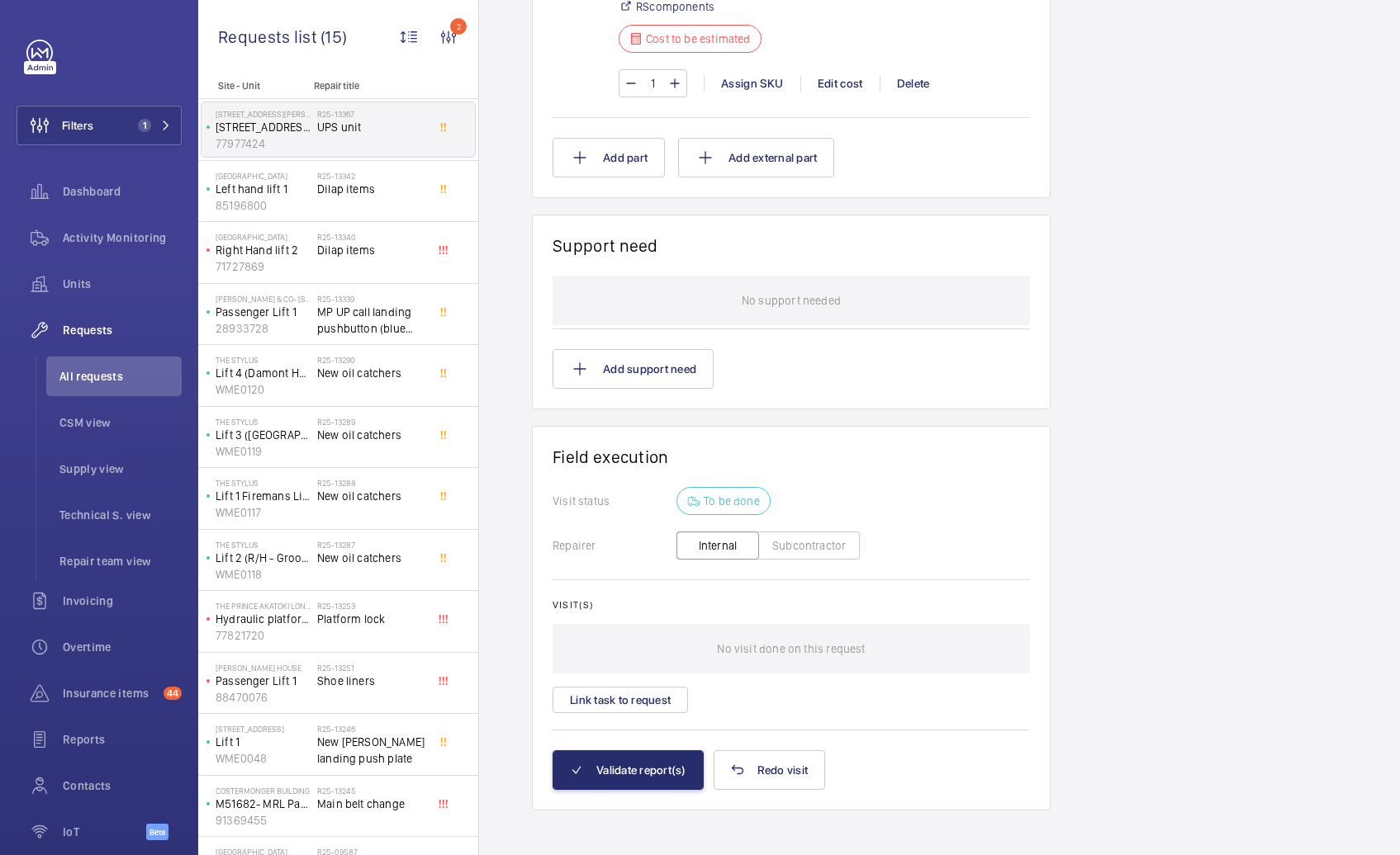
scroll to position [1253, 0]
